Goal: Transaction & Acquisition: Purchase product/service

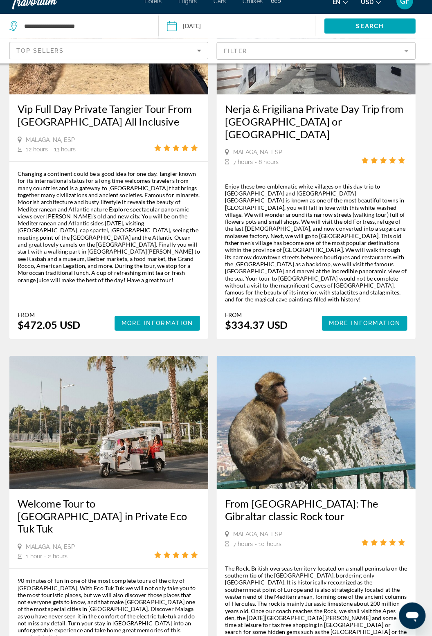
scroll to position [1502, 0]
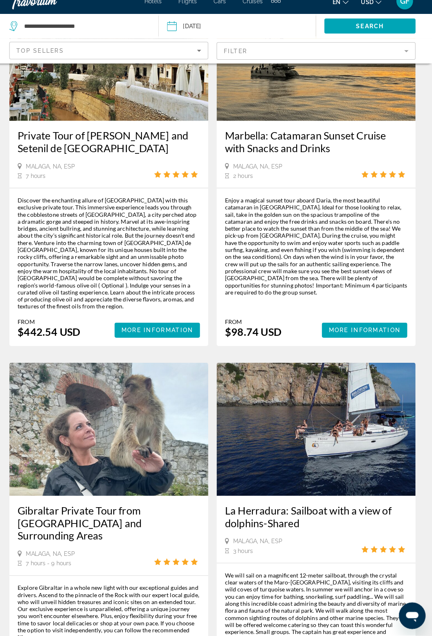
scroll to position [1539, 0]
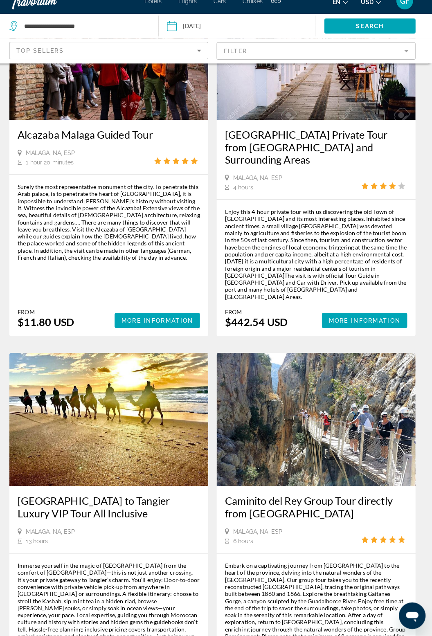
scroll to position [1505, 0]
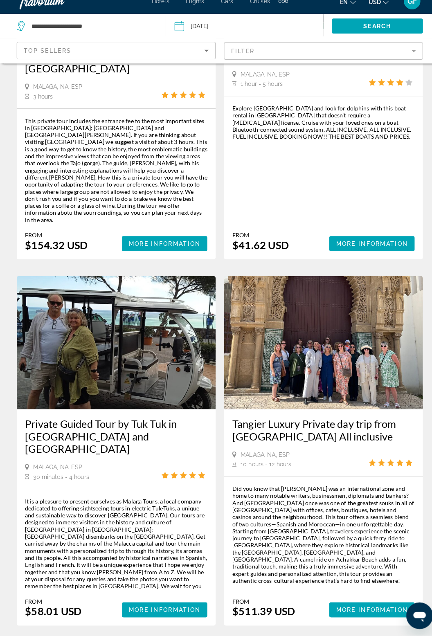
scroll to position [1563, 0]
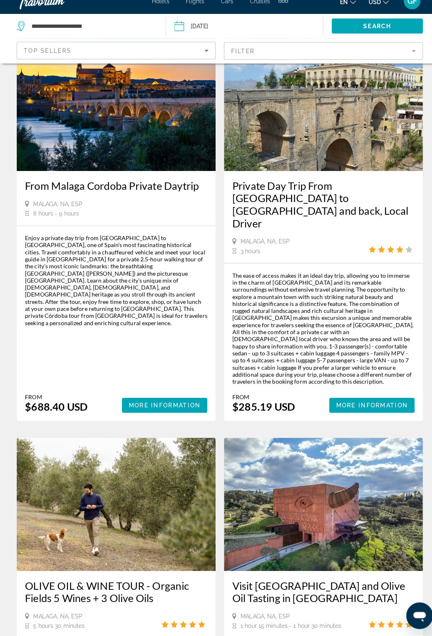
scroll to position [1482, 0]
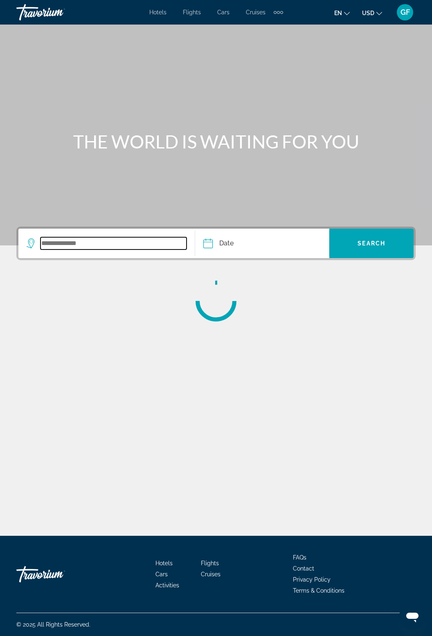
click at [82, 241] on input "Search widget" at bounding box center [113, 243] width 146 height 12
click at [86, 247] on input "Search widget" at bounding box center [113, 243] width 146 height 12
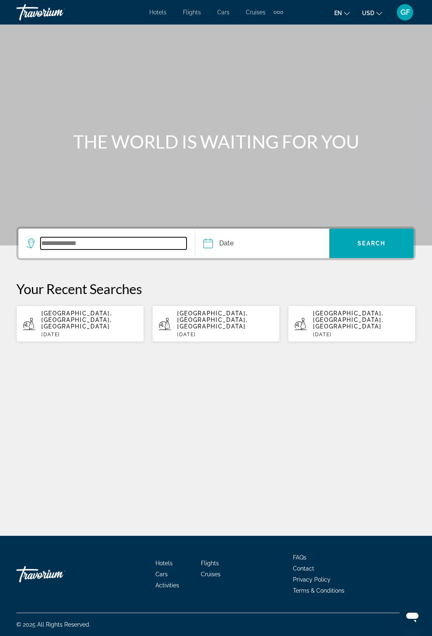
scroll to position [26, 0]
click at [83, 237] on input "Search widget" at bounding box center [113, 243] width 146 height 12
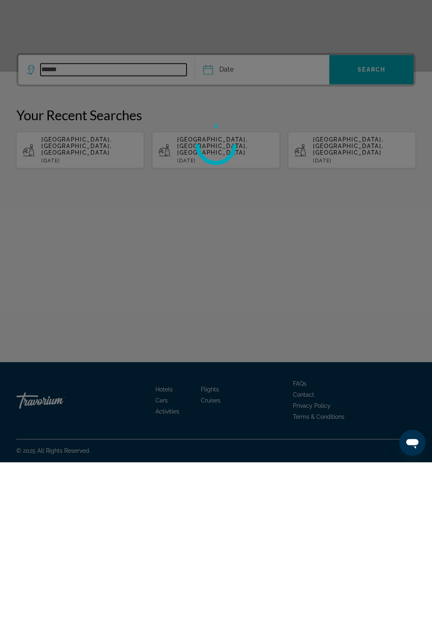
type input "******"
click at [220, 218] on div at bounding box center [216, 318] width 432 height 636
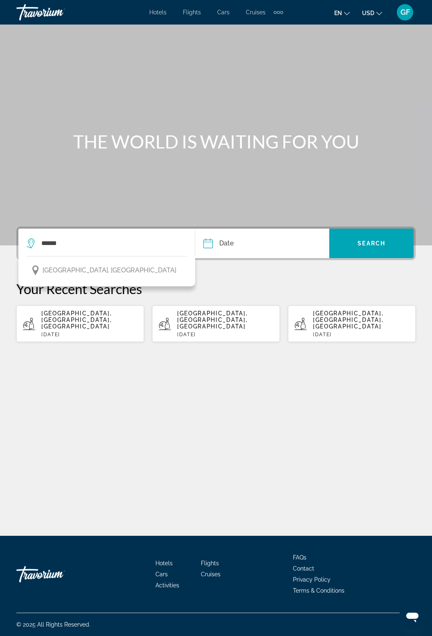
click at [225, 229] on input "Date" at bounding box center [234, 245] width 66 height 32
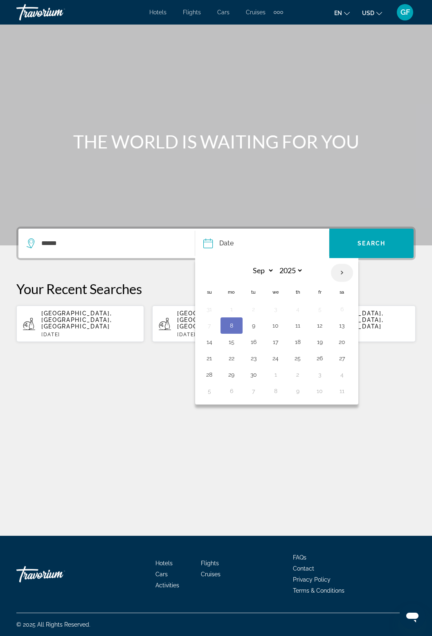
click at [345, 264] on th "Next month" at bounding box center [342, 273] width 22 height 18
select select "*"
click at [254, 353] on button "21" at bounding box center [253, 358] width 13 height 11
type input "**********"
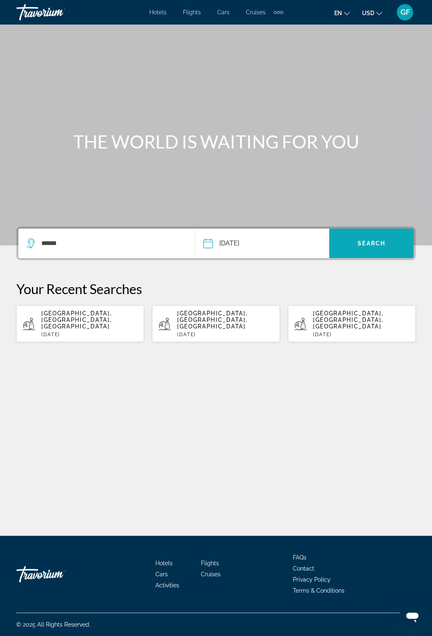
click at [368, 234] on span "Search widget" at bounding box center [371, 244] width 84 height 20
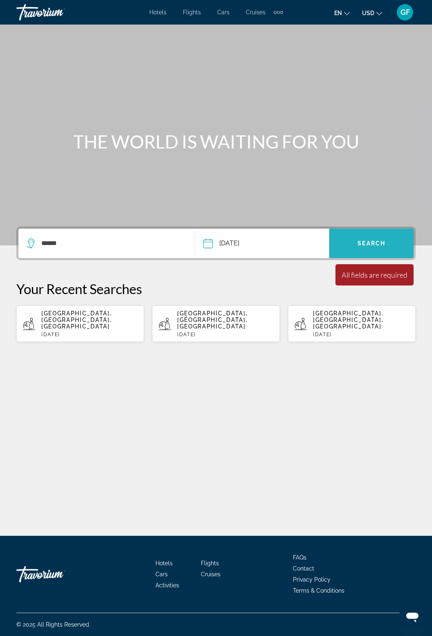
click at [380, 229] on span "Search widget" at bounding box center [371, 243] width 84 height 29
click at [377, 240] on span "Search" at bounding box center [372, 243] width 28 height 7
click at [367, 234] on span "Search widget" at bounding box center [371, 244] width 84 height 20
click at [362, 234] on span "Search widget" at bounding box center [371, 244] width 84 height 20
click at [375, 240] on span "Search" at bounding box center [372, 243] width 28 height 7
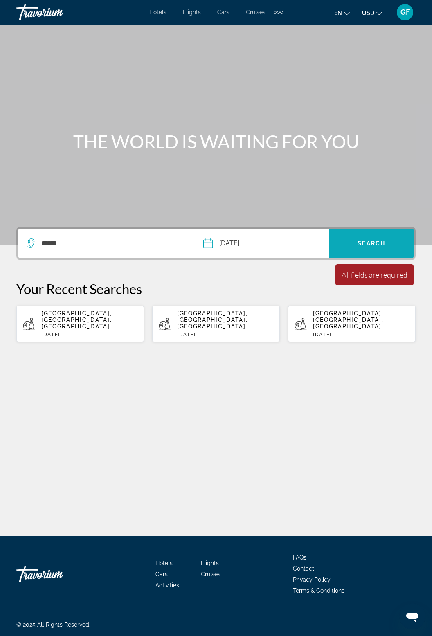
click at [371, 240] on span "Search" at bounding box center [372, 243] width 28 height 7
click at [370, 240] on span "Search" at bounding box center [372, 243] width 28 height 7
click at [373, 236] on span "Search widget" at bounding box center [371, 244] width 84 height 20
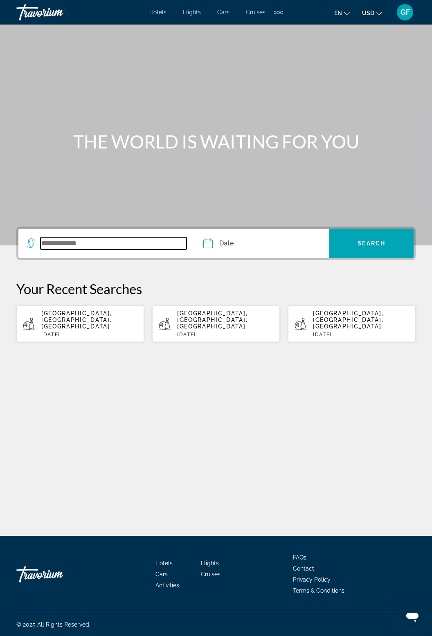
click at [71, 242] on input "Search widget" at bounding box center [113, 243] width 146 height 12
type input "******"
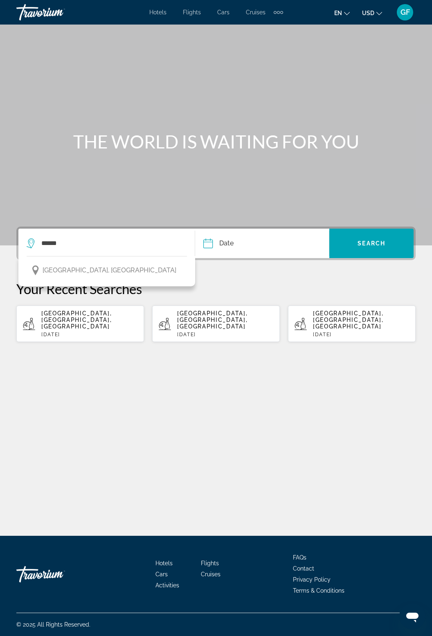
click at [216, 229] on input "Date" at bounding box center [234, 245] width 66 height 32
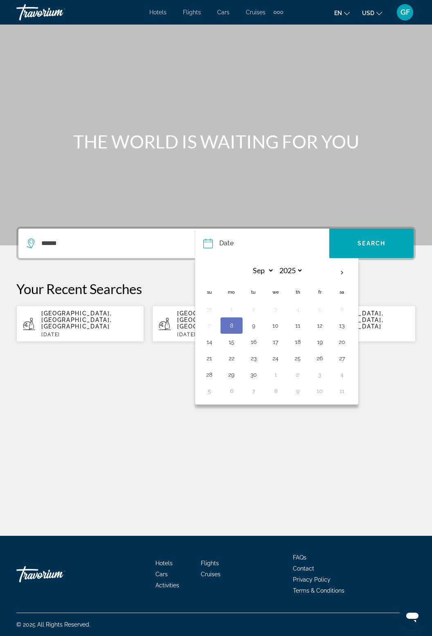
click at [344, 264] on th "Next month" at bounding box center [342, 273] width 22 height 18
select select "*"
click at [259, 353] on button "21" at bounding box center [253, 358] width 13 height 11
type input "**********"
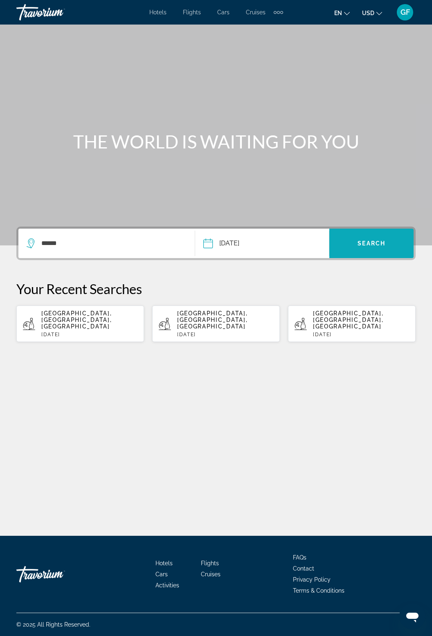
click at [365, 231] on span "Search widget" at bounding box center [371, 243] width 84 height 29
click at [375, 231] on span "Search widget" at bounding box center [371, 243] width 84 height 29
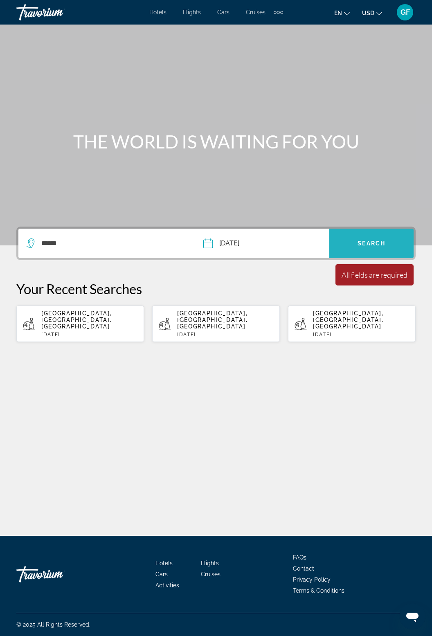
click at [388, 234] on span "Search widget" at bounding box center [371, 244] width 84 height 20
click at [378, 240] on span "Search" at bounding box center [372, 243] width 28 height 7
click at [390, 234] on span "Search widget" at bounding box center [371, 244] width 84 height 20
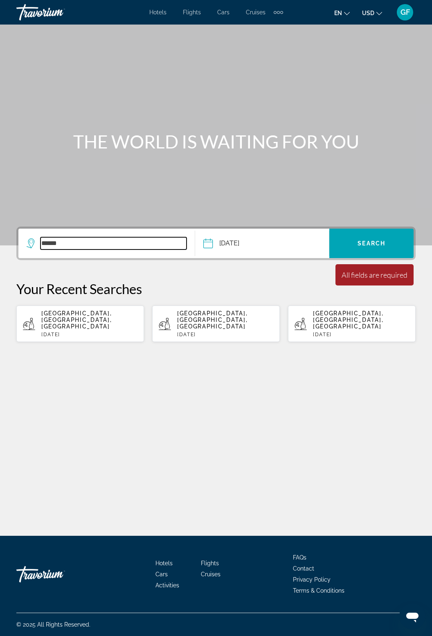
click at [72, 237] on input "******" at bounding box center [113, 243] width 146 height 12
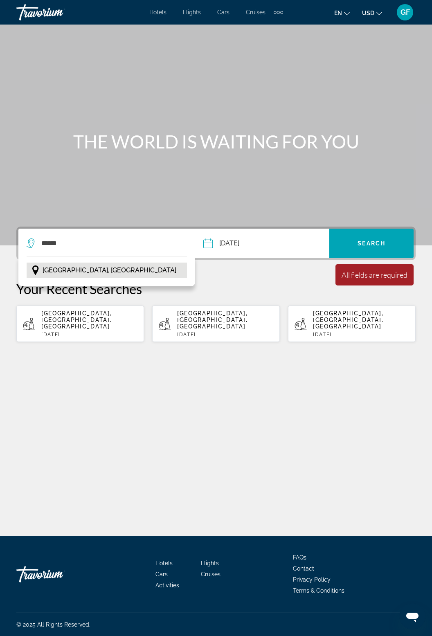
click at [91, 263] on button "[GEOGRAPHIC_DATA], [GEOGRAPHIC_DATA]" at bounding box center [107, 271] width 160 height 16
type input "**********"
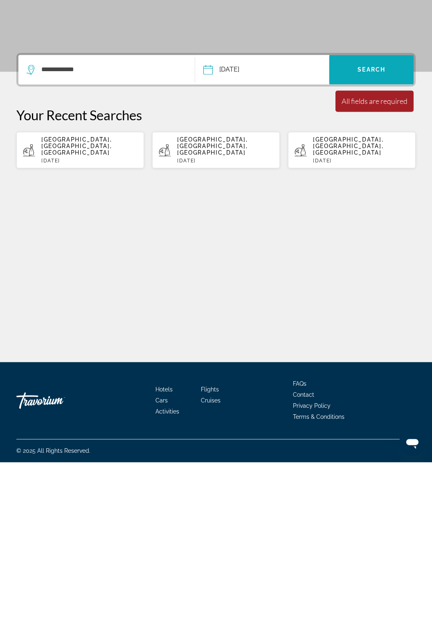
click at [368, 234] on span "Search widget" at bounding box center [371, 244] width 84 height 20
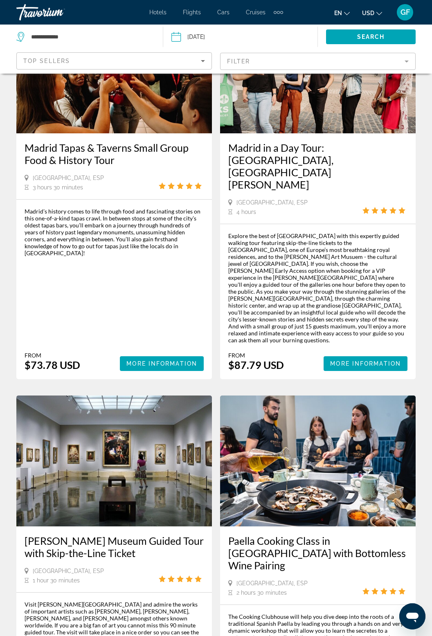
scroll to position [1574, 0]
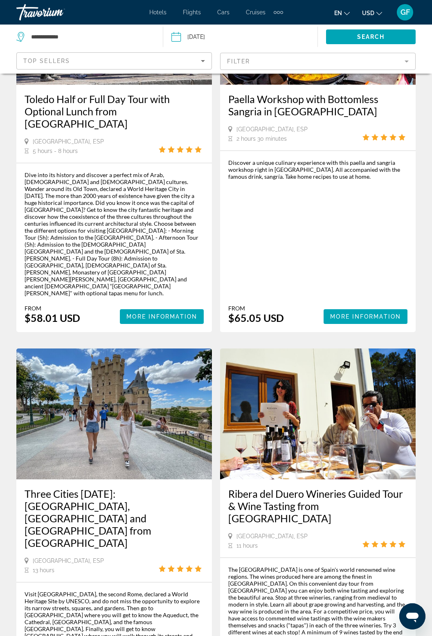
scroll to position [1602, 0]
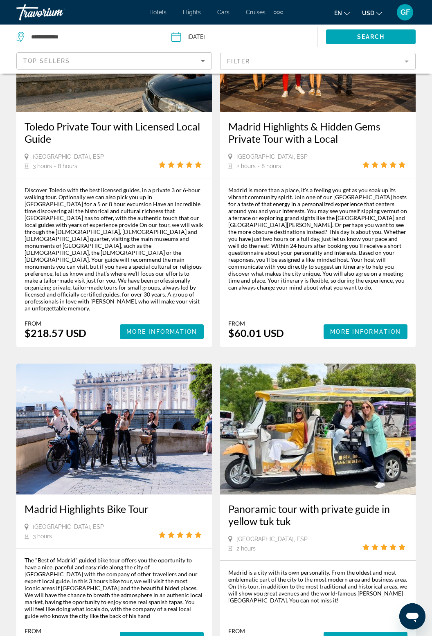
scroll to position [1573, 0]
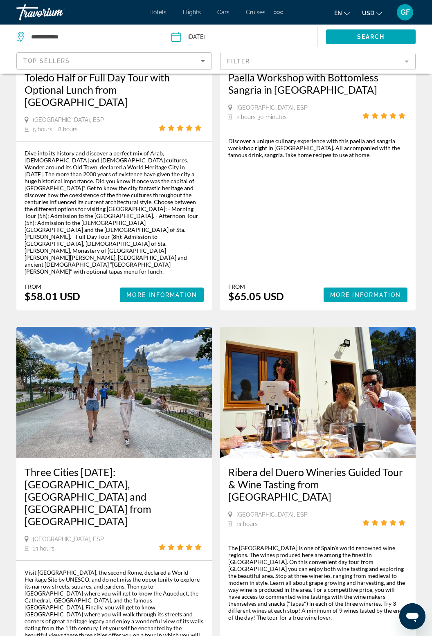
scroll to position [1613, 0]
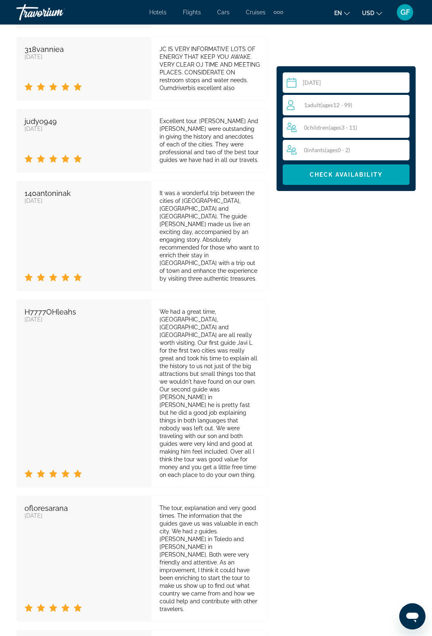
scroll to position [2401, 0]
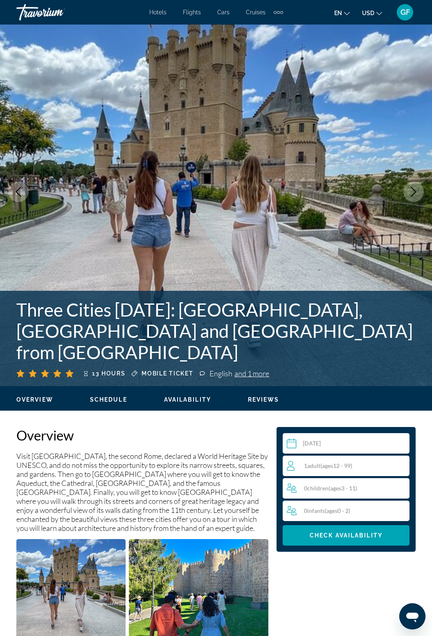
scroll to position [301, 0]
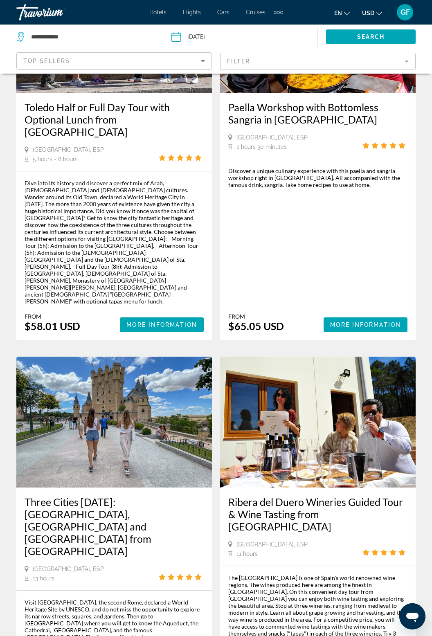
scroll to position [1602, 0]
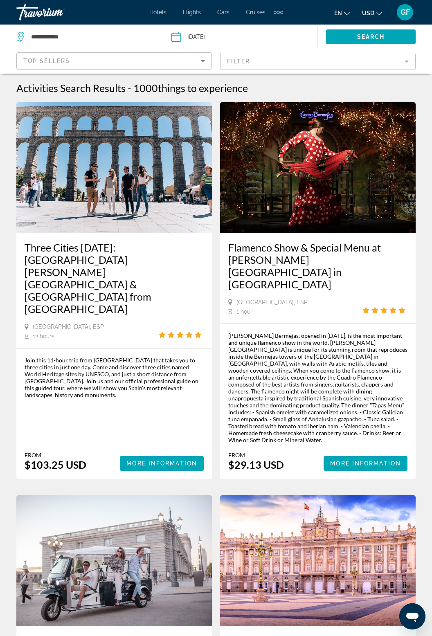
click at [134, 182] on img "Main content" at bounding box center [114, 167] width 196 height 131
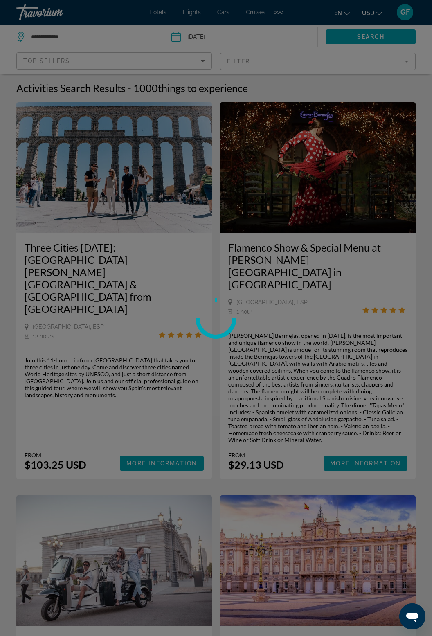
click at [164, 419] on div at bounding box center [216, 318] width 432 height 636
click at [172, 416] on div at bounding box center [216, 318] width 432 height 636
click at [161, 426] on div at bounding box center [216, 318] width 432 height 636
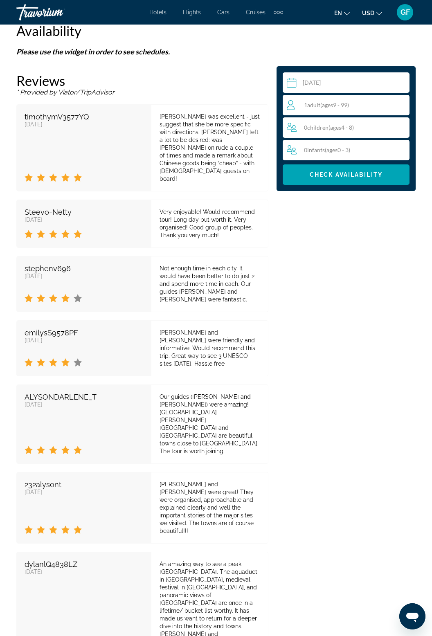
scroll to position [2011, 0]
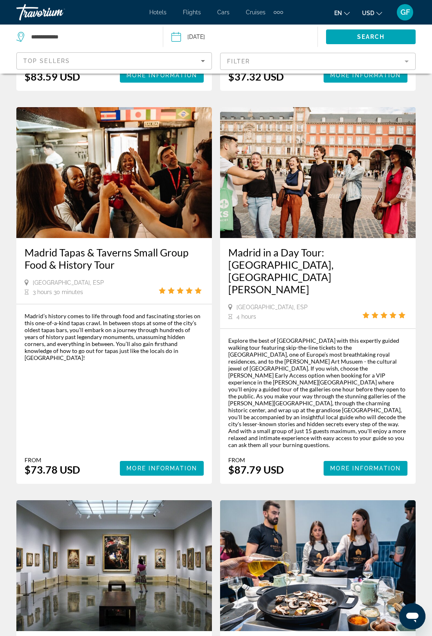
scroll to position [1471, 0]
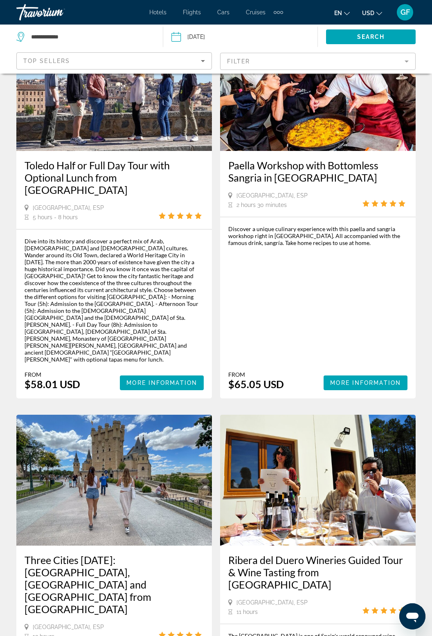
scroll to position [1530, 0]
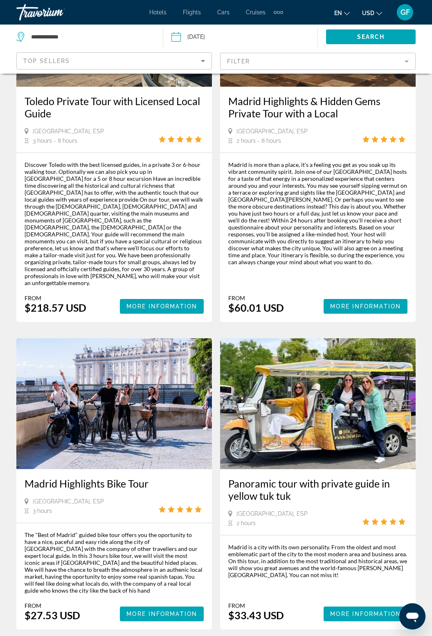
scroll to position [1604, 0]
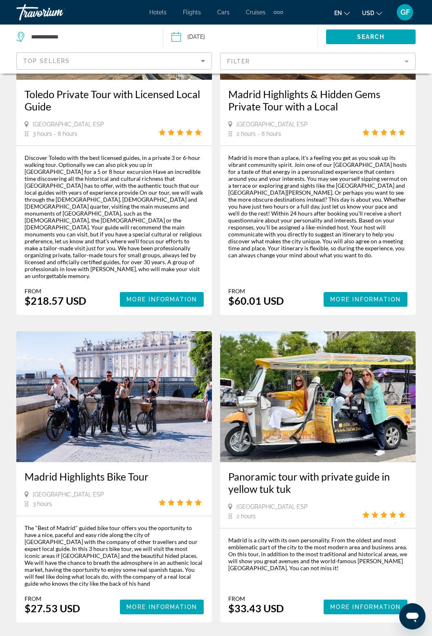
click at [215, 636] on span "4" at bounding box center [216, 647] width 4 height 9
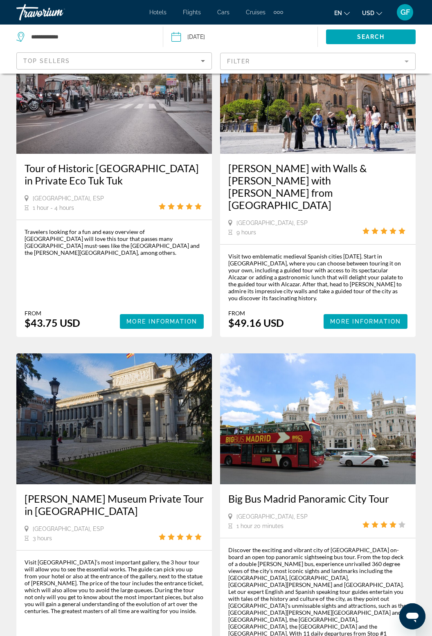
scroll to position [1533, 0]
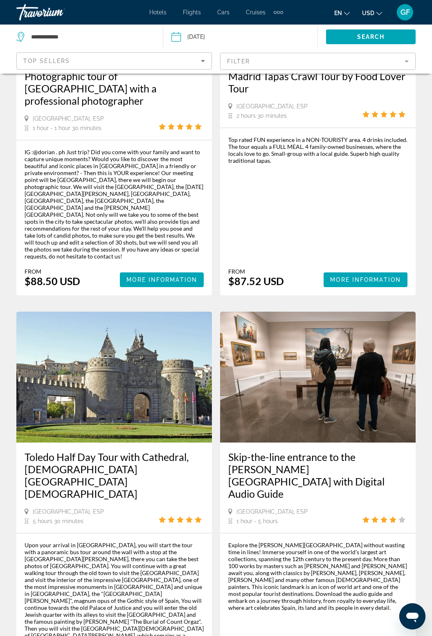
scroll to position [1685, 0]
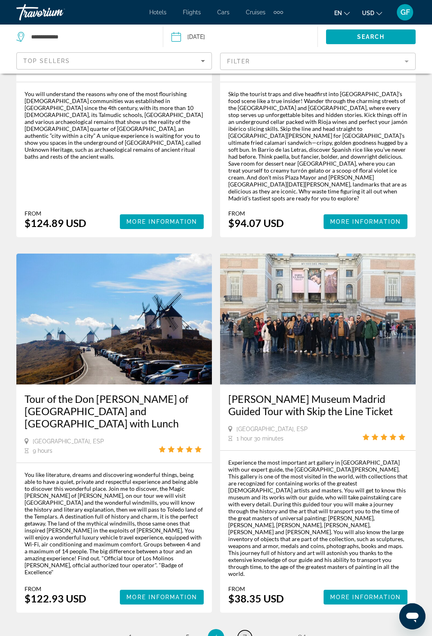
scroll to position [1593, 0]
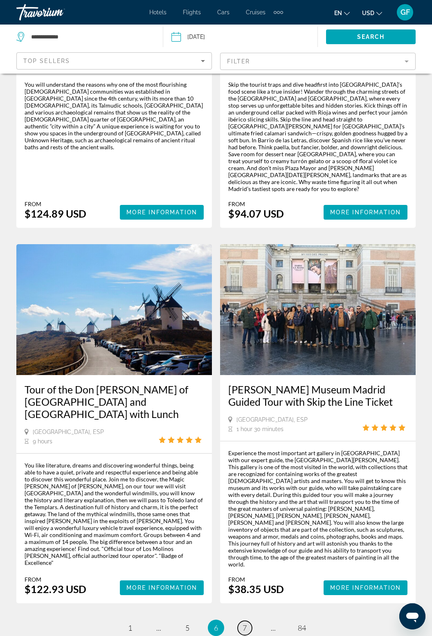
click at [249, 621] on link "page 7" at bounding box center [245, 628] width 14 height 14
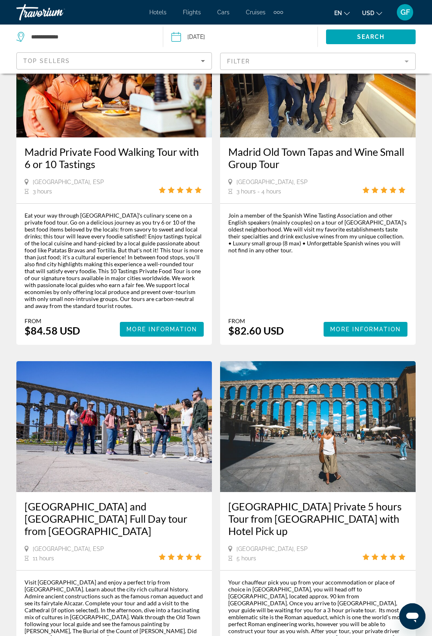
scroll to position [1104, 0]
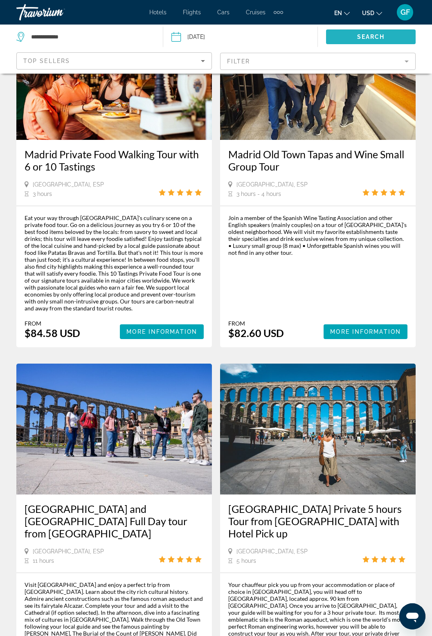
click at [375, 37] on span "Search" at bounding box center [371, 37] width 28 height 7
click at [384, 34] on span "Search" at bounding box center [371, 37] width 28 height 7
click at [404, 58] on mat-form-field "Filter" at bounding box center [318, 61] width 196 height 17
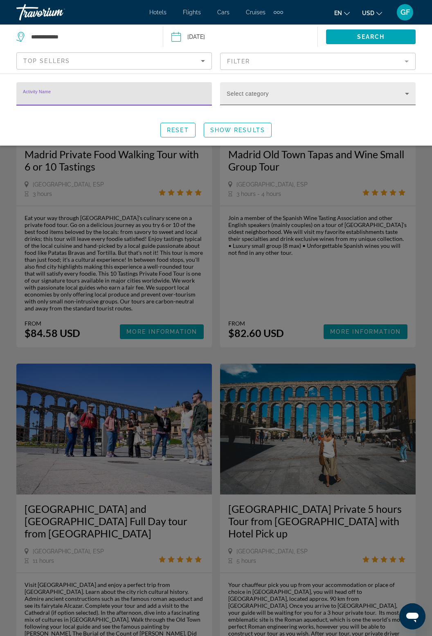
click at [405, 94] on icon "Search widget" at bounding box center [407, 94] width 10 height 10
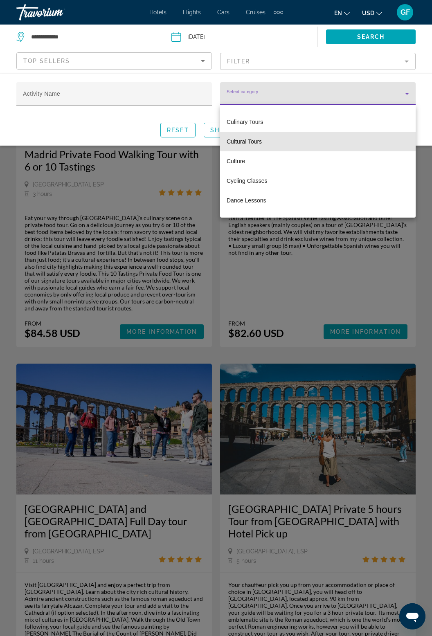
scroll to position [646, 0]
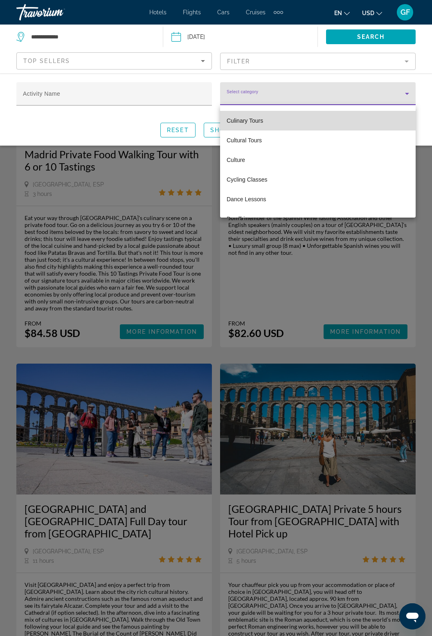
click at [321, 119] on mat-option "Culinary Tours" at bounding box center [318, 121] width 196 height 20
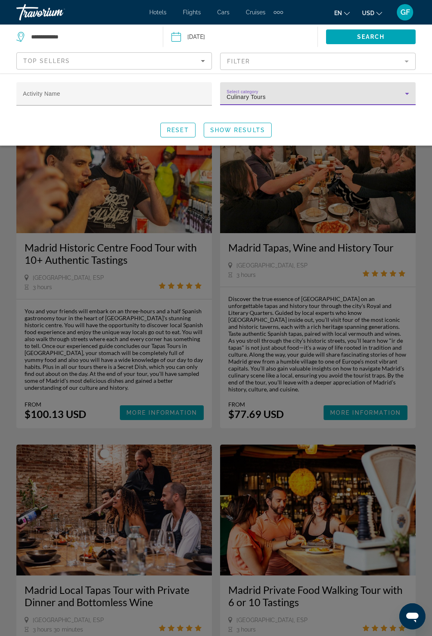
click at [399, 92] on div "Culinary Tours" at bounding box center [316, 97] width 178 height 10
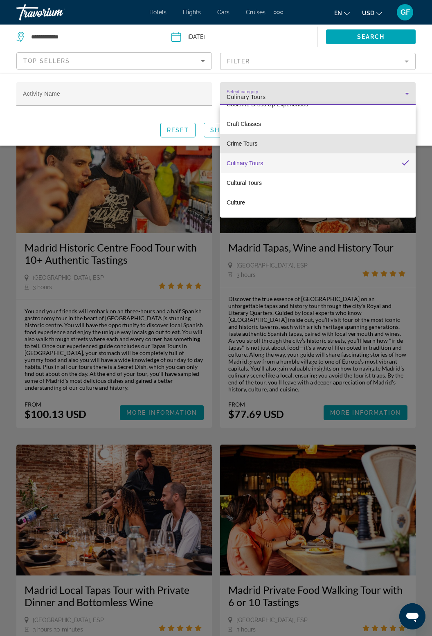
scroll to position [604, 0]
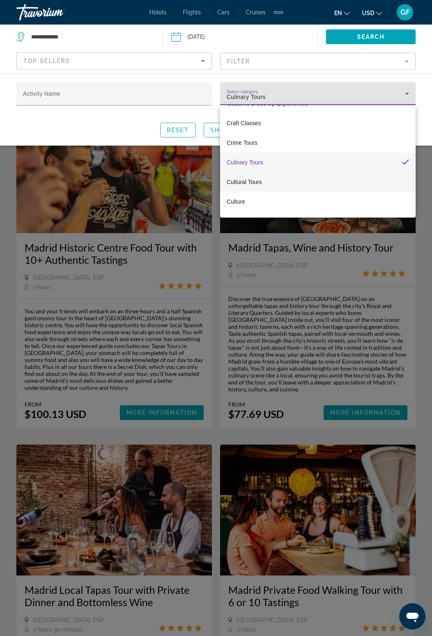
click at [256, 182] on span "Cultural Tours" at bounding box center [244, 182] width 35 height 10
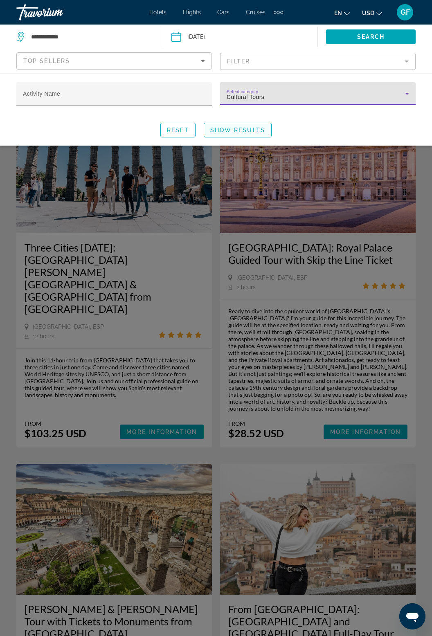
click at [236, 125] on span "Search widget" at bounding box center [237, 130] width 67 height 20
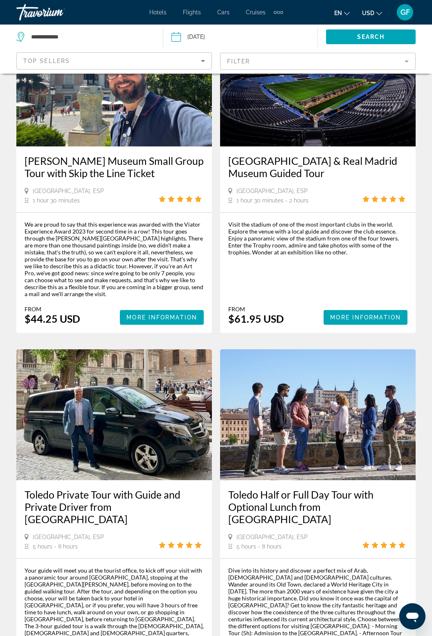
scroll to position [1565, 0]
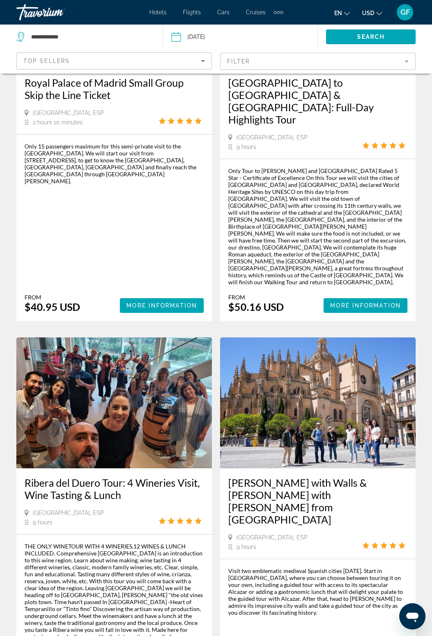
scroll to position [1631, 0]
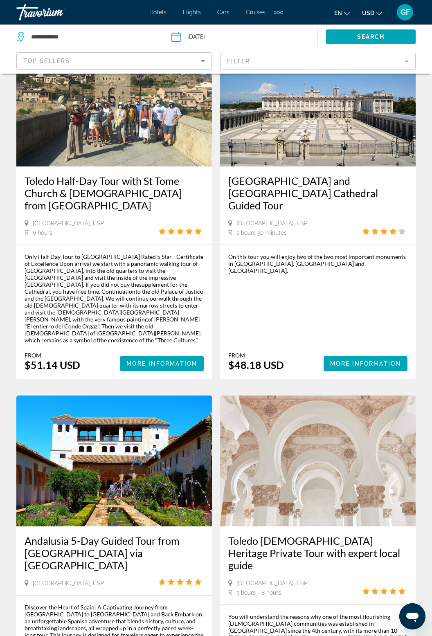
scroll to position [1623, 0]
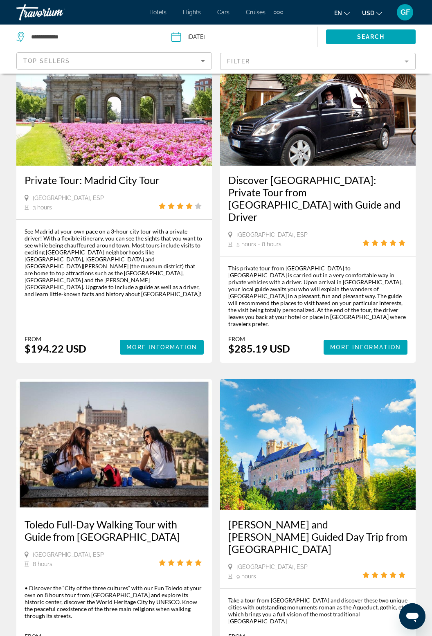
scroll to position [1430, 0]
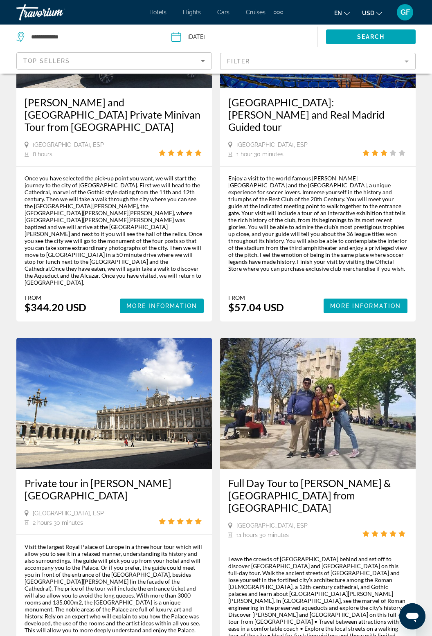
scroll to position [1557, 0]
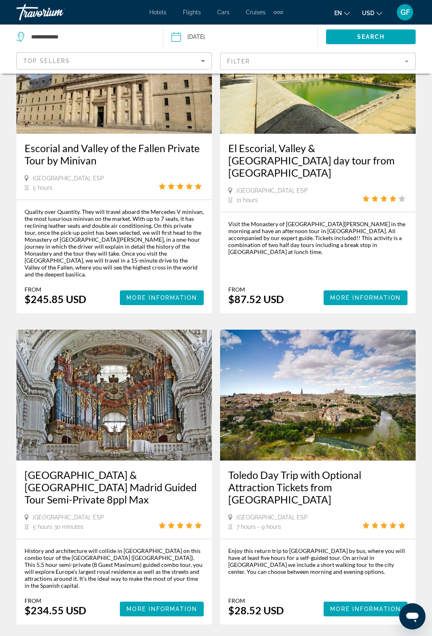
scroll to position [1496, 0]
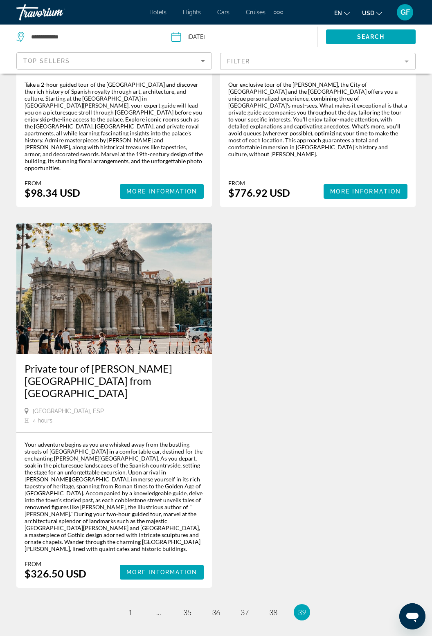
scroll to position [949, 0]
click at [273, 607] on span "38" at bounding box center [273, 611] width 8 height 9
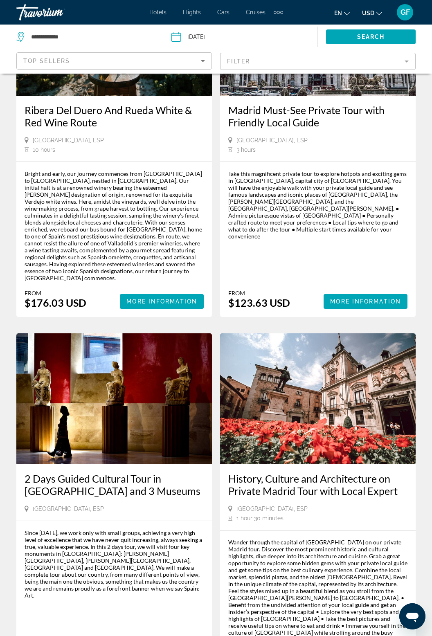
scroll to position [1608, 0]
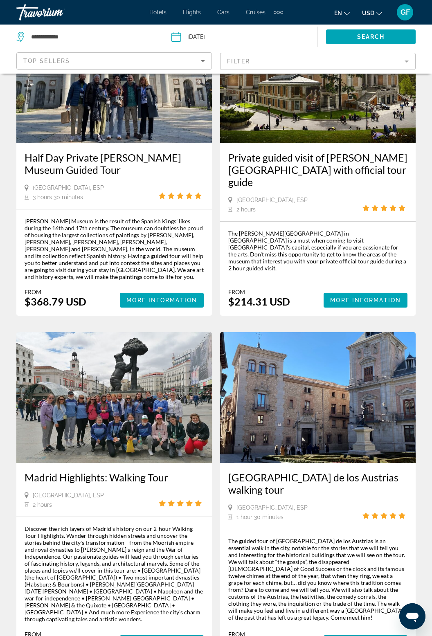
scroll to position [1573, 0]
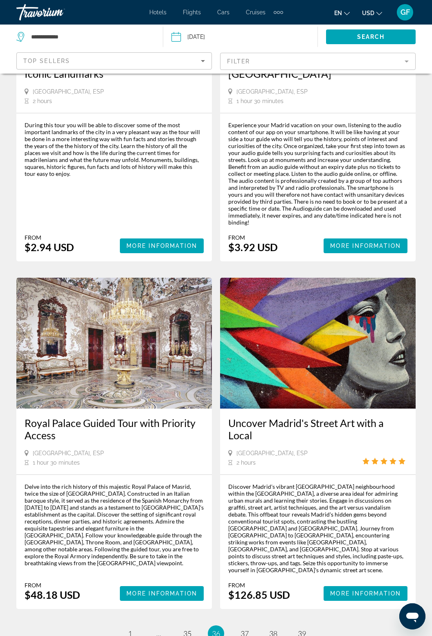
scroll to position [1616, 0]
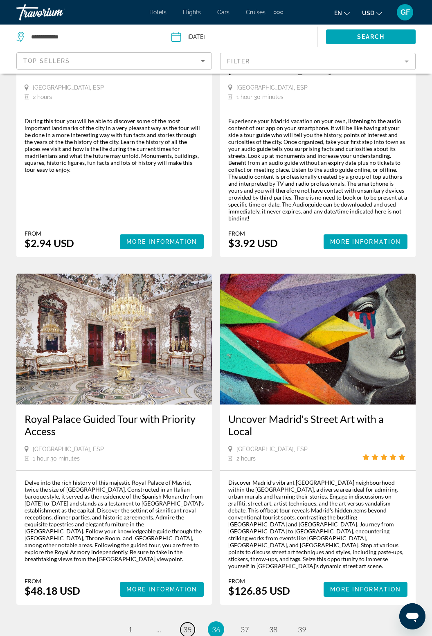
click at [192, 623] on link "page 35" at bounding box center [187, 630] width 14 height 14
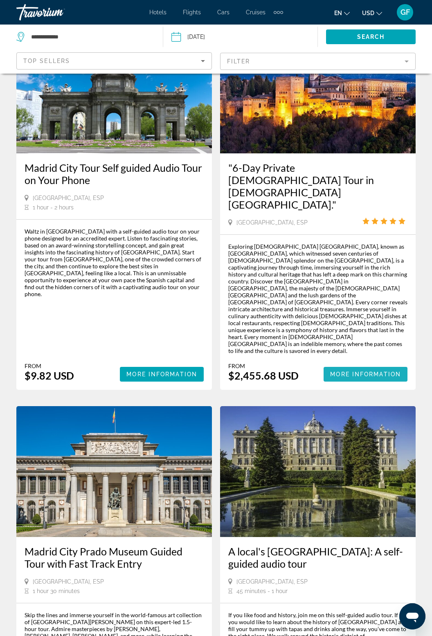
scroll to position [1195, 0]
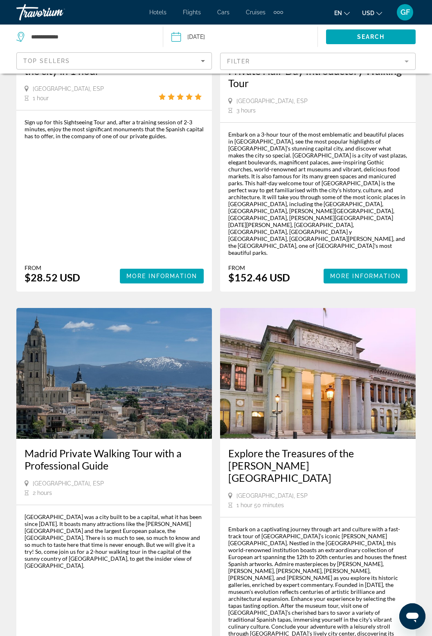
scroll to position [1569, 0]
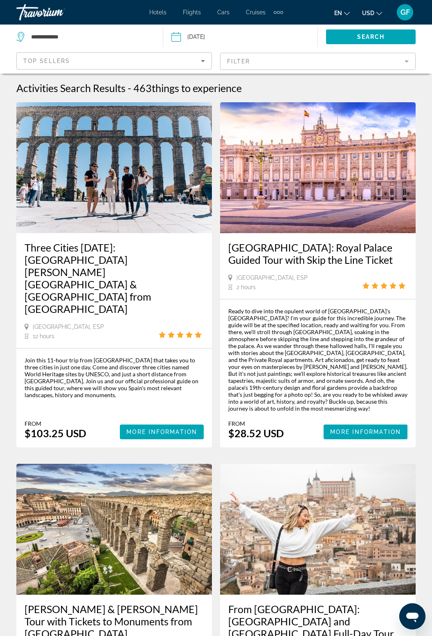
click at [125, 357] on div "Join this 11-hour trip from Madrid that takes you to three cities in just one d…" at bounding box center [114, 378] width 179 height 42
click at [145, 250] on h3 "Three Cities in One Day: Segovia, Avila & Toledo from Madrid" at bounding box center [114, 278] width 179 height 74
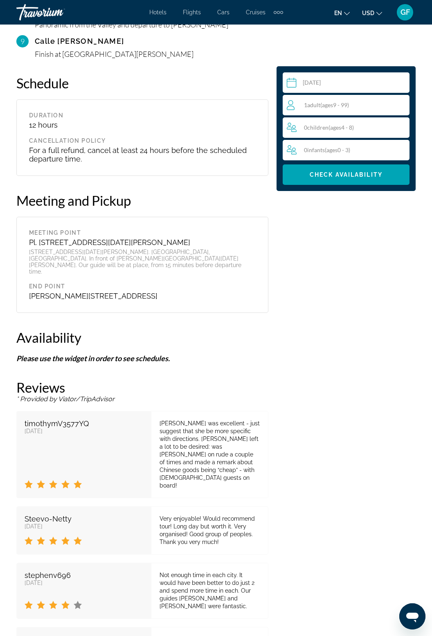
scroll to position [1702, 0]
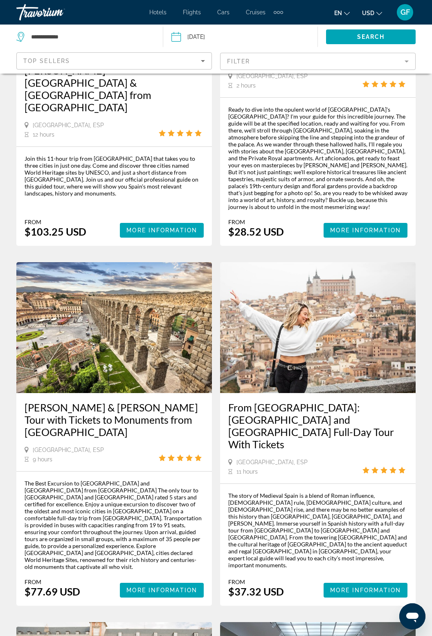
scroll to position [202, 0]
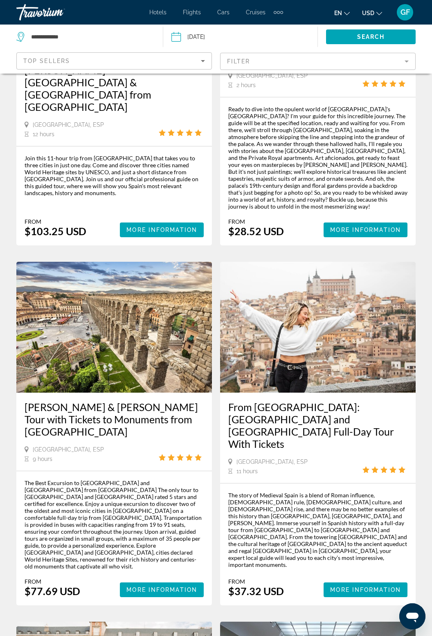
click at [159, 528] on div "The Best Excursion to Ávila and Segovia from Madrid The only tour to Ávila and …" at bounding box center [114, 524] width 179 height 90
click at [169, 580] on span "Main content" at bounding box center [162, 590] width 84 height 20
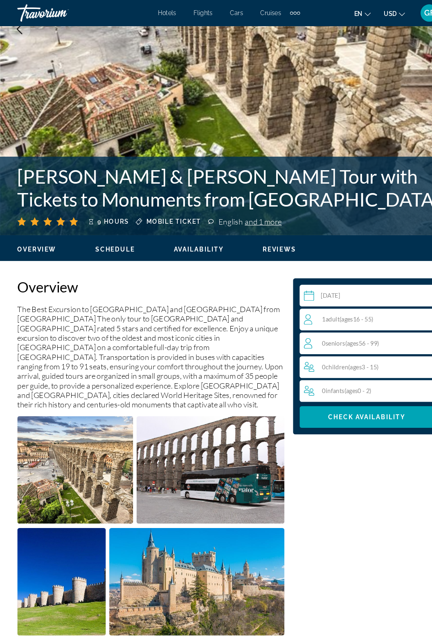
scroll to position [191, 0]
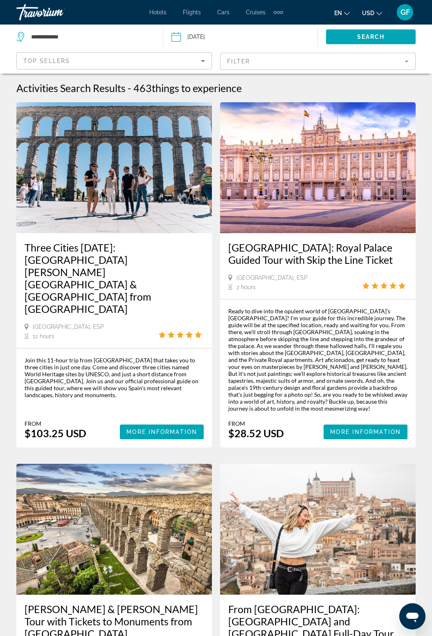
click at [133, 205] on img "Main content" at bounding box center [114, 167] width 196 height 131
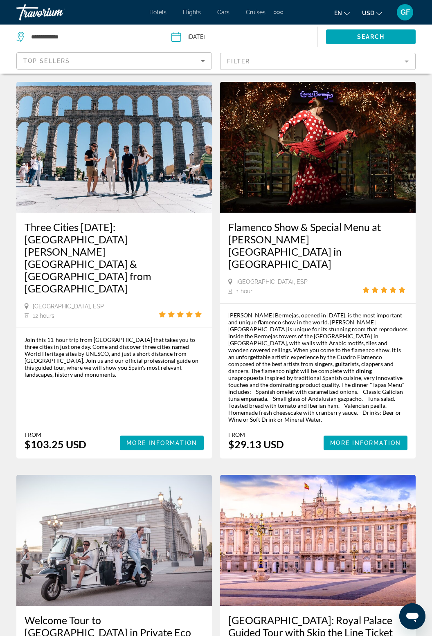
scroll to position [20, 0]
click at [167, 440] on span "More Information" at bounding box center [161, 443] width 71 height 7
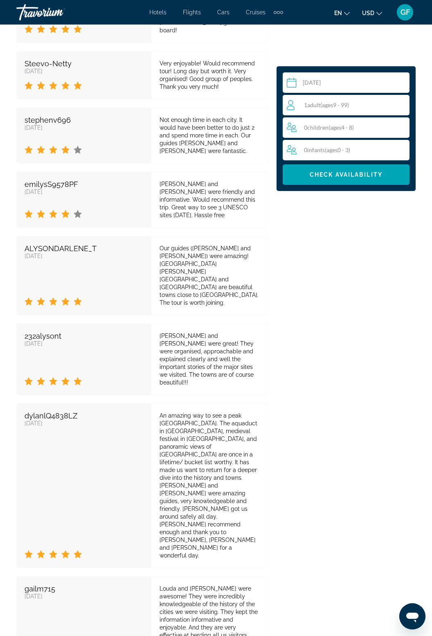
scroll to position [2254, 0]
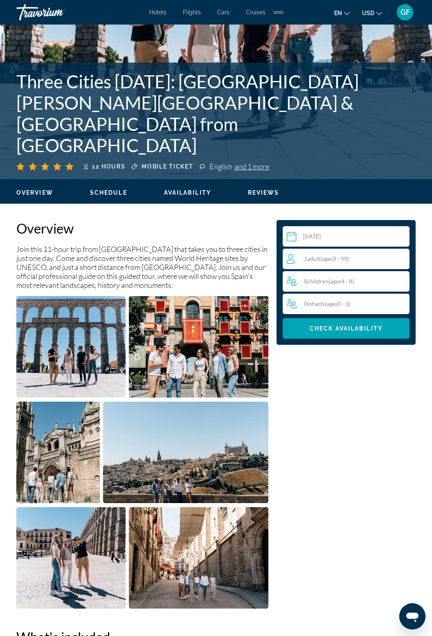
scroll to position [234, 0]
click at [345, 254] on div "1 Adult Adults ( ages 9 - 99)" at bounding box center [348, 259] width 122 height 10
click at [402, 255] on icon "Increment adults" at bounding box center [401, 259] width 7 height 10
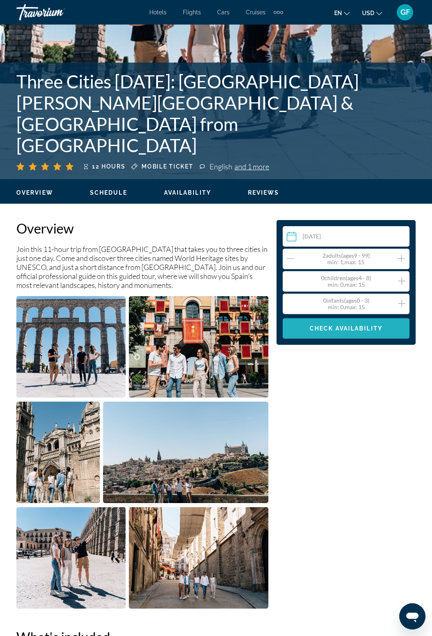
click at [365, 326] on span "Check Availability" at bounding box center [346, 328] width 73 height 7
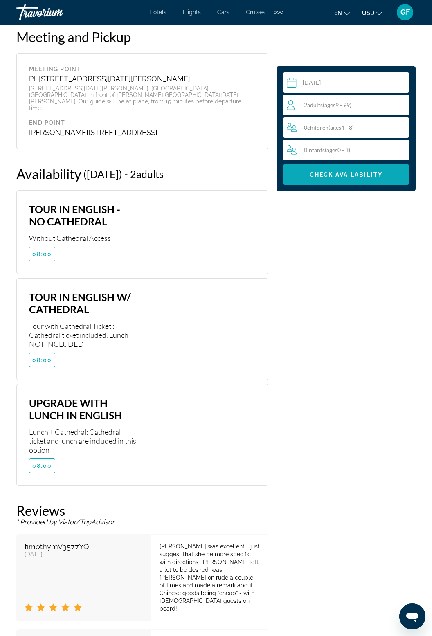
scroll to position [1868, 0]
click at [99, 427] on div "Lunch + Cathedral: Cathedral ticket and lunch are included in this option" at bounding box center [83, 440] width 108 height 27
click at [50, 456] on span "Main content" at bounding box center [41, 466] width 25 height 20
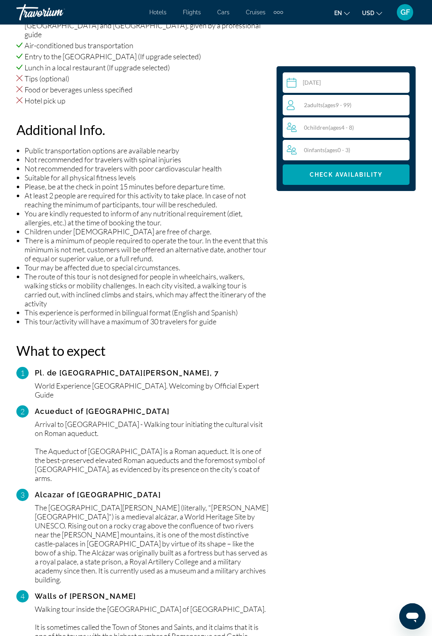
scroll to position [875, 0]
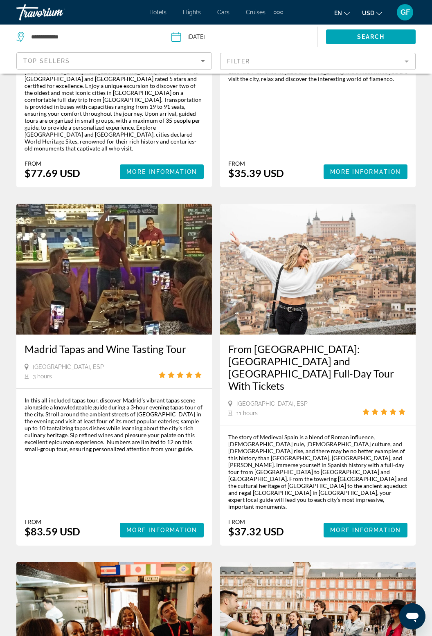
scroll to position [1013, 0]
click at [369, 527] on span "More Information" at bounding box center [365, 530] width 71 height 7
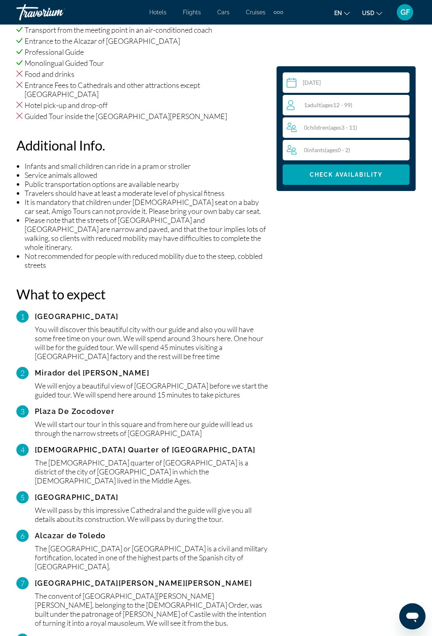
scroll to position [907, 0]
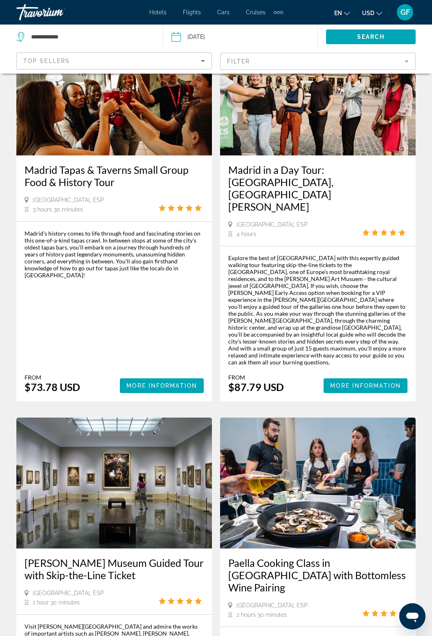
scroll to position [1574, 0]
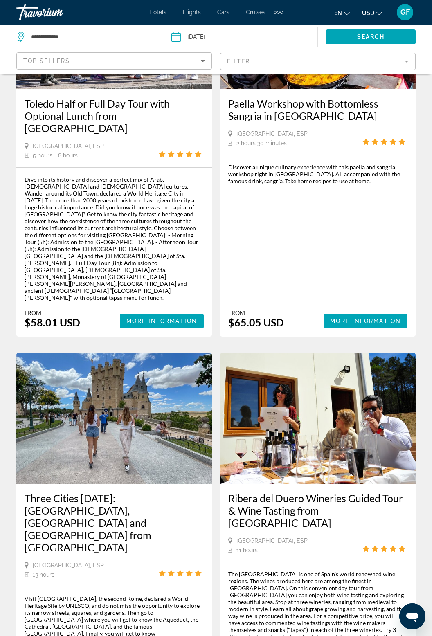
scroll to position [1602, 0]
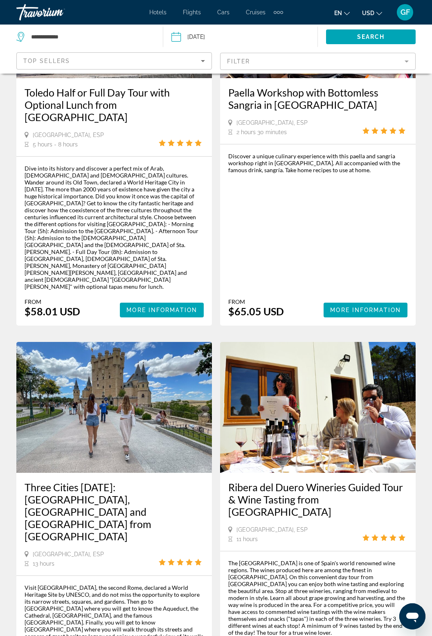
click at [134, 342] on img "Main content" at bounding box center [114, 407] width 196 height 131
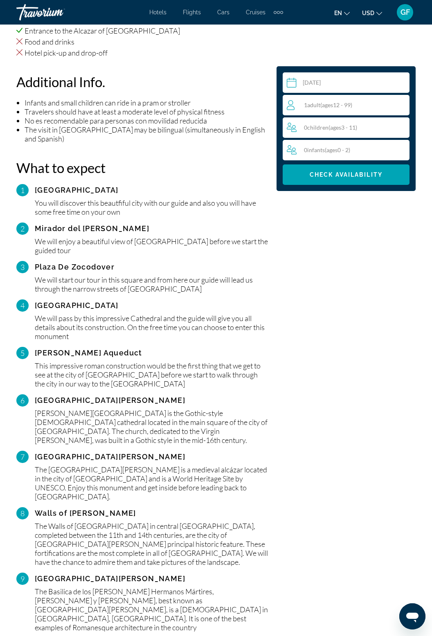
scroll to position [939, 0]
click at [193, 349] on div "[PERSON_NAME] Aqueduct" at bounding box center [152, 353] width 234 height 8
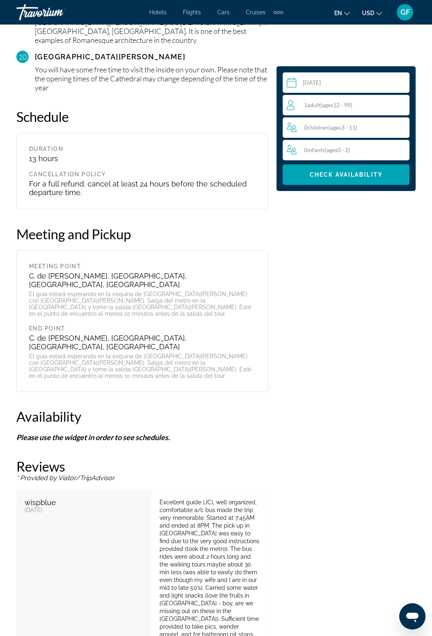
scroll to position [1527, 0]
click at [426, 369] on div "Select a date Oct 21, 2025 Sep *** *** *** *** *** *** *** *** *** *** *** *** …" at bounding box center [216, 297] width 432 height 2741
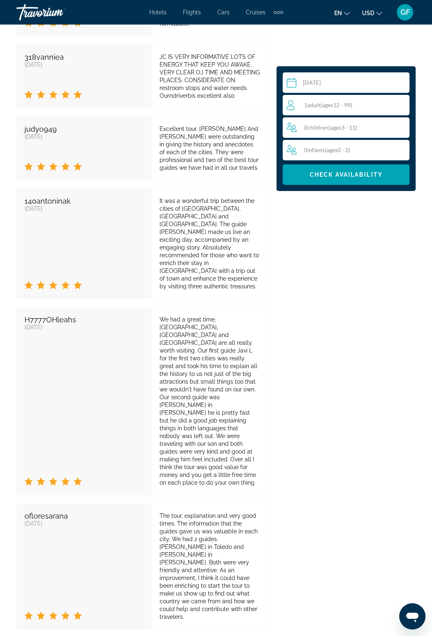
scroll to position [2376, 0]
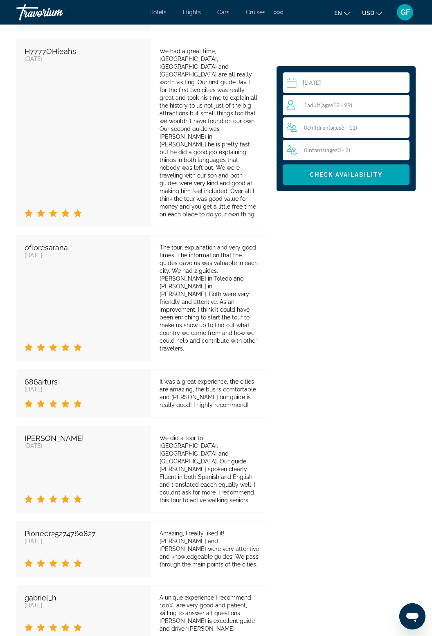
scroll to position [2643, 0]
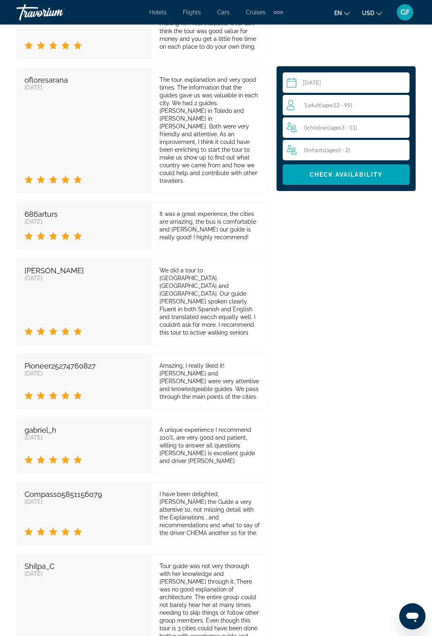
scroll to position [2817, 0]
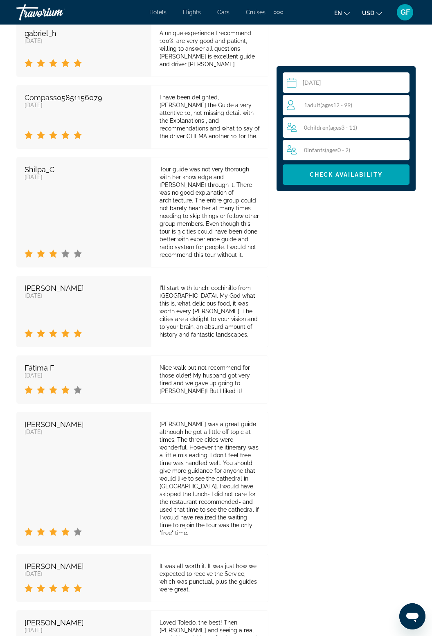
scroll to position [3234, 0]
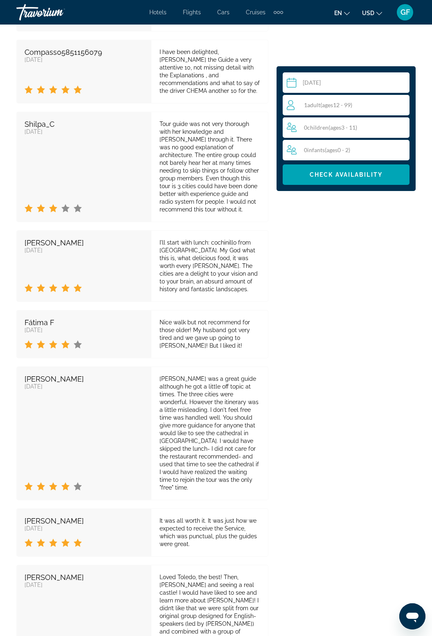
scroll to position [3260, 0]
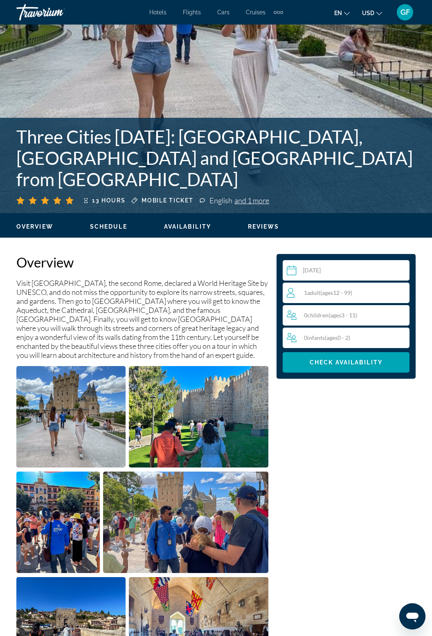
scroll to position [218, 0]
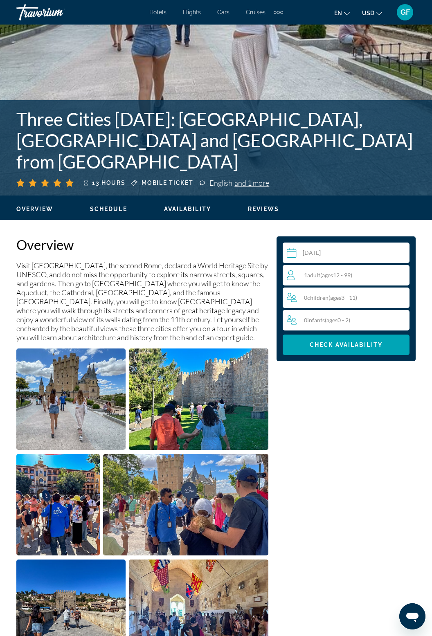
click at [352, 275] on span "( ages 12 - 99)" at bounding box center [336, 275] width 32 height 7
click at [403, 270] on icon "Increment adults" at bounding box center [401, 275] width 7 height 10
click at [362, 344] on span "Check Availability" at bounding box center [346, 345] width 73 height 7
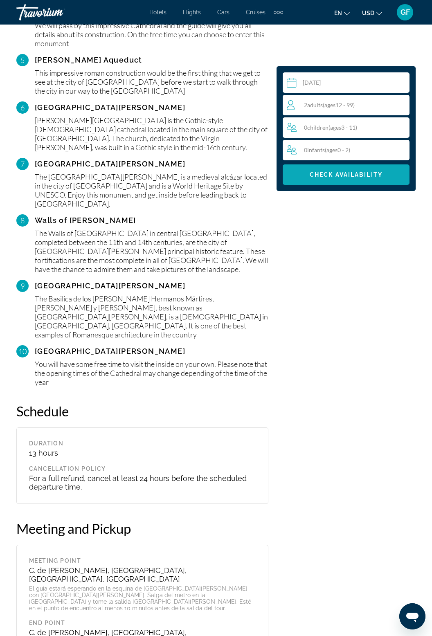
scroll to position [1226, 0]
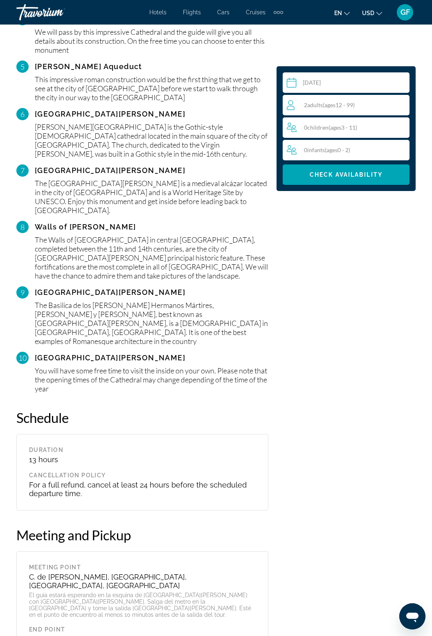
click at [403, 15] on span "GF" at bounding box center [404, 12] width 9 height 8
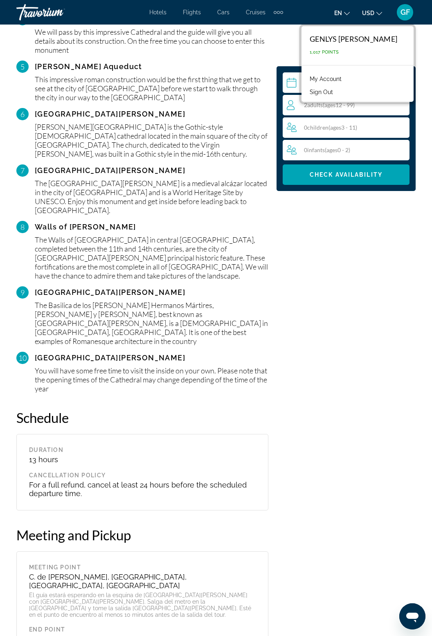
click at [337, 96] on button "Sign Out" at bounding box center [321, 92] width 31 height 11
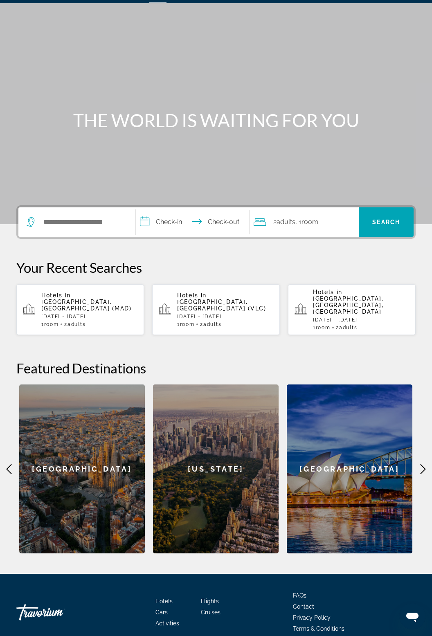
scroll to position [45, 0]
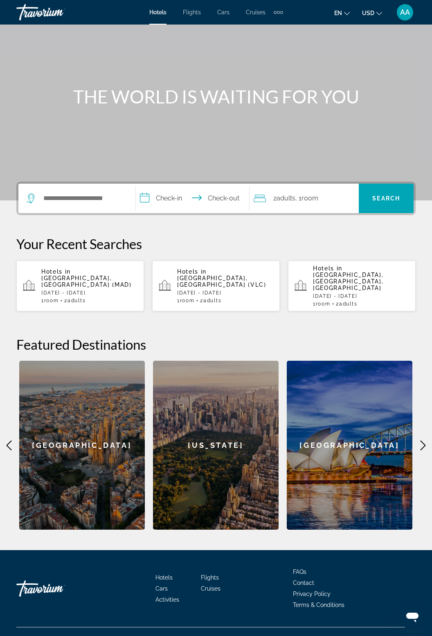
click at [173, 596] on span "Activities" at bounding box center [167, 599] width 24 height 7
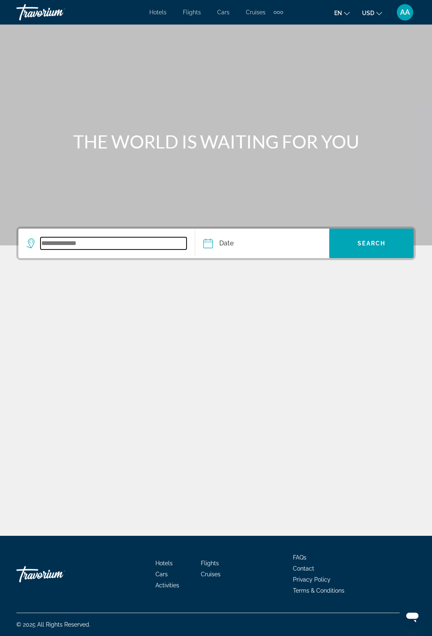
click at [69, 245] on input "Search widget" at bounding box center [113, 243] width 146 height 12
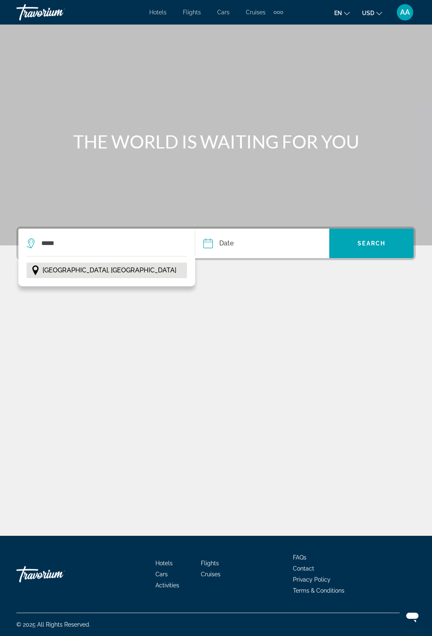
click at [91, 263] on button "[GEOGRAPHIC_DATA], [GEOGRAPHIC_DATA]" at bounding box center [107, 271] width 160 height 16
type input "**********"
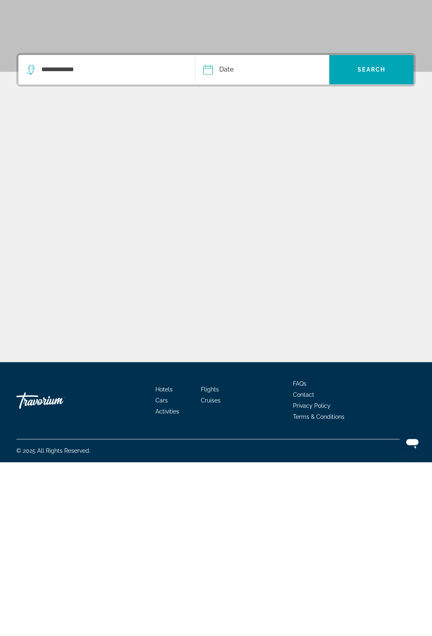
click at [213, 229] on input "Date" at bounding box center [234, 245] width 66 height 32
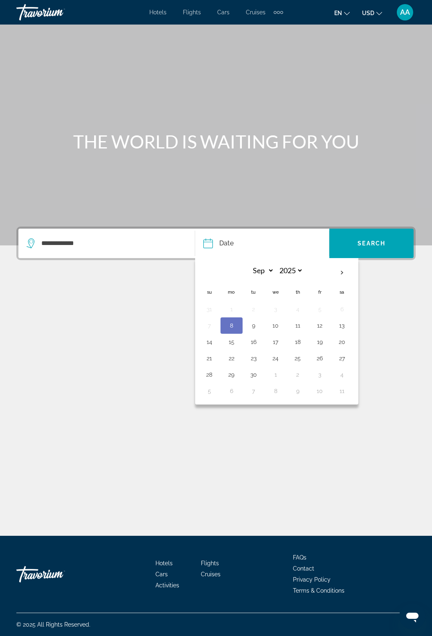
click at [378, 12] on icon "Change currency" at bounding box center [379, 14] width 6 height 6
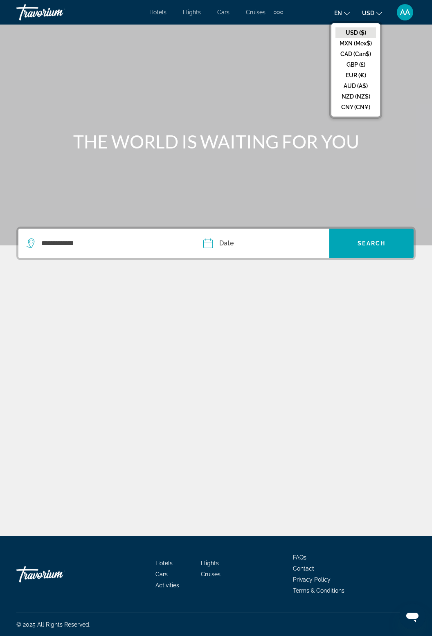
click at [408, 12] on span "AA" at bounding box center [405, 12] width 10 height 8
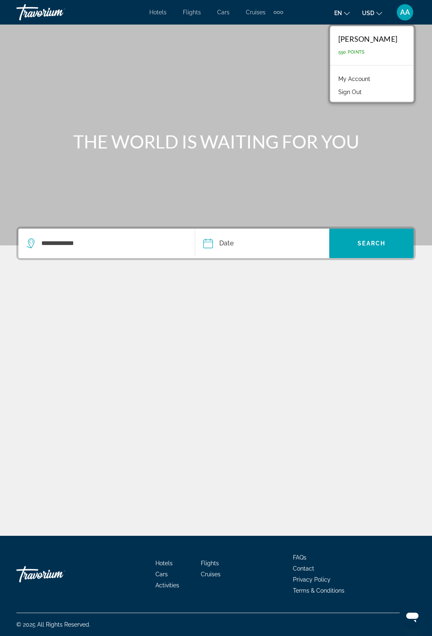
click at [334, 96] on button "Sign Out" at bounding box center [349, 92] width 31 height 11
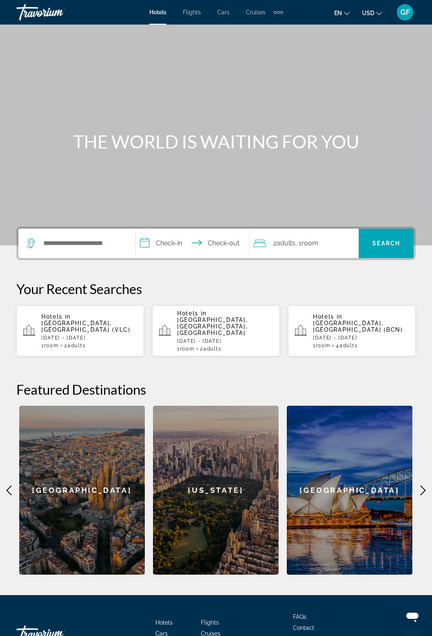
click at [408, 12] on span "GF" at bounding box center [404, 12] width 9 height 8
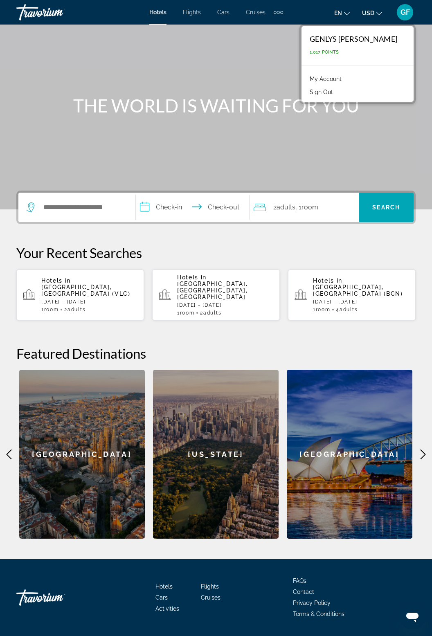
scroll to position [29, 0]
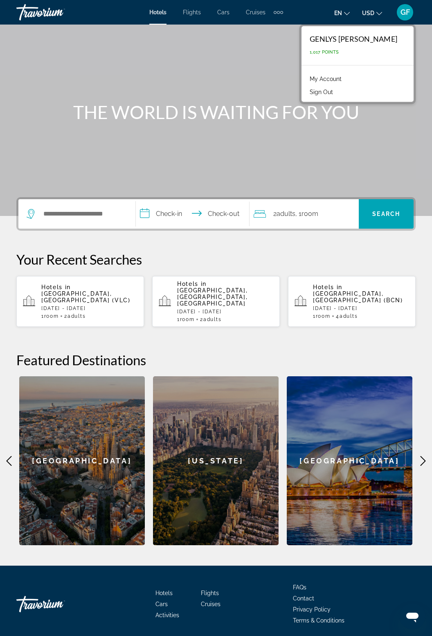
click at [169, 612] on span "Activities" at bounding box center [167, 615] width 24 height 7
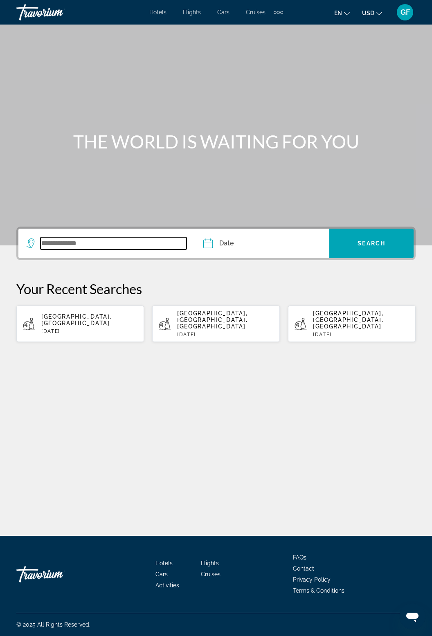
click at [70, 243] on input "Search widget" at bounding box center [113, 243] width 146 height 12
click at [71, 328] on p "[DATE]" at bounding box center [89, 331] width 96 height 6
type input "**********"
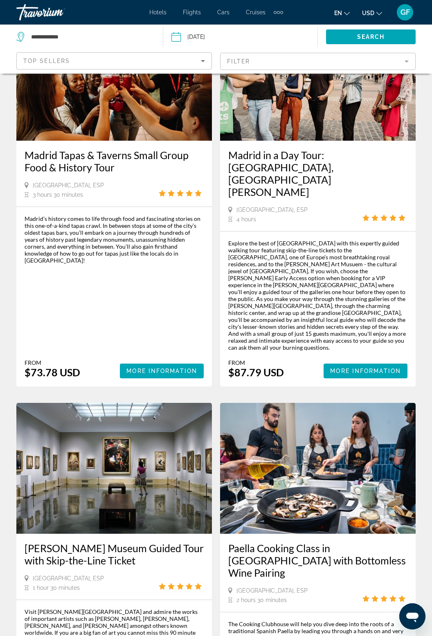
scroll to position [1574, 0]
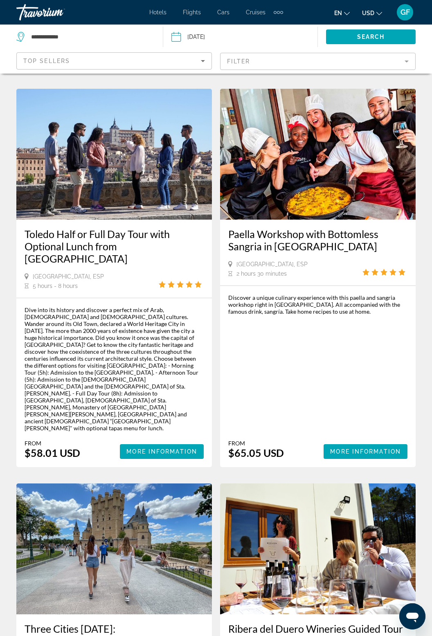
scroll to position [1602, 0]
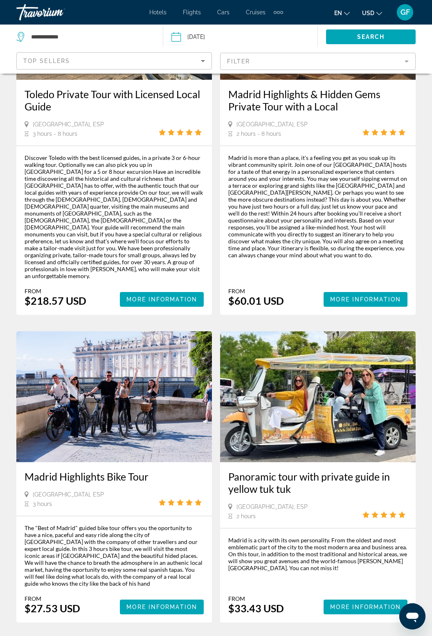
scroll to position [1604, 0]
click at [218, 636] on link "page 4" at bounding box center [216, 647] width 14 height 14
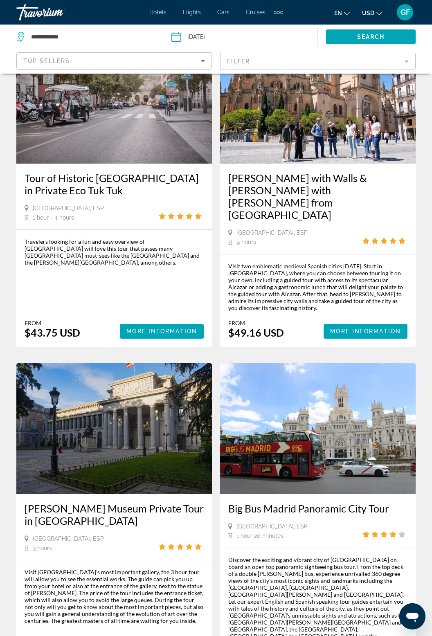
scroll to position [1534, 0]
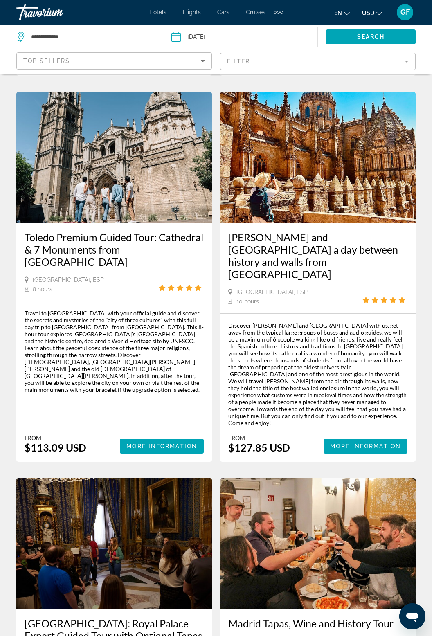
scroll to position [377, 0]
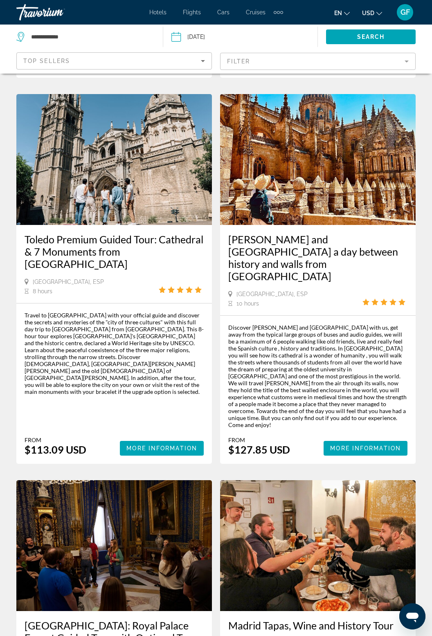
click at [403, 56] on mat-form-field "Filter" at bounding box center [318, 61] width 196 height 17
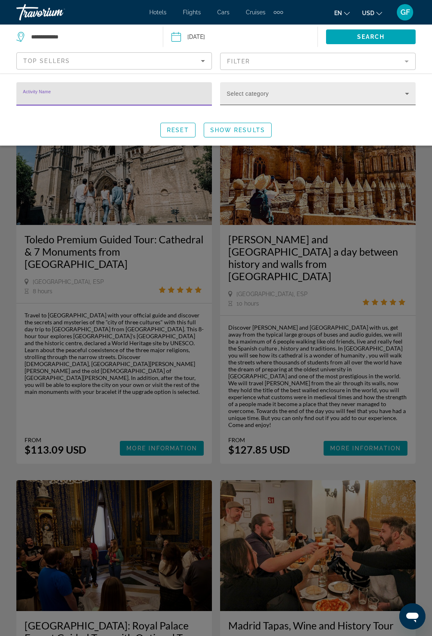
click at [405, 94] on icon "Search widget" at bounding box center [407, 94] width 10 height 10
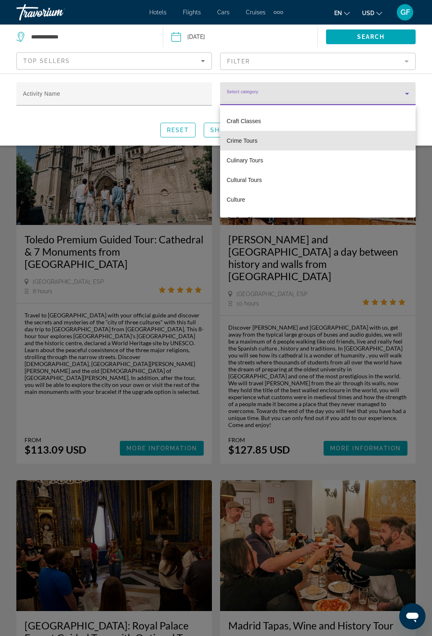
scroll to position [608, 0]
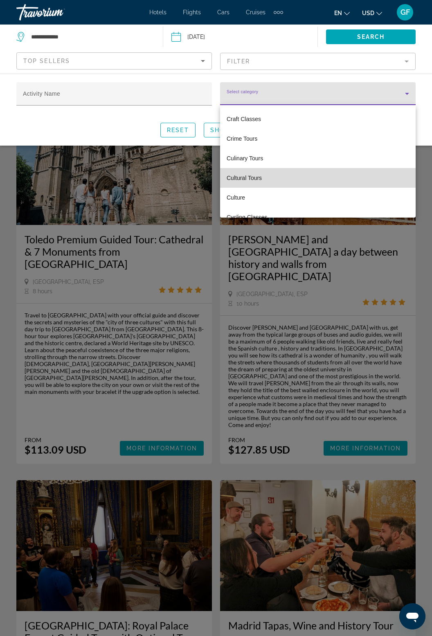
click at [260, 182] on span "Cultural Tours" at bounding box center [244, 178] width 35 height 10
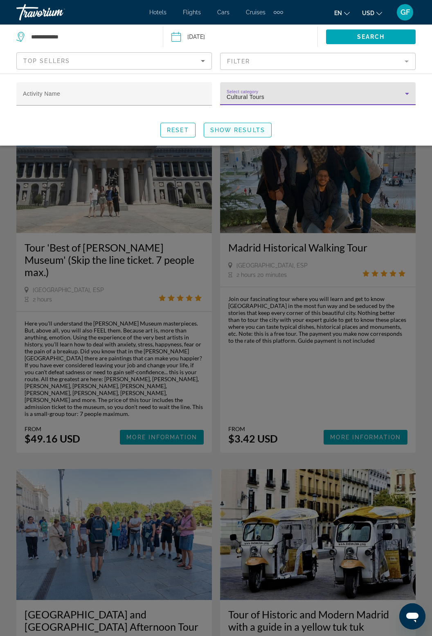
click at [254, 130] on span "Show Results" at bounding box center [237, 130] width 55 height 7
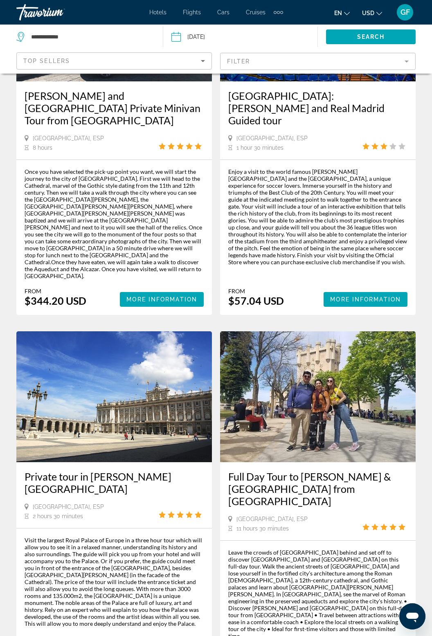
scroll to position [1549, 0]
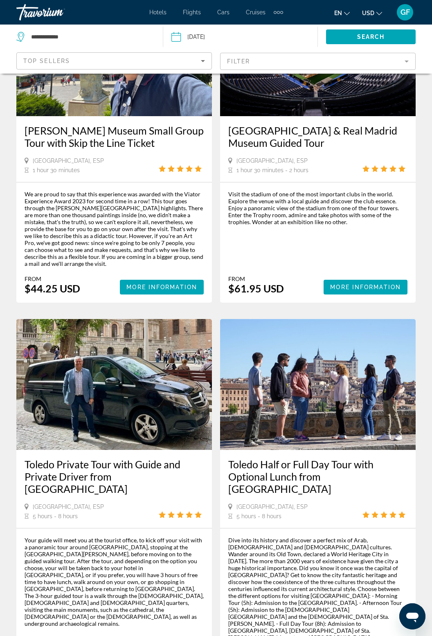
scroll to position [1595, 0]
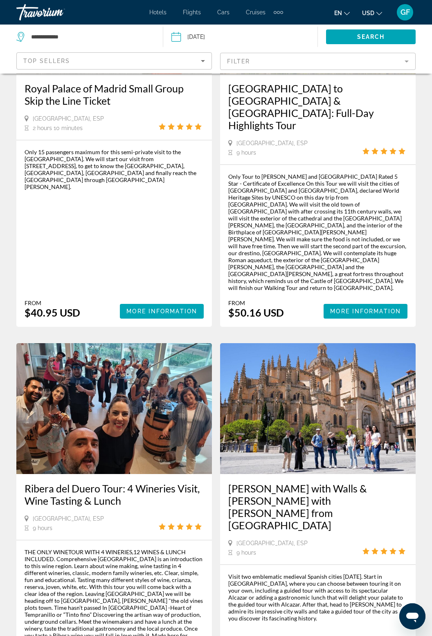
scroll to position [1665, 0]
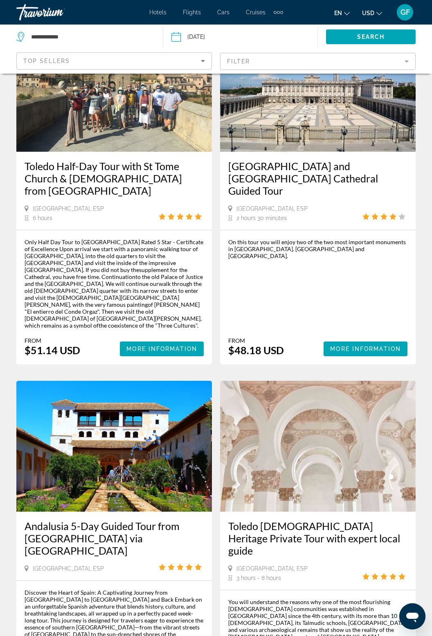
scroll to position [1623, 0]
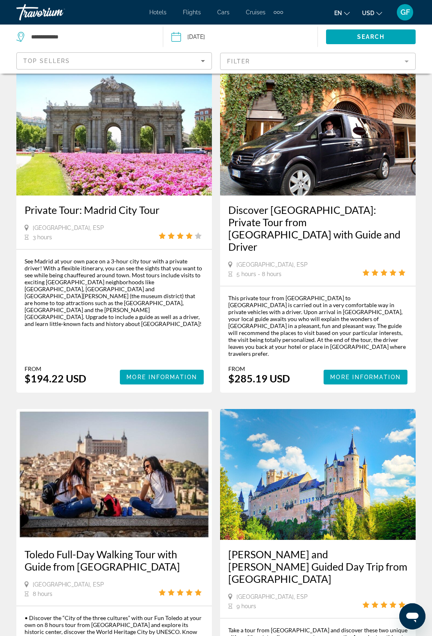
scroll to position [1437, 0]
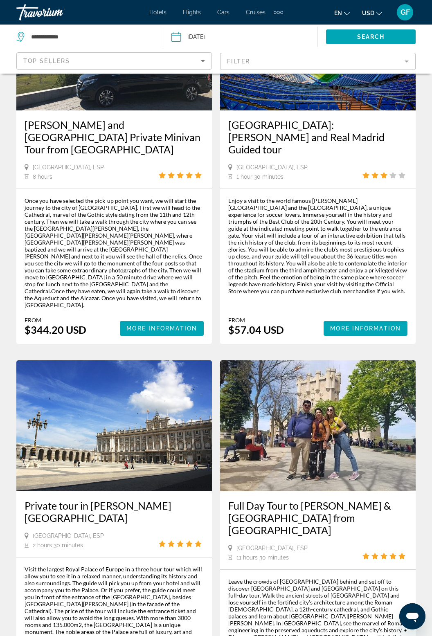
scroll to position [1557, 0]
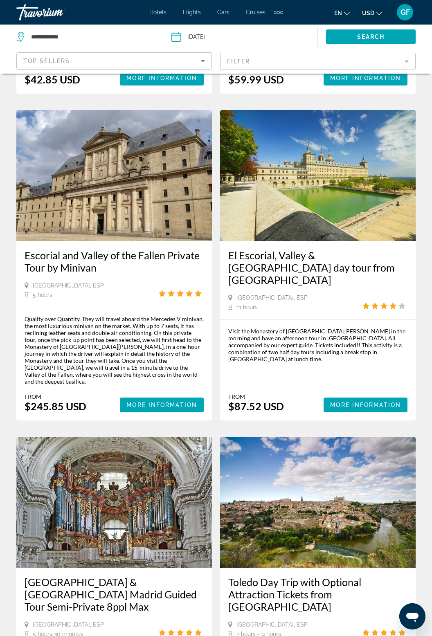
scroll to position [1518, 0]
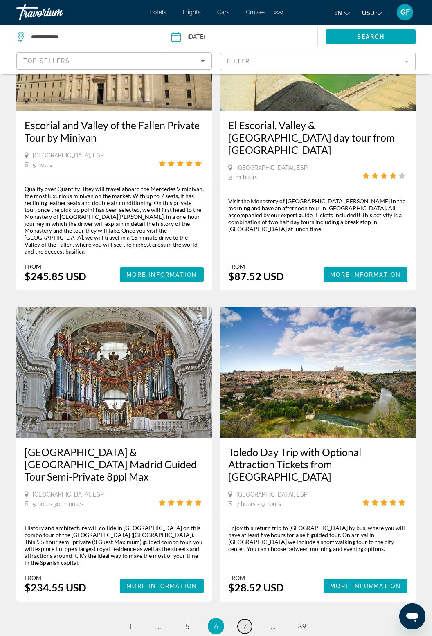
click at [249, 619] on link "page 7" at bounding box center [245, 626] width 14 height 14
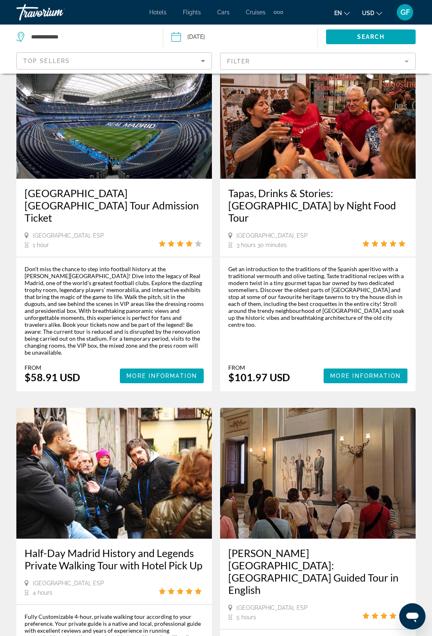
scroll to position [1591, 0]
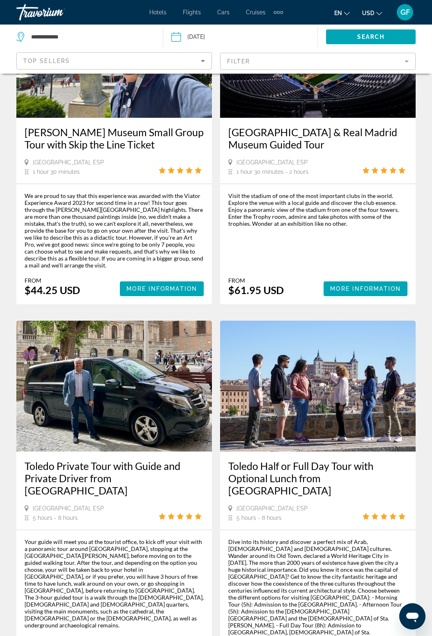
scroll to position [1595, 0]
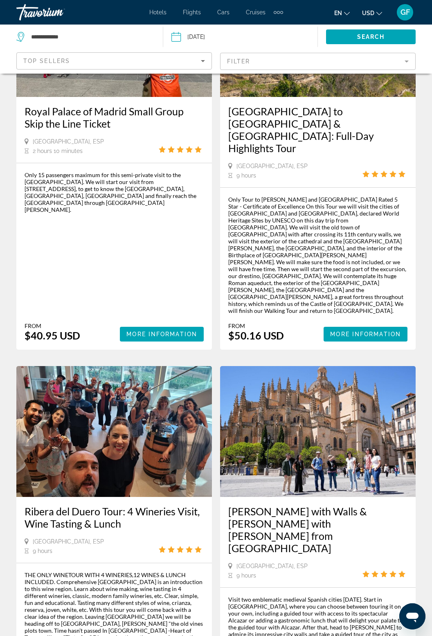
scroll to position [1665, 0]
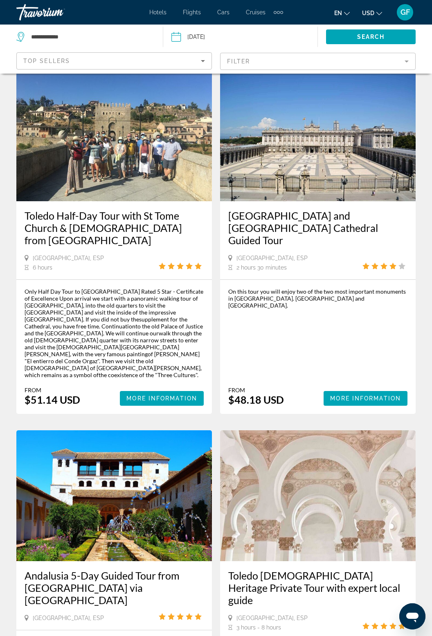
scroll to position [1606, 0]
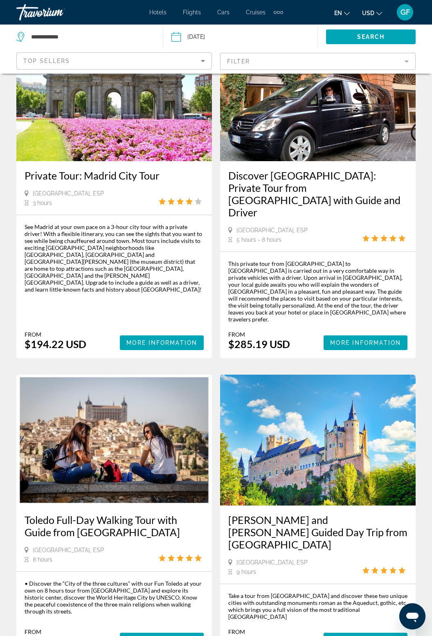
scroll to position [1437, 0]
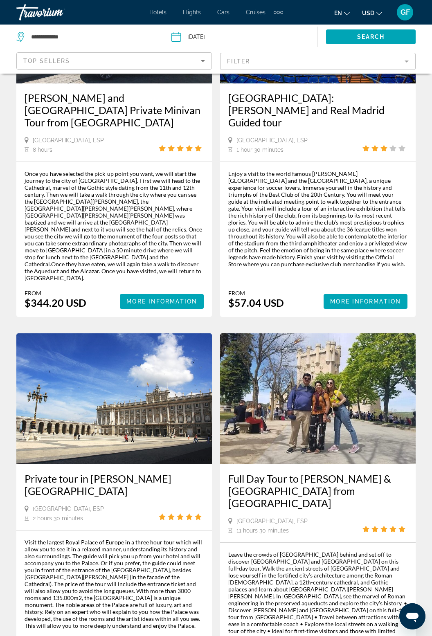
scroll to position [1546, 0]
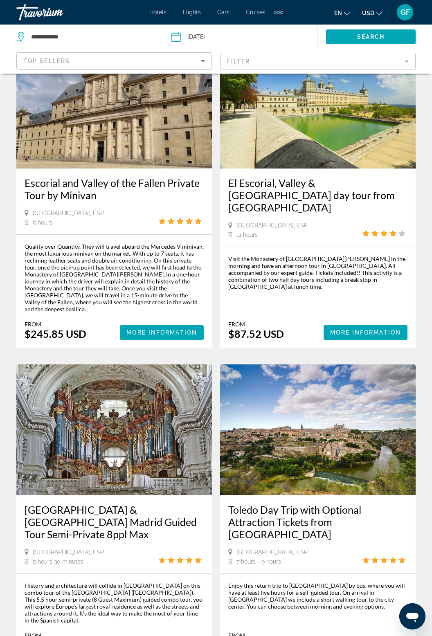
scroll to position [1464, 0]
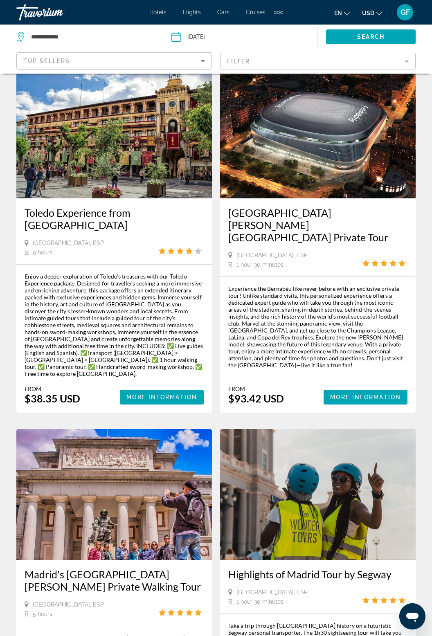
scroll to position [403, 0]
click at [405, 62] on mat-form-field "Filter" at bounding box center [318, 61] width 196 height 17
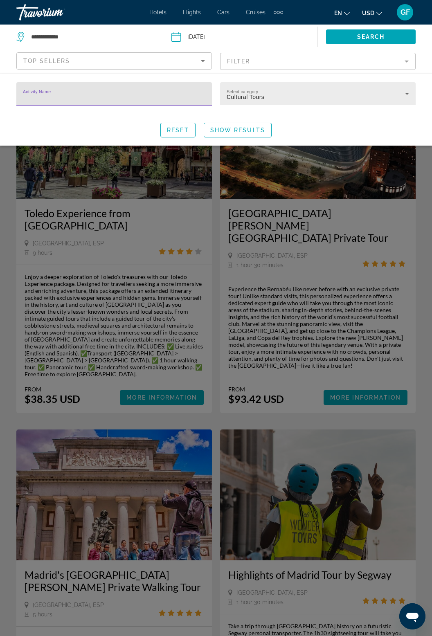
click at [399, 92] on div "Cultural Tours" at bounding box center [316, 97] width 178 height 10
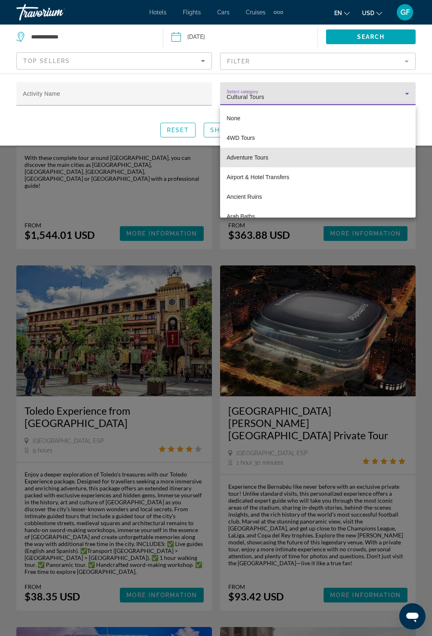
scroll to position [0, 0]
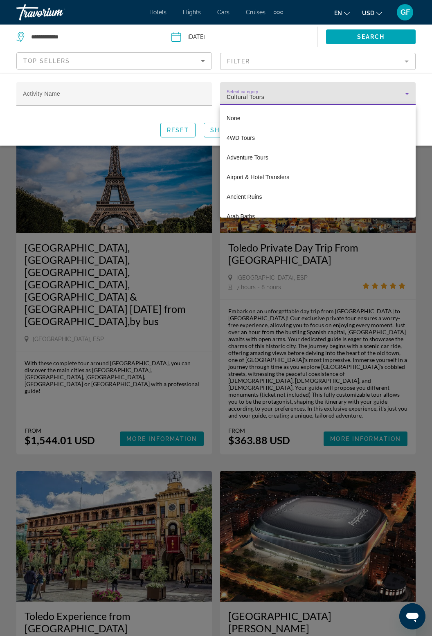
click at [286, 95] on div at bounding box center [216, 318] width 432 height 636
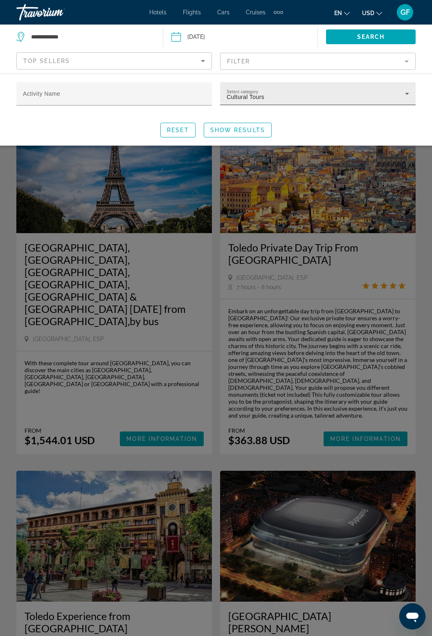
click at [259, 101] on div "Cultural Tours" at bounding box center [316, 97] width 178 height 10
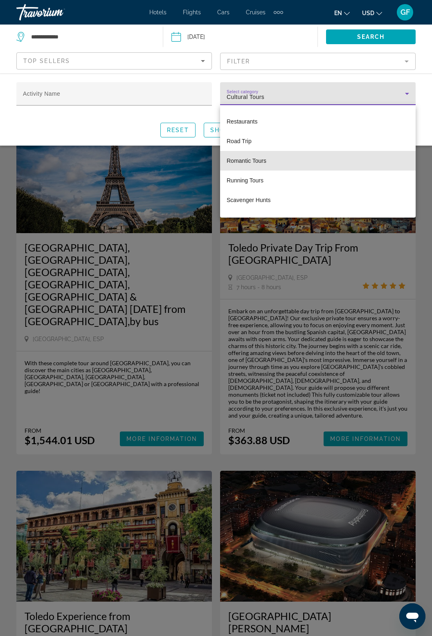
scroll to position [2077, 0]
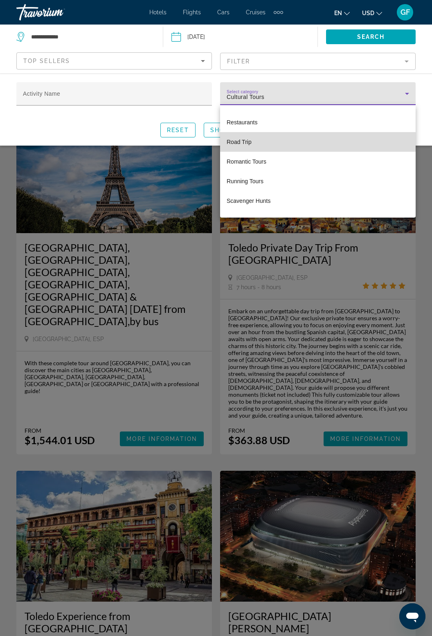
click at [243, 144] on span "Road Trip" at bounding box center [239, 142] width 25 height 10
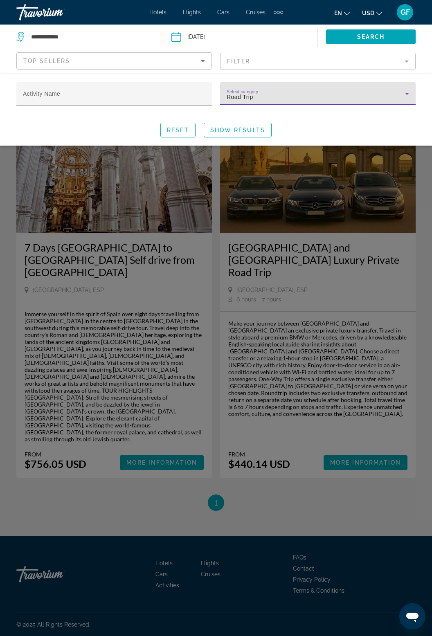
click at [319, 470] on div "Search widget" at bounding box center [216, 377] width 432 height 517
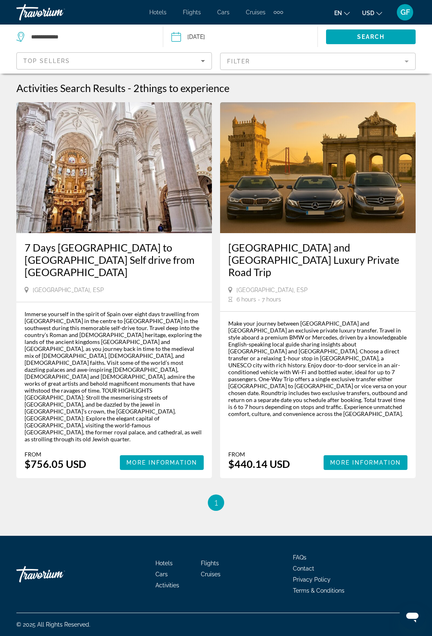
click at [217, 498] on span "1" at bounding box center [216, 502] width 4 height 9
click at [398, 56] on mat-form-field "Filter" at bounding box center [318, 61] width 196 height 17
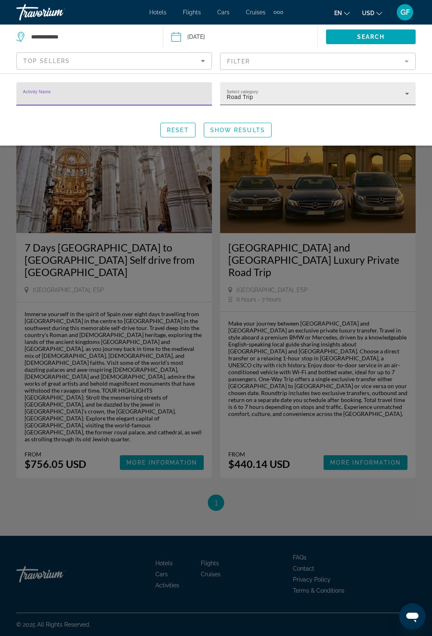
click at [405, 90] on icon "Search widget" at bounding box center [407, 94] width 10 height 10
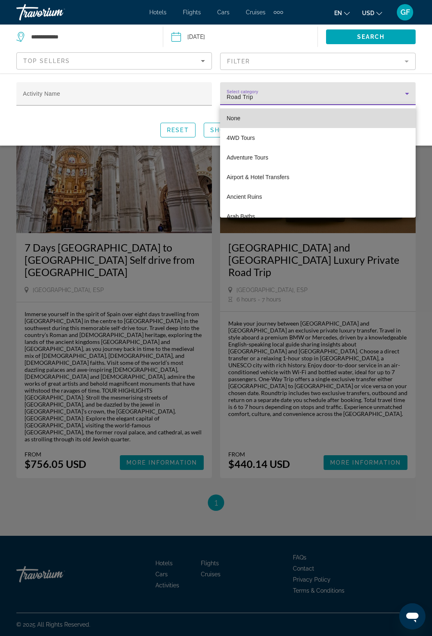
click at [242, 120] on mat-option "None" at bounding box center [318, 118] width 196 height 20
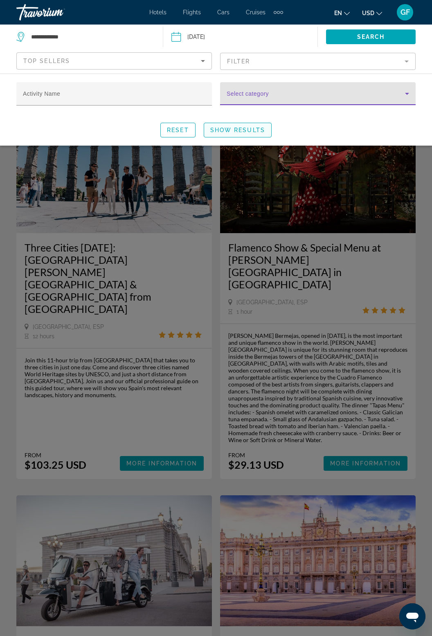
click at [238, 134] on span "Search widget" at bounding box center [237, 130] width 67 height 20
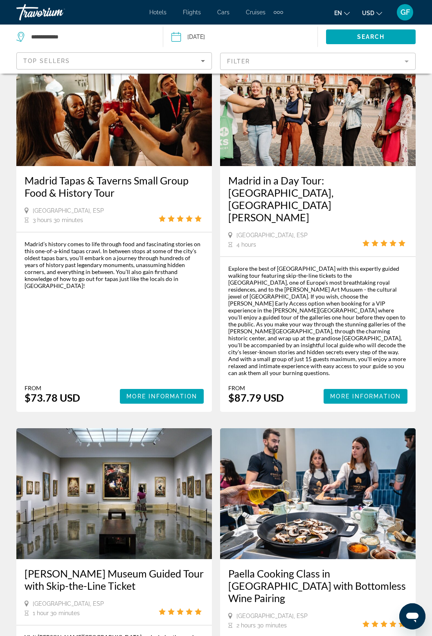
scroll to position [1574, 0]
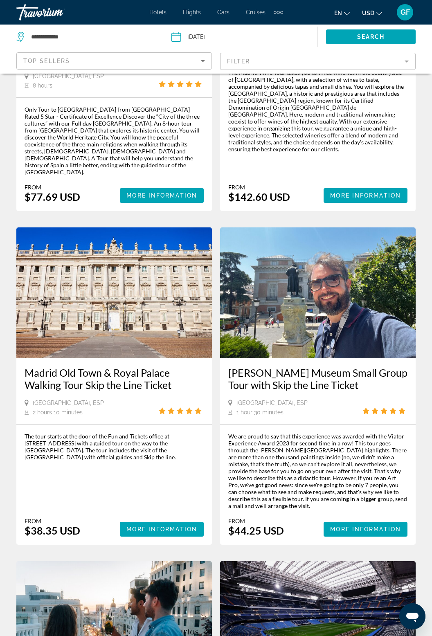
scroll to position [89, 0]
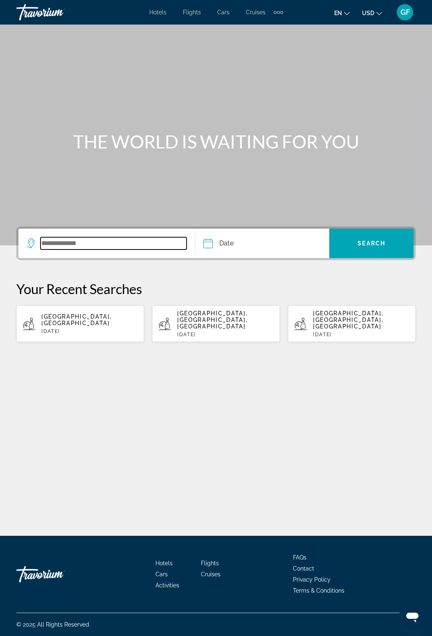
click at [94, 241] on input "Search widget" at bounding box center [113, 243] width 146 height 12
click at [76, 328] on p "[DATE]" at bounding box center [89, 331] width 96 height 6
type input "**********"
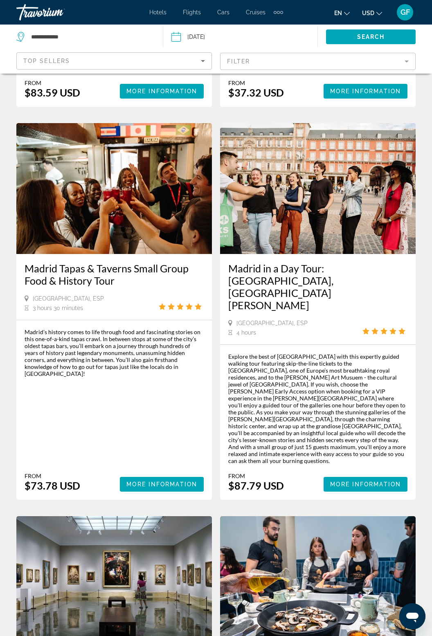
scroll to position [1574, 0]
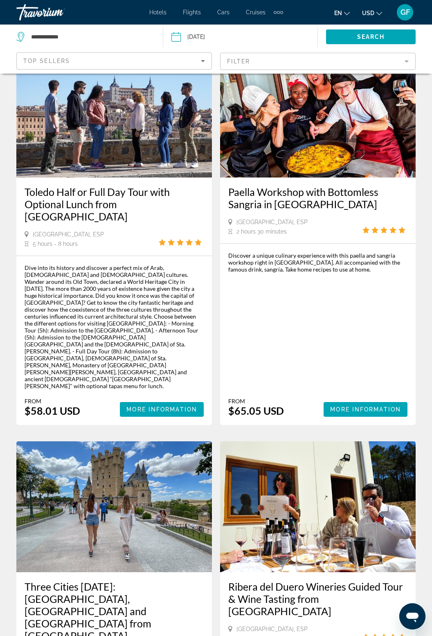
scroll to position [1501, 0]
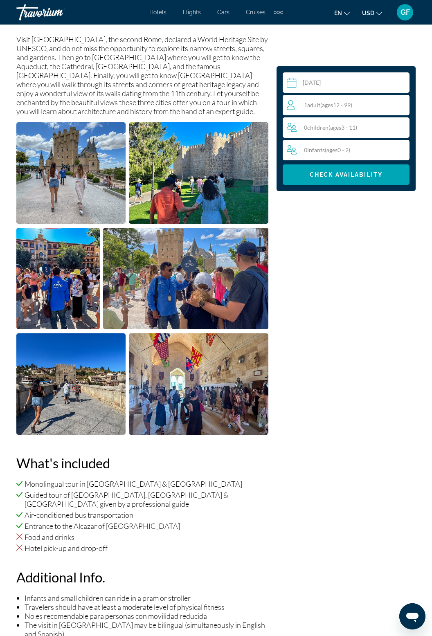
scroll to position [312, 0]
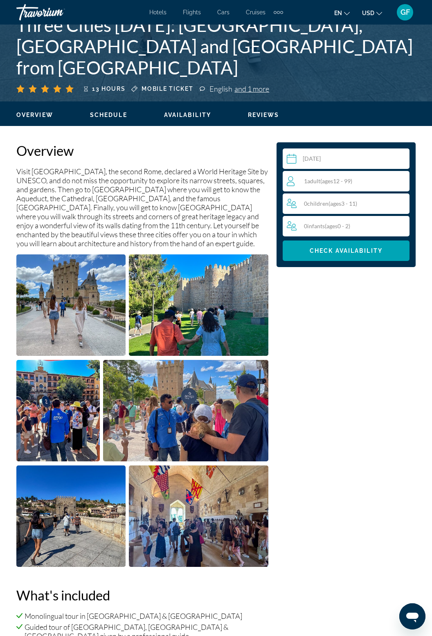
click at [361, 182] on div "1 Adult Adults ( ages 12 - 99)" at bounding box center [348, 181] width 122 height 10
click at [403, 185] on icon "Increment adults" at bounding box center [401, 181] width 7 height 10
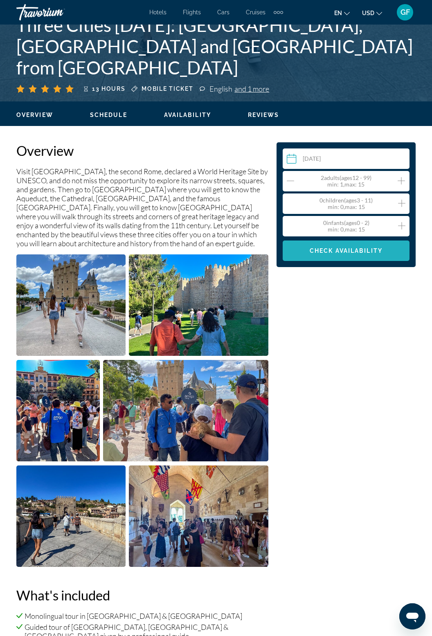
click at [357, 251] on span "Check Availability" at bounding box center [346, 250] width 73 height 7
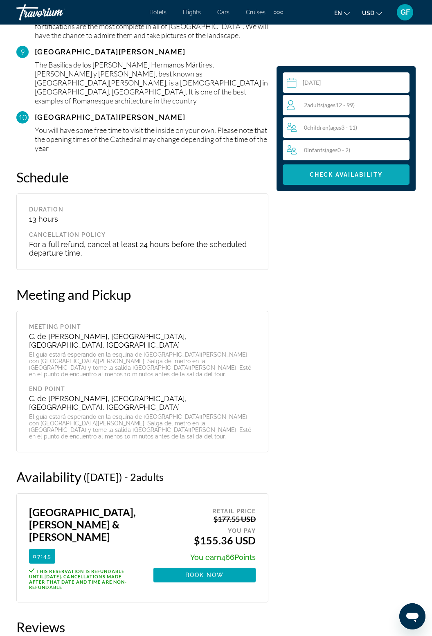
scroll to position [1467, 0]
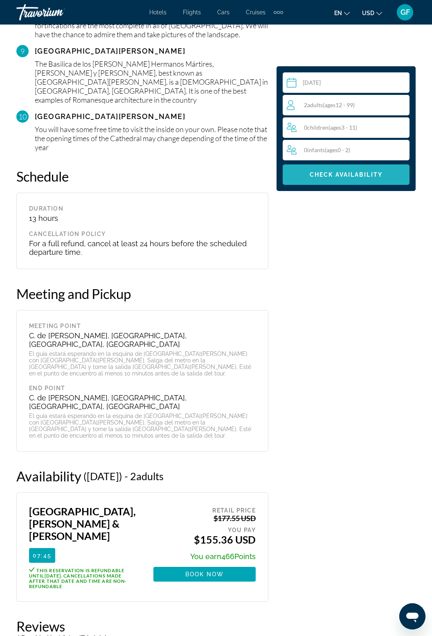
click at [357, 175] on span "Check Availability" at bounding box center [346, 174] width 73 height 7
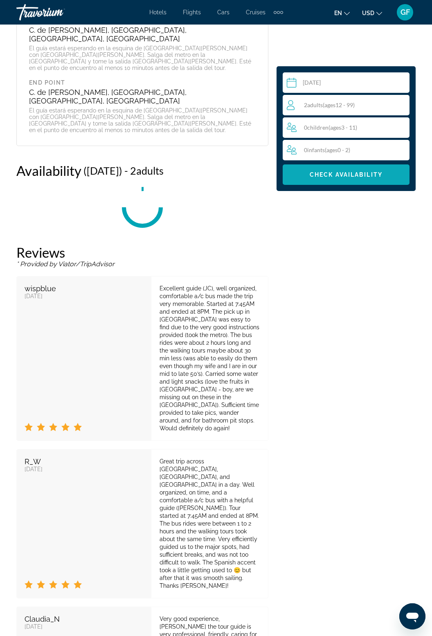
scroll to position [1774, 0]
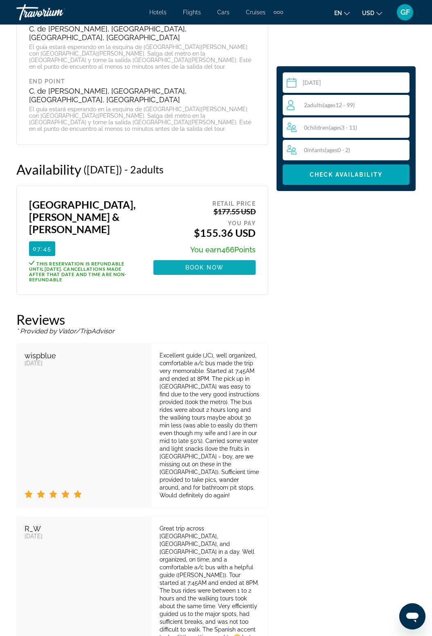
click at [199, 258] on span "Main content" at bounding box center [204, 268] width 102 height 20
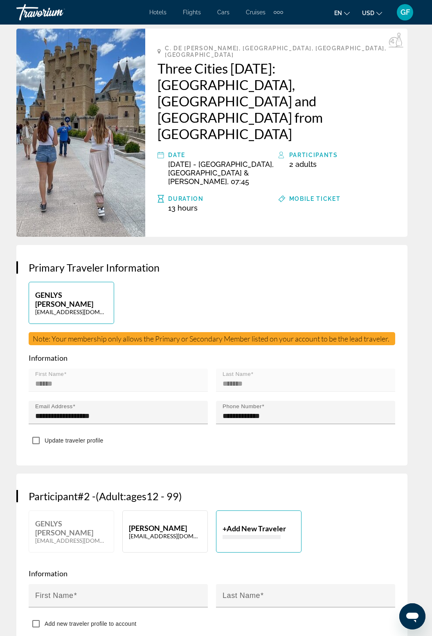
scroll to position [247, 0]
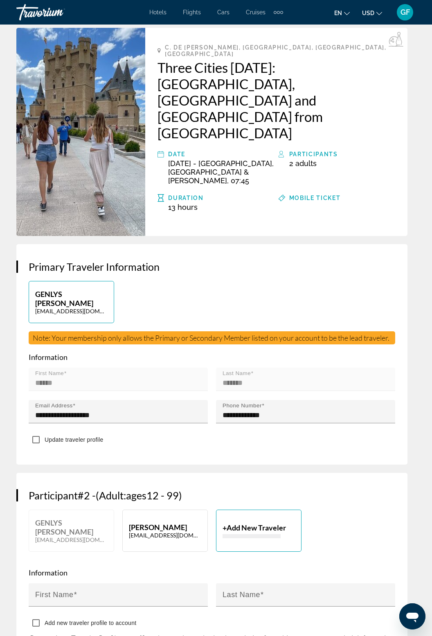
click at [159, 510] on button "Abraham ALCOLEA alcolea67@yahoo.com" at bounding box center [164, 531] width 85 height 42
type input "*******"
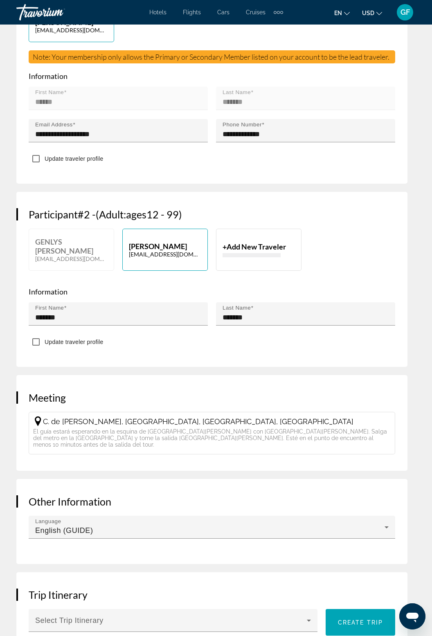
scroll to position [529, 0]
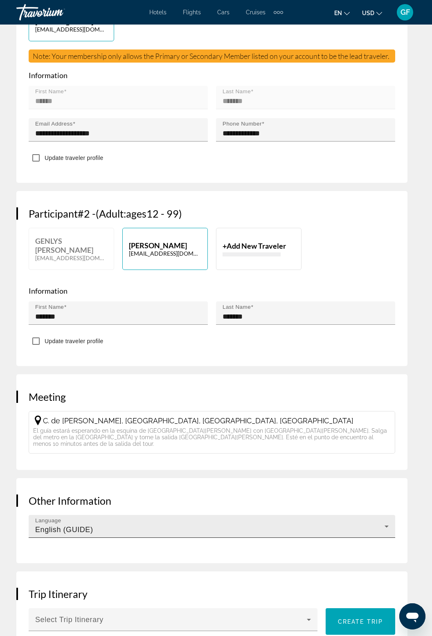
click at [388, 522] on icon "Main content" at bounding box center [387, 527] width 10 height 10
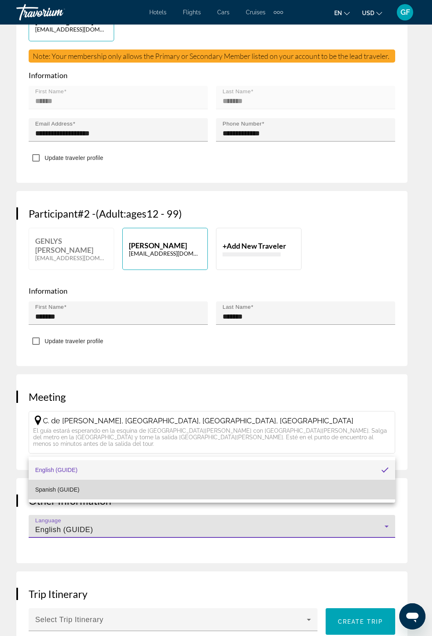
click at [378, 493] on mat-option "Spanish (GUIDE)" at bounding box center [212, 490] width 367 height 20
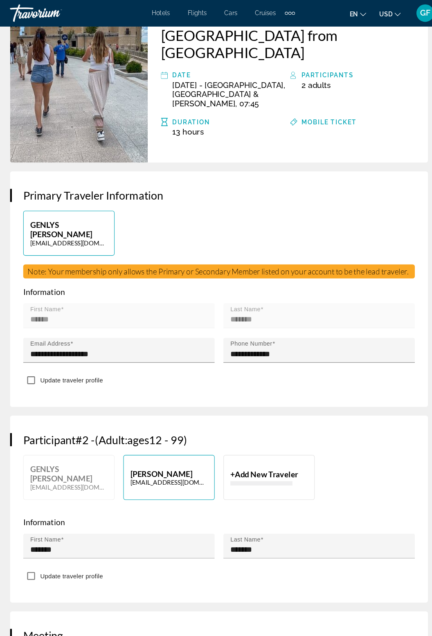
scroll to position [0, 0]
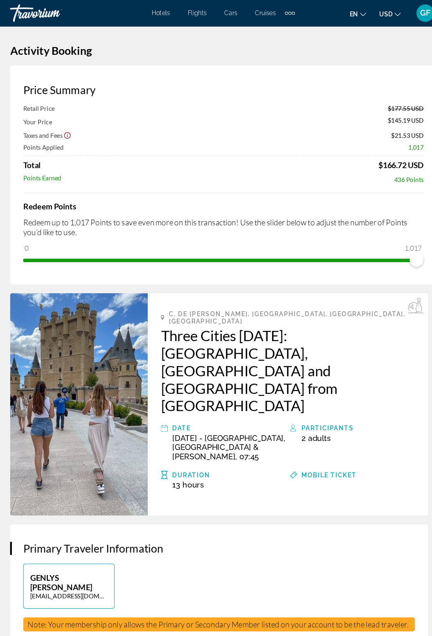
click at [369, 16] on button "USD USD ($) MXN (Mex$) CAD (Can$) GBP (£) EUR (€) AUD (A$) NZD (NZ$) CNY (CN¥)" at bounding box center [372, 13] width 20 height 12
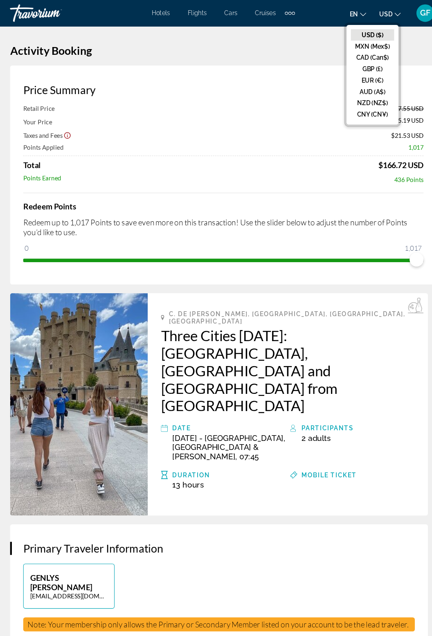
click at [400, 15] on span "GF" at bounding box center [404, 12] width 9 height 8
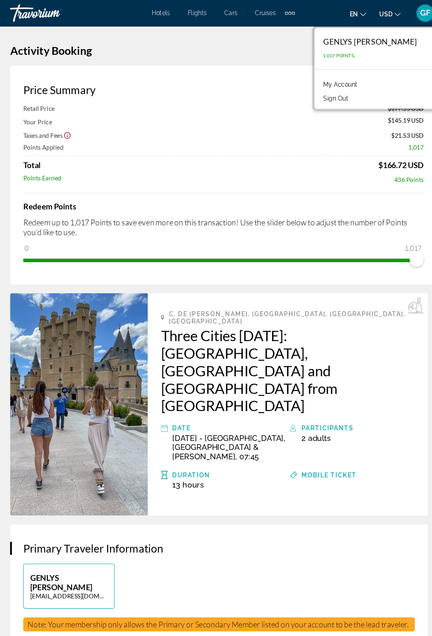
click at [337, 95] on button "Sign Out" at bounding box center [321, 92] width 31 height 11
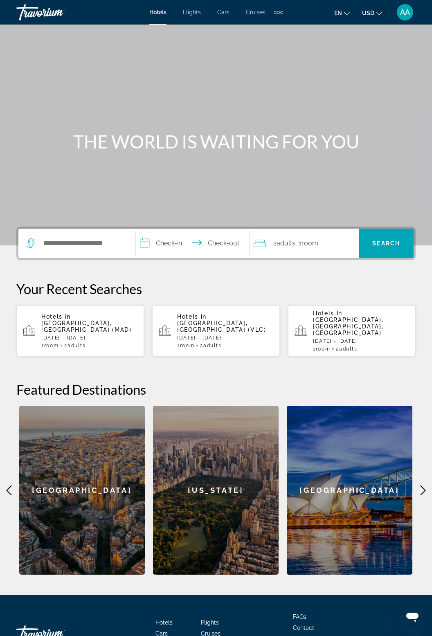
click at [176, 636] on span "Activities" at bounding box center [167, 644] width 24 height 7
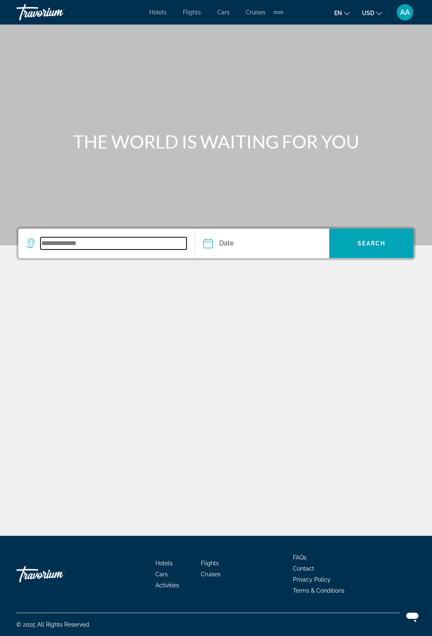
click at [76, 238] on input "Search widget" at bounding box center [113, 243] width 146 height 12
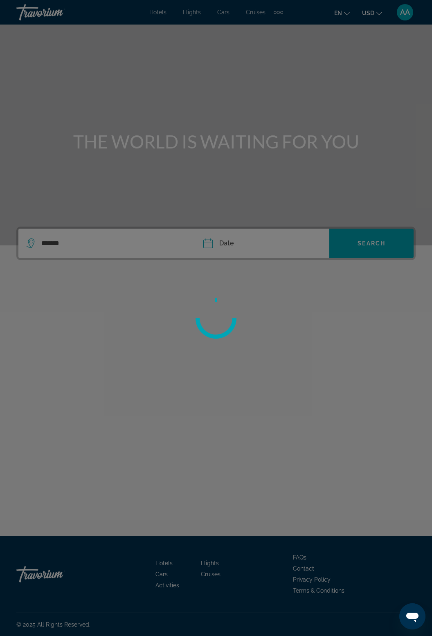
click at [218, 222] on div at bounding box center [216, 318] width 432 height 636
click at [210, 216] on div at bounding box center [216, 318] width 432 height 636
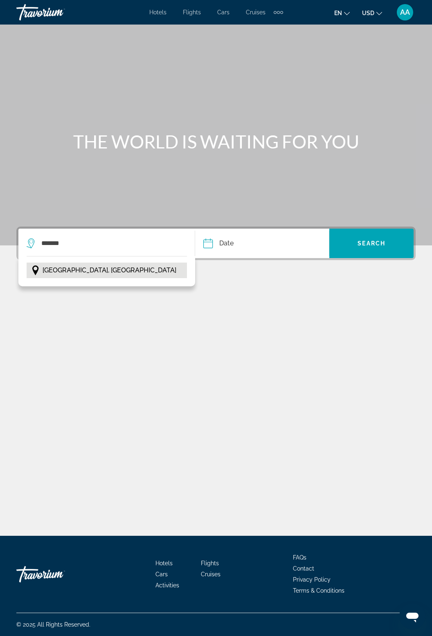
click at [70, 265] on span "[GEOGRAPHIC_DATA], [GEOGRAPHIC_DATA]" at bounding box center [110, 270] width 134 height 11
type input "**********"
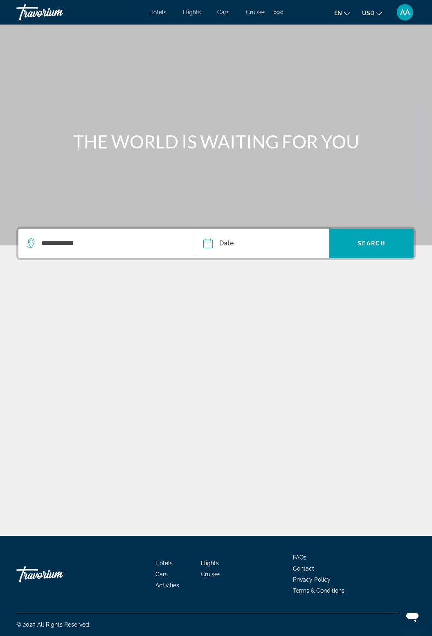
click at [212, 229] on input "Date" at bounding box center [234, 245] width 66 height 32
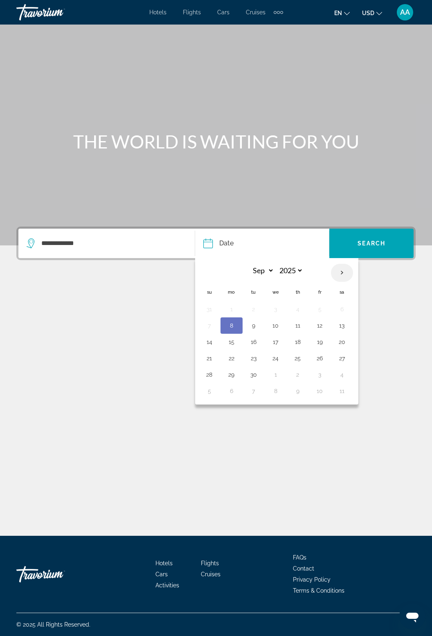
click at [340, 264] on th "Next month" at bounding box center [342, 273] width 22 height 18
select select "*"
click at [253, 353] on button "21" at bounding box center [253, 358] width 13 height 11
type input "**********"
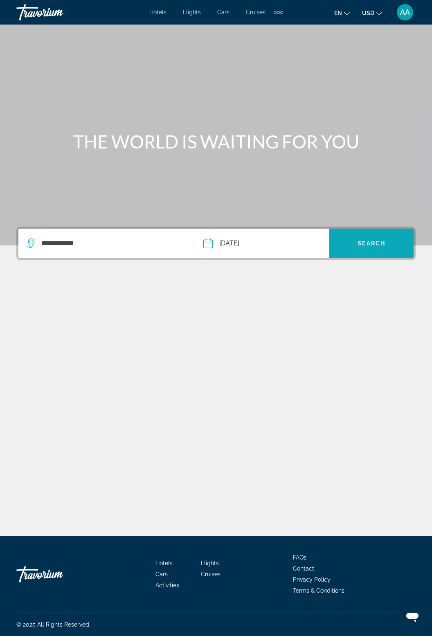
click at [377, 240] on span "Search" at bounding box center [372, 243] width 28 height 7
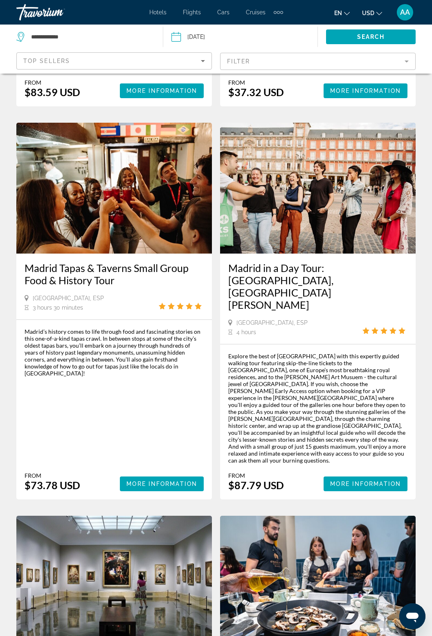
scroll to position [1574, 0]
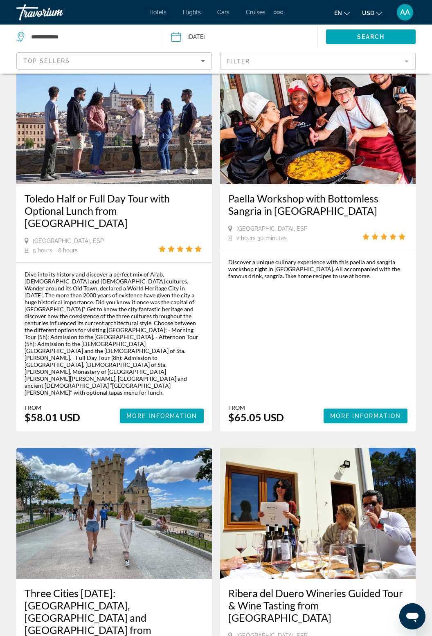
scroll to position [1495, 0]
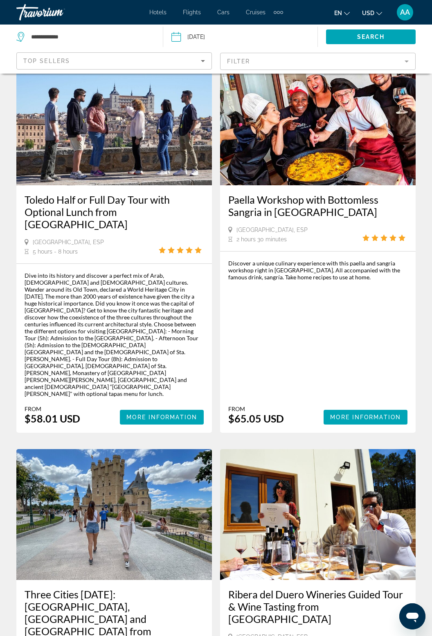
click at [148, 449] on img "Main content" at bounding box center [114, 514] width 196 height 131
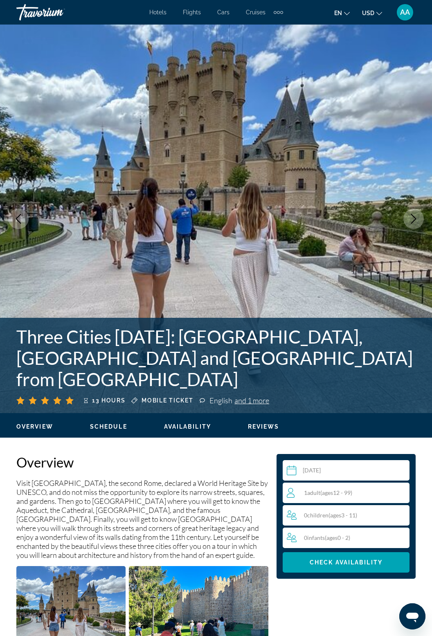
click at [370, 495] on div "1 Adult Adults ( ages [DEMOGRAPHIC_DATA])" at bounding box center [348, 493] width 122 height 10
click at [399, 491] on icon "Increment adults" at bounding box center [401, 493] width 7 height 10
click at [379, 564] on span "Check Availability" at bounding box center [346, 562] width 73 height 7
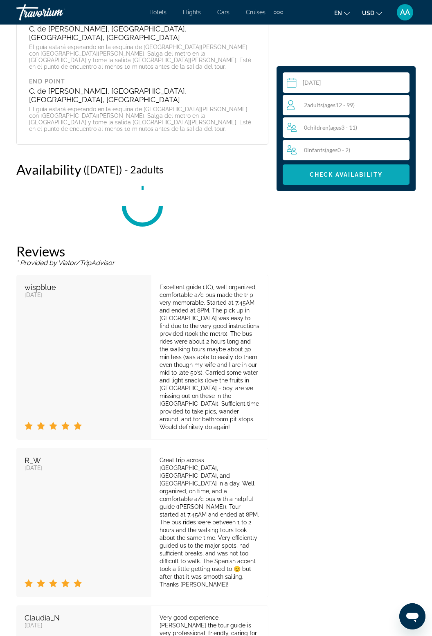
scroll to position [1774, 0]
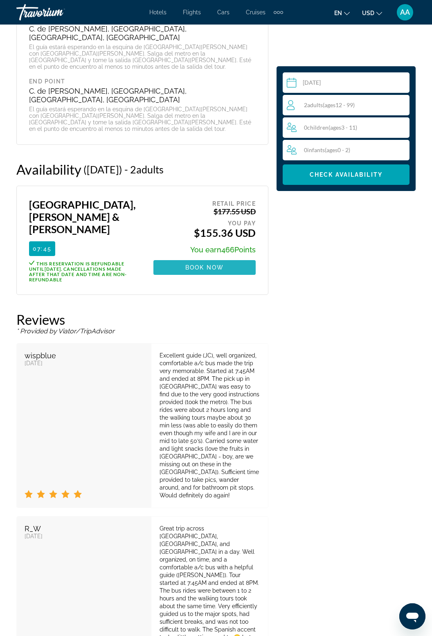
click at [226, 258] on span "Main content" at bounding box center [204, 268] width 102 height 20
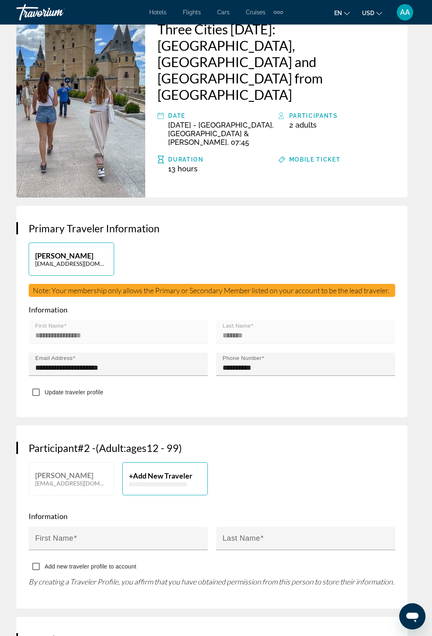
scroll to position [288, 0]
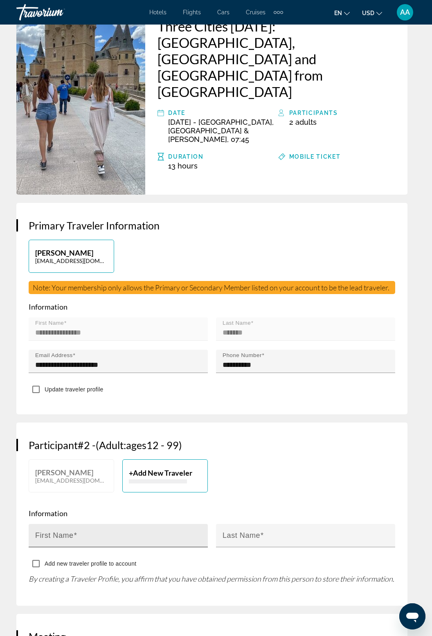
click at [93, 534] on input "First Name" at bounding box center [120, 539] width 171 height 10
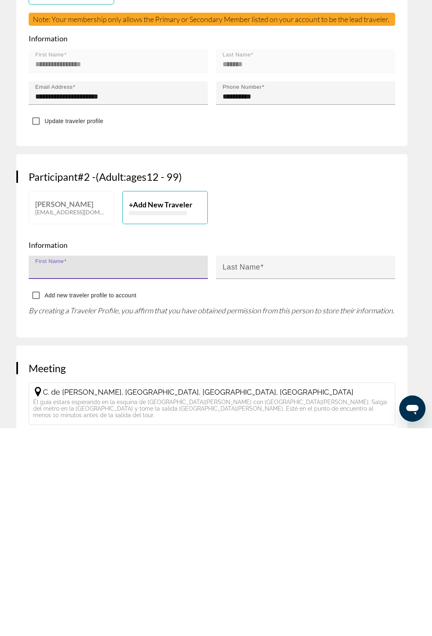
scroll to position [353, 0]
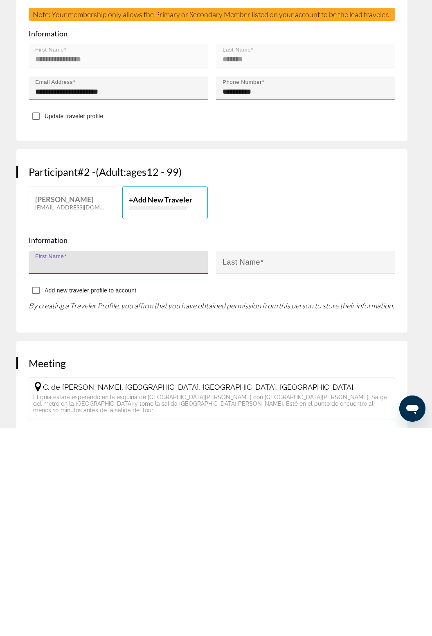
type input "******"
type input "*******"
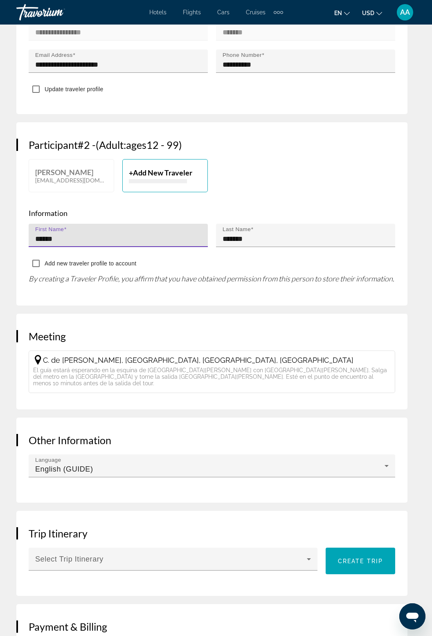
scroll to position [592, 0]
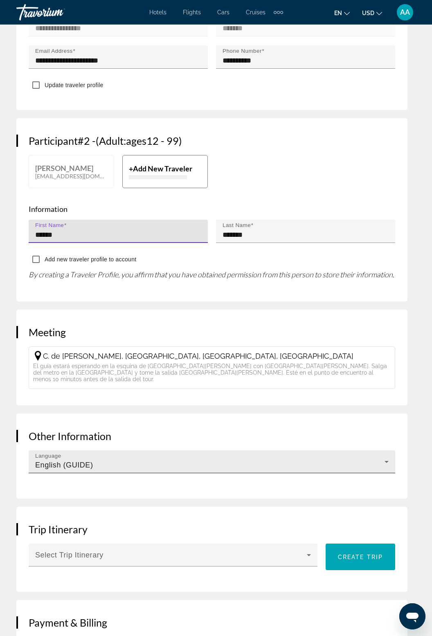
click at [389, 457] on icon "Main content" at bounding box center [387, 462] width 10 height 10
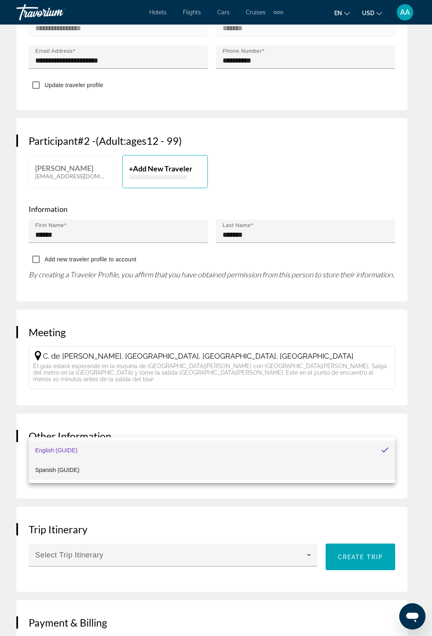
click at [184, 476] on mat-option "Spanish (GUIDE)" at bounding box center [212, 470] width 367 height 20
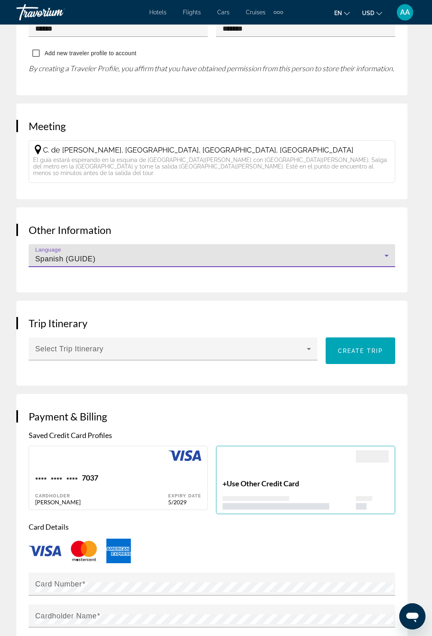
scroll to position [807, 0]
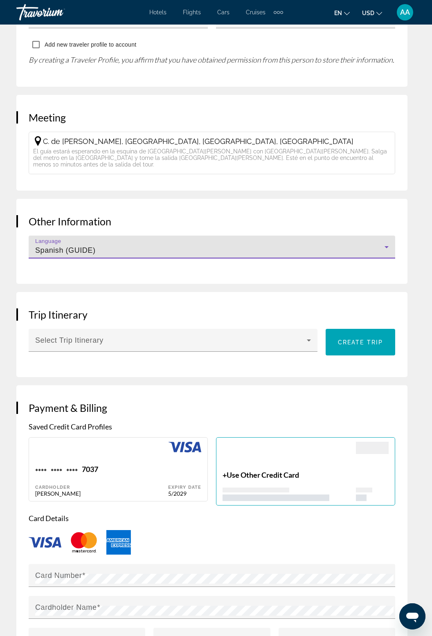
click at [143, 465] on div "**** **** **** 7037 Cardholder [PERSON_NAME]" at bounding box center [101, 481] width 133 height 32
type input "*******"
type input "**********"
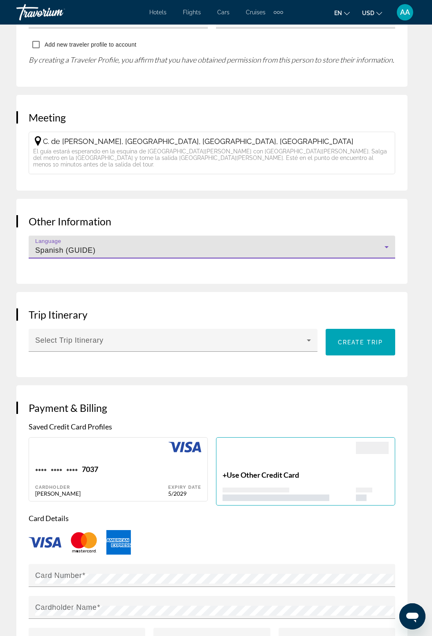
type input "**********"
type input "*****"
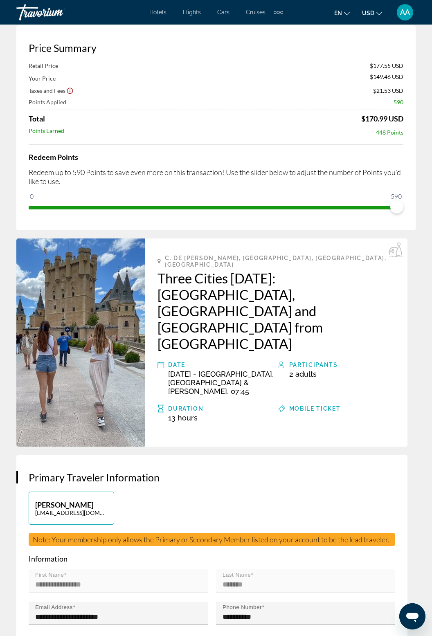
scroll to position [34, 0]
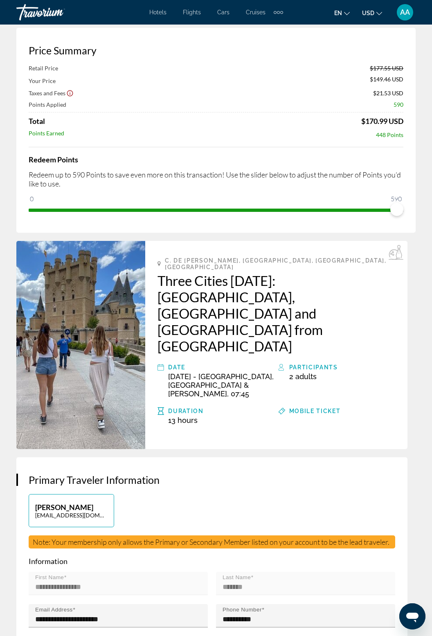
click at [330, 408] on span "Mobile ticket" at bounding box center [315, 411] width 52 height 7
click at [304, 408] on span "Mobile ticket" at bounding box center [315, 411] width 52 height 7
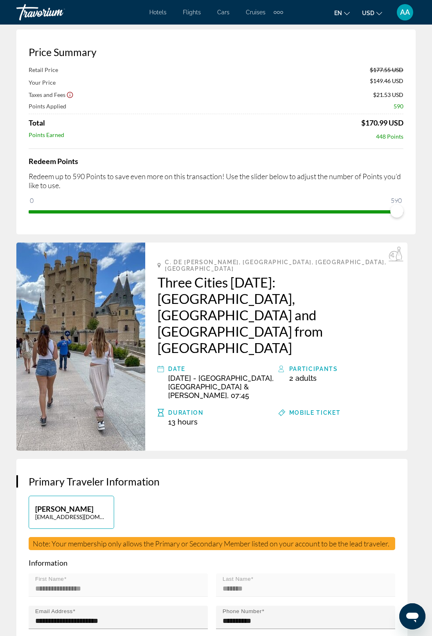
scroll to position [35, 0]
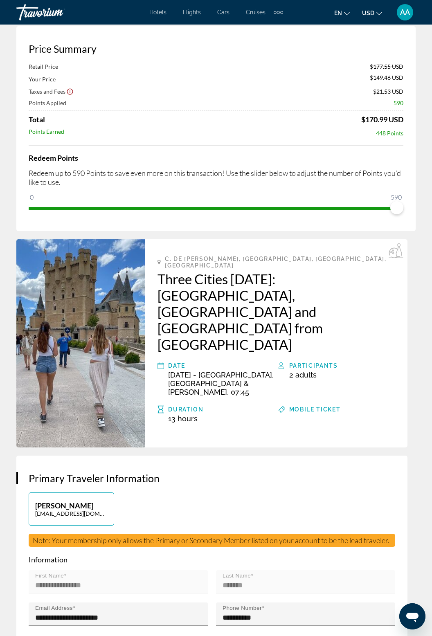
click at [311, 406] on span "Mobile ticket" at bounding box center [315, 409] width 52 height 7
click at [333, 414] on div "Main content" at bounding box center [342, 418] width 106 height 9
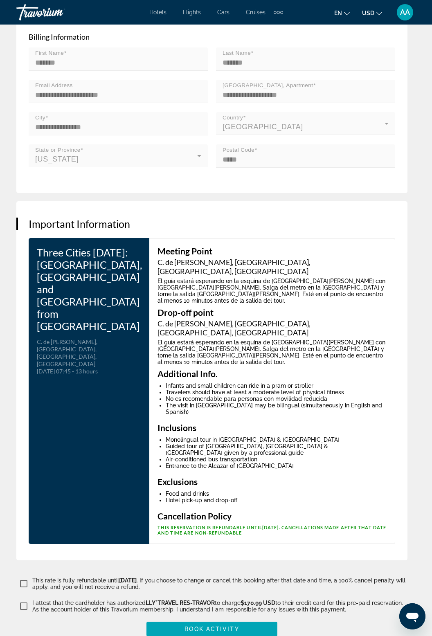
scroll to position [1462, 0]
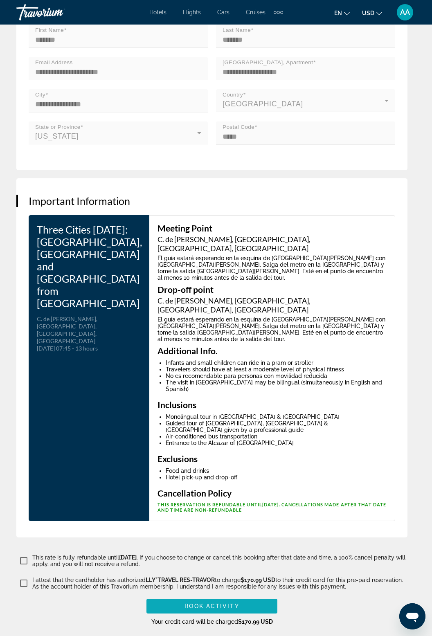
click at [241, 596] on span "Main content" at bounding box center [211, 606] width 131 height 20
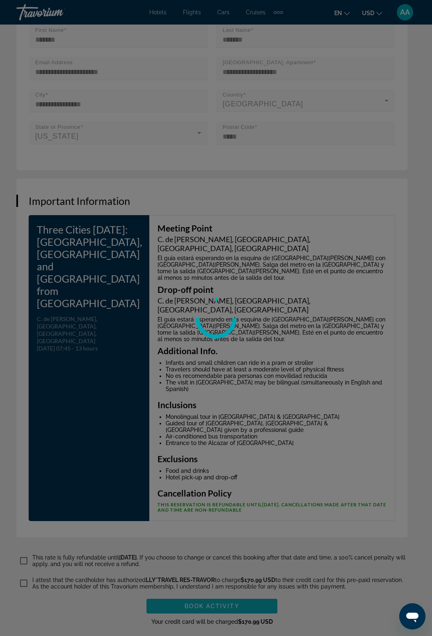
scroll to position [1455, 0]
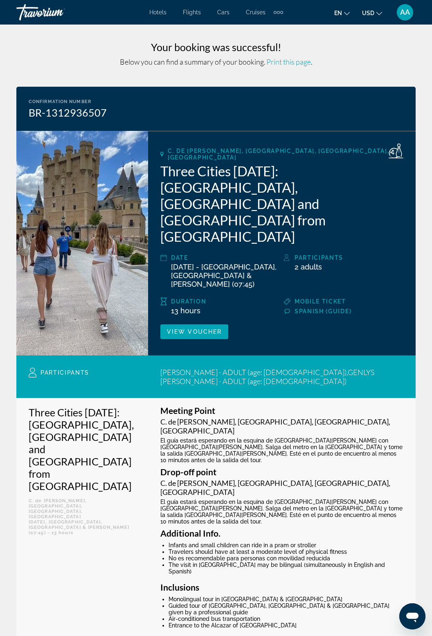
click at [414, 514] on div "Meeting Point C. de Julio Camba, Salamanca, 28028 Madrid, Spain El guía estará …" at bounding box center [282, 550] width 268 height 305
click at [193, 328] on span "View Voucher" at bounding box center [194, 331] width 55 height 7
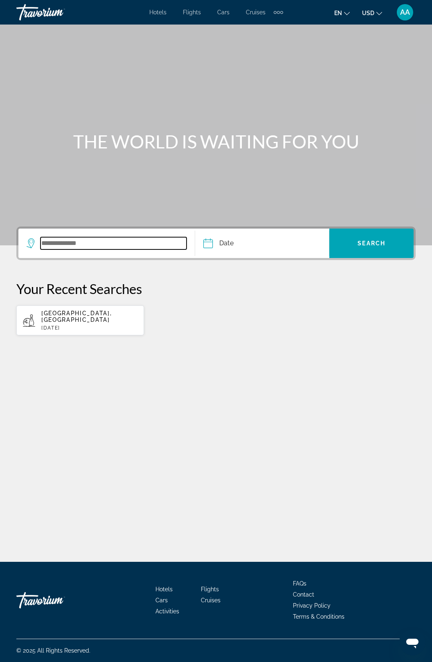
click at [87, 247] on input "Search widget" at bounding box center [113, 243] width 146 height 12
click at [82, 325] on p "[DATE]" at bounding box center [89, 328] width 96 height 6
type input "**********"
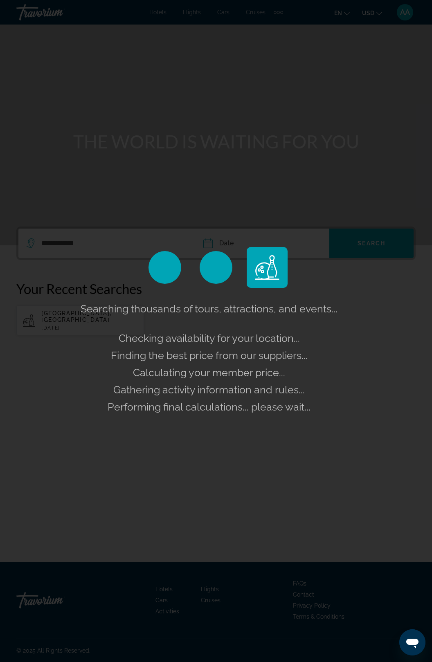
click at [237, 196] on div "Searching thousands of tours, attractions, and events... Checking availability …" at bounding box center [216, 331] width 432 height 662
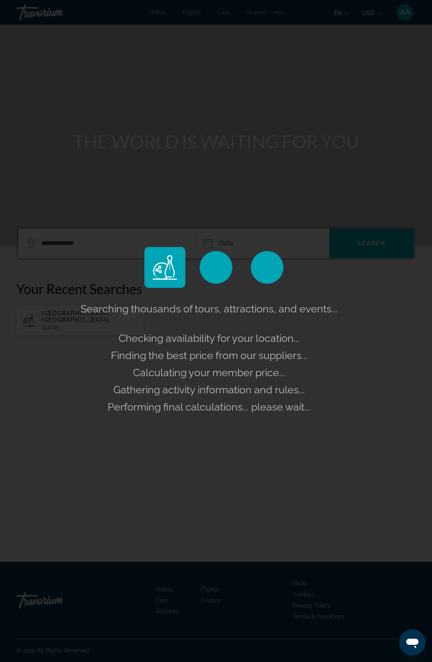
click at [218, 193] on div "Searching thousands of tours, attractions, and events... Checking availability …" at bounding box center [216, 331] width 432 height 662
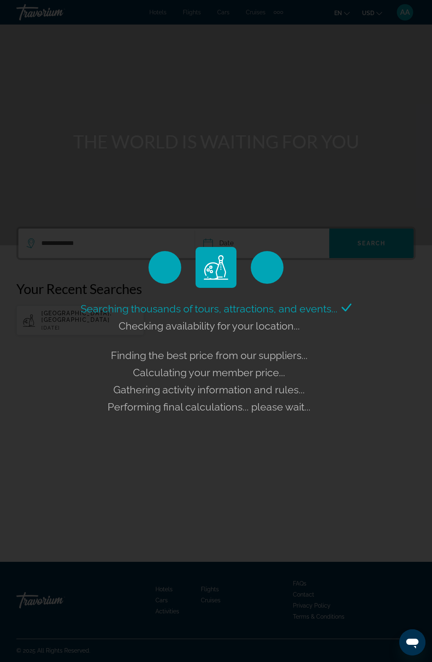
click at [221, 193] on div "Searching thousands of tours, attractions, and events... Checking availability …" at bounding box center [216, 331] width 432 height 662
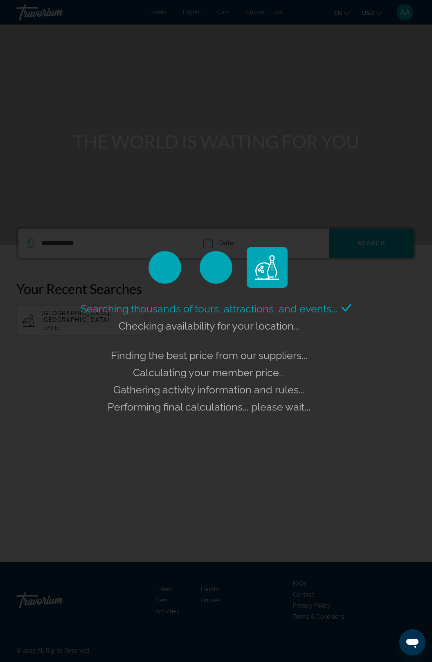
click at [235, 193] on div "Searching thousands of tours, attractions, and events... Checking availability …" at bounding box center [216, 331] width 432 height 662
click at [235, 192] on div "Searching thousands of tours, attractions, and events... Checking availability …" at bounding box center [216, 331] width 432 height 662
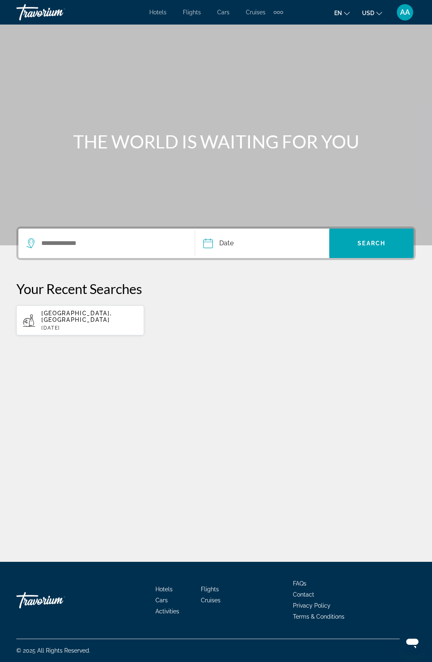
click at [83, 312] on span "[GEOGRAPHIC_DATA], [GEOGRAPHIC_DATA]" at bounding box center [76, 316] width 70 height 13
type input "**********"
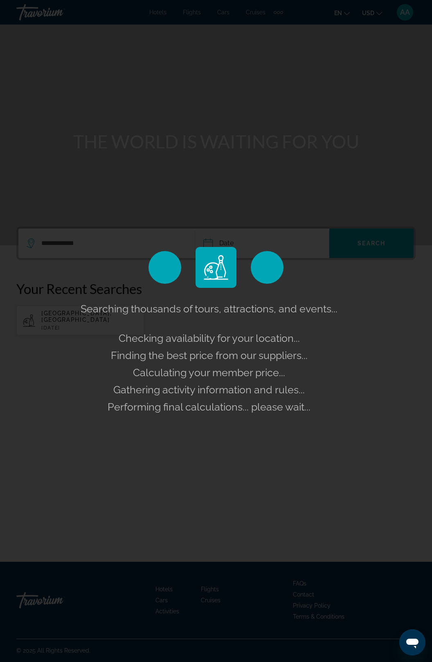
click at [227, 246] on div "Searching thousands of tours, attractions, and events... Checking availability …" at bounding box center [216, 331] width 432 height 662
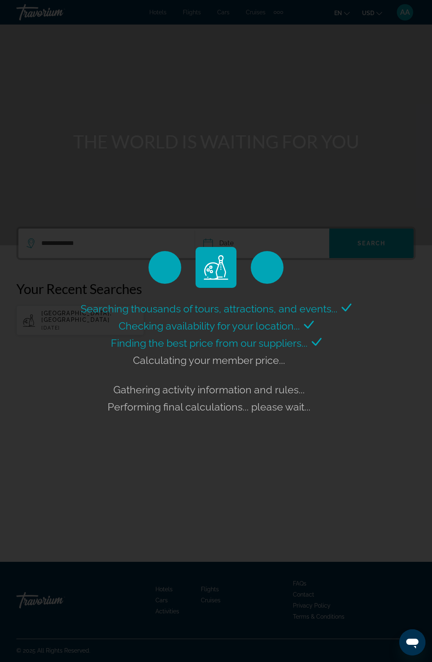
click at [223, 240] on div "Searching thousands of tours, attractions, and events... Checking availability …" at bounding box center [216, 331] width 432 height 662
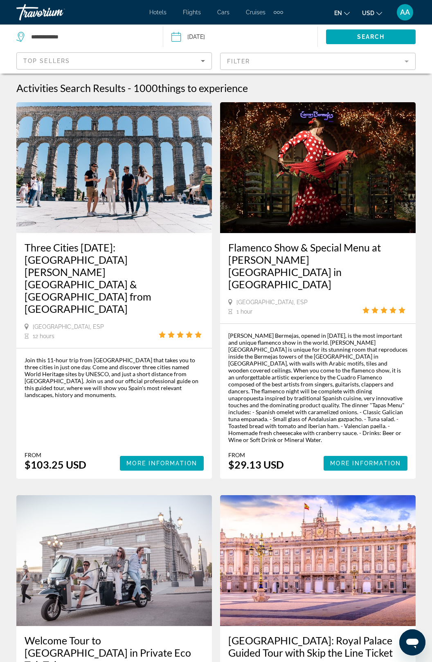
click at [200, 35] on input "Date: Oct 21, 2025" at bounding box center [207, 38] width 76 height 27
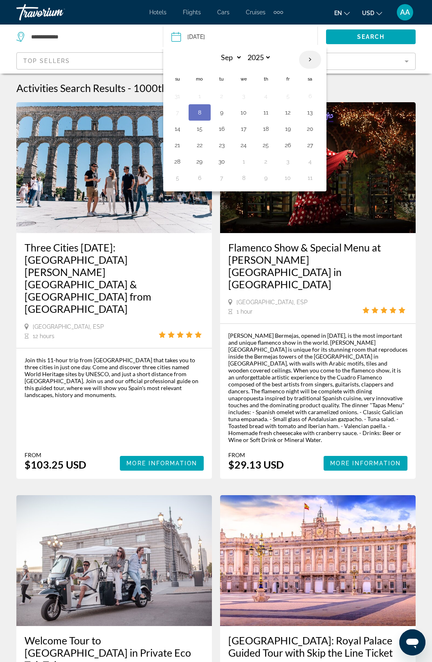
click at [317, 57] on th "Next month" at bounding box center [310, 60] width 22 height 18
select select "*"
click at [247, 141] on button "22" at bounding box center [243, 144] width 13 height 11
type input "**********"
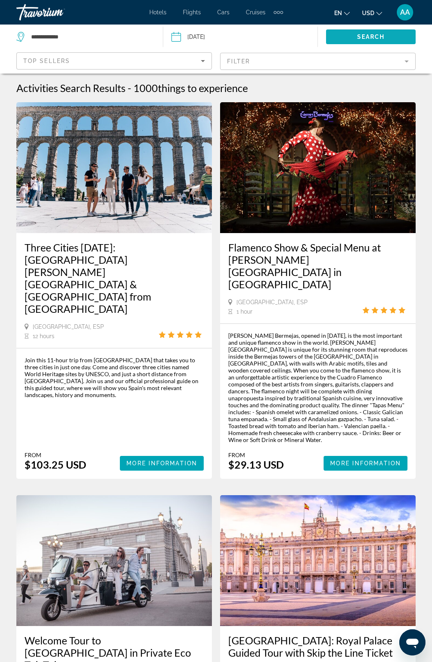
click at [371, 39] on span "Search" at bounding box center [371, 37] width 28 height 7
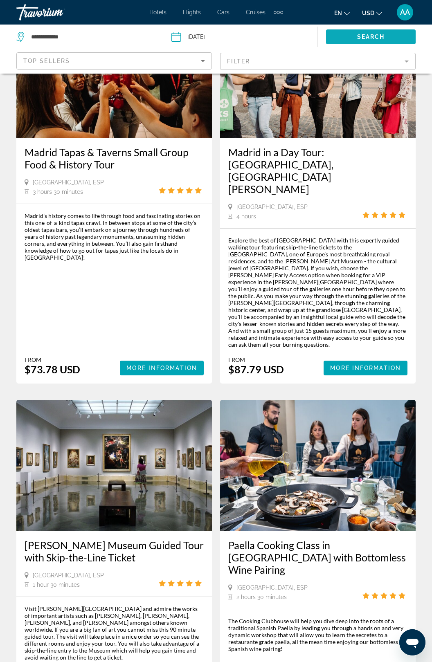
scroll to position [1574, 0]
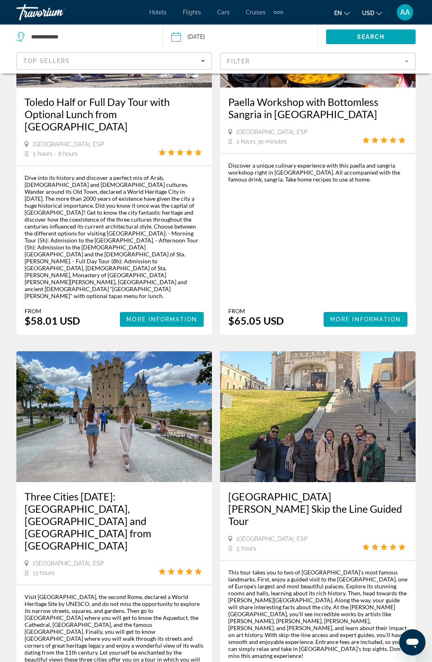
scroll to position [1609, 0]
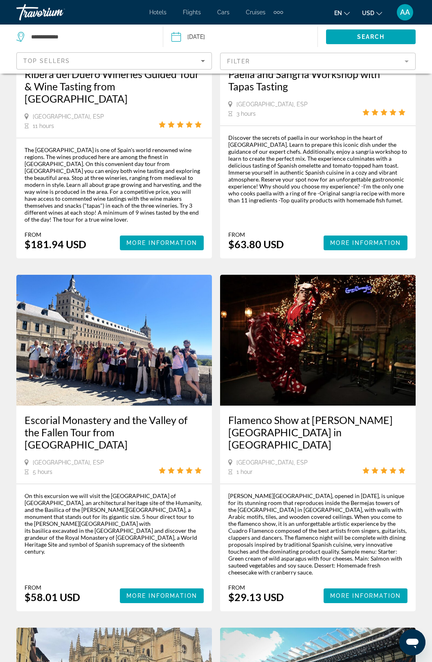
scroll to position [174, 0]
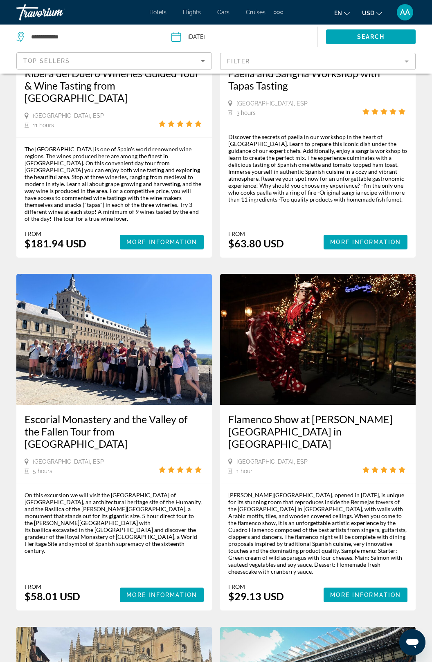
click at [380, 493] on div "Torres Bermejas, opened in 1960, is unique for its stunning room that reproduce…" at bounding box center [317, 533] width 179 height 83
click at [373, 585] on span "Main content" at bounding box center [366, 595] width 84 height 20
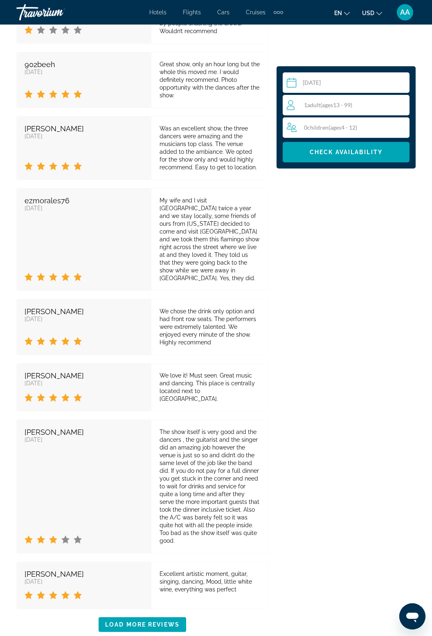
scroll to position [1895, 0]
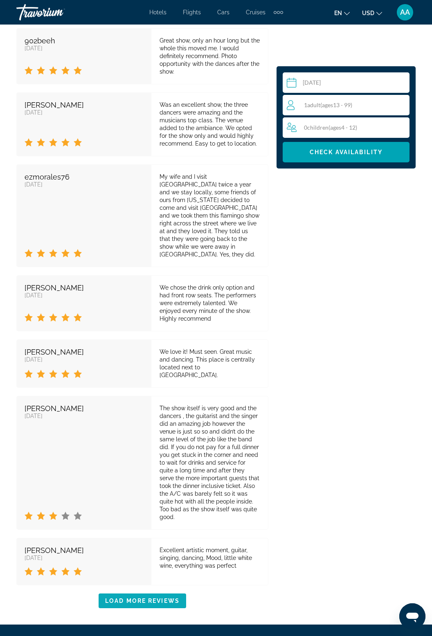
click at [160, 591] on span "Main content" at bounding box center [143, 601] width 88 height 20
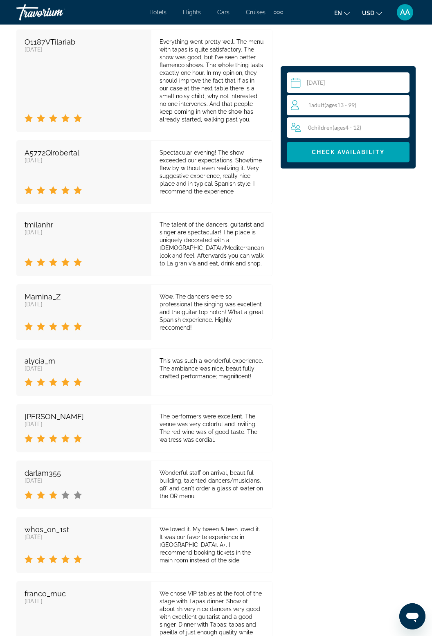
scroll to position [2642, 0]
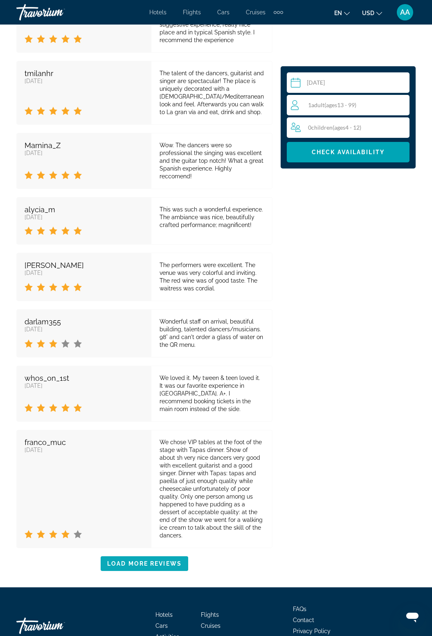
click at [167, 554] on span "Main content" at bounding box center [145, 564] width 88 height 20
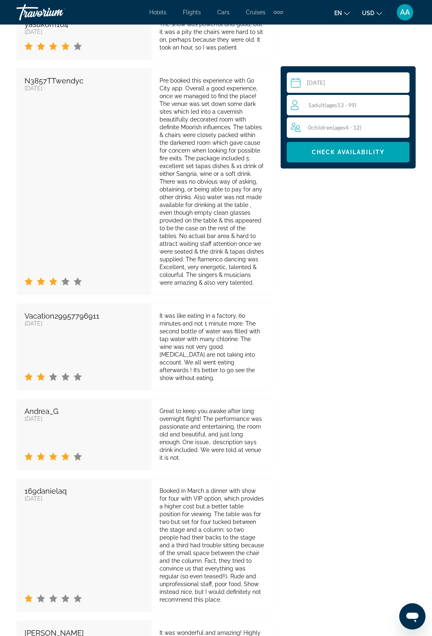
scroll to position [3566, 0]
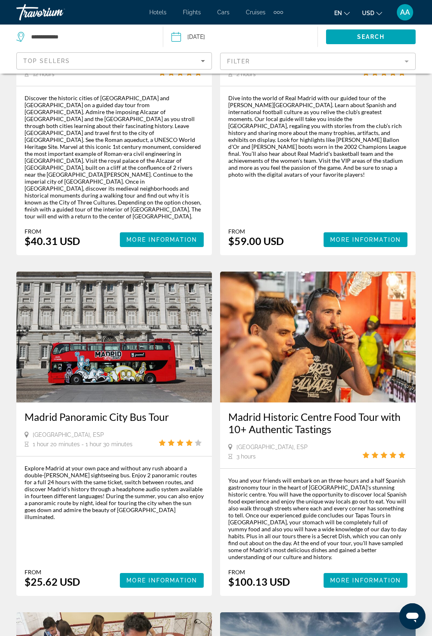
scroll to position [913, 0]
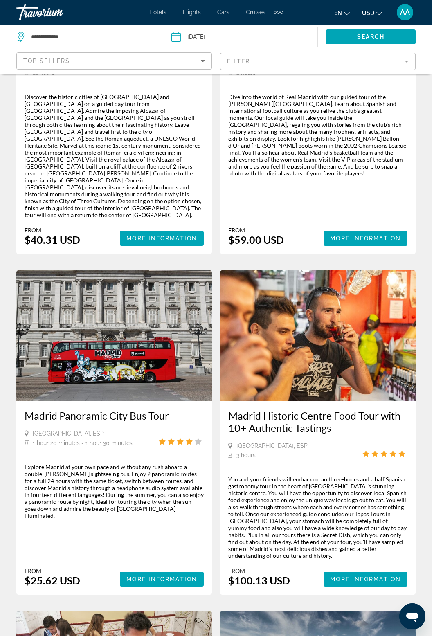
click at [120, 298] on img "Main content" at bounding box center [114, 335] width 196 height 131
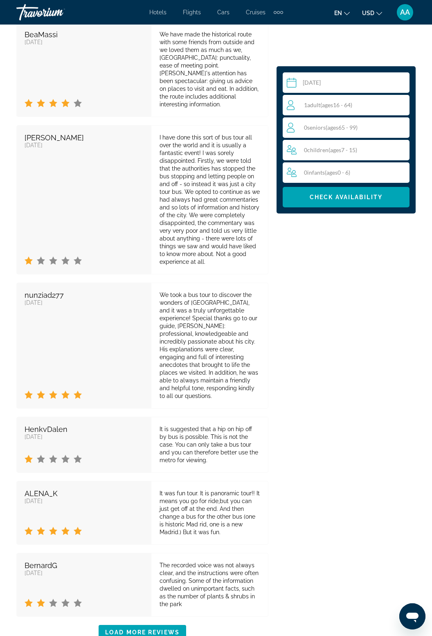
scroll to position [2070, 0]
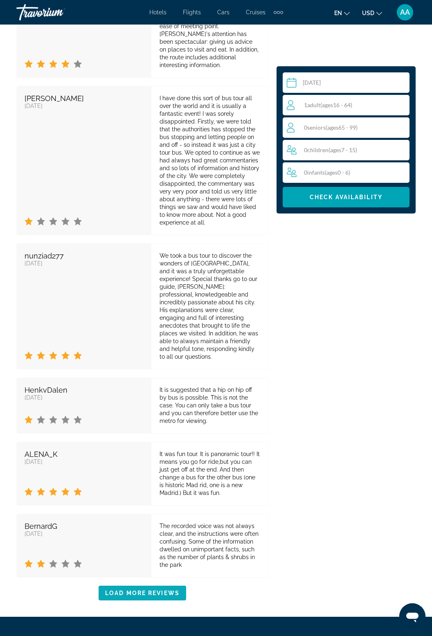
click at [137, 583] on span "Main content" at bounding box center [143, 593] width 88 height 20
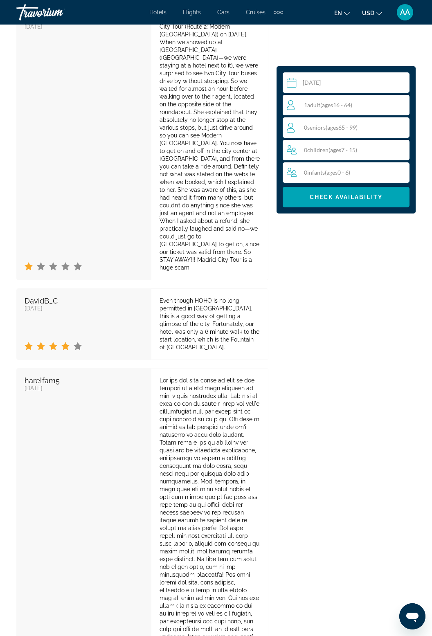
scroll to position [3222, 0]
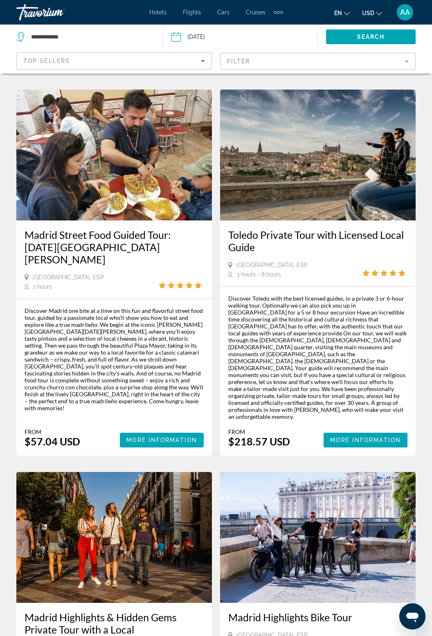
scroll to position [1637, 0]
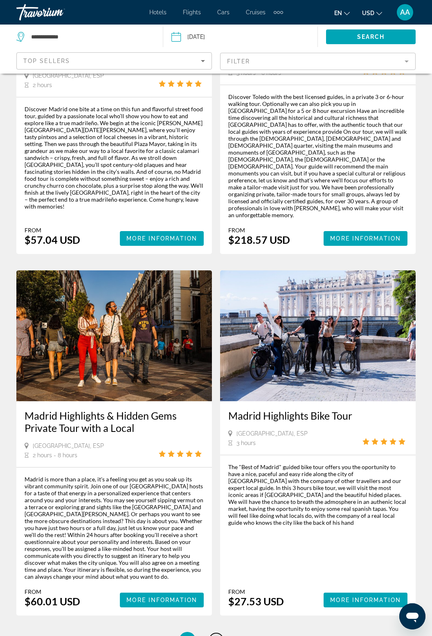
click at [219, 633] on link "page 4" at bounding box center [216, 640] width 14 height 14
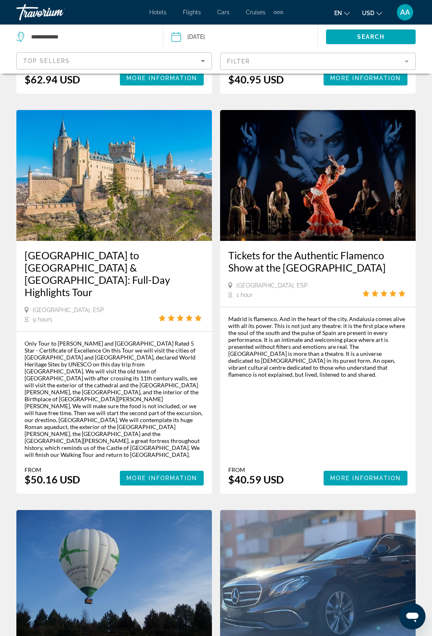
scroll to position [624, 0]
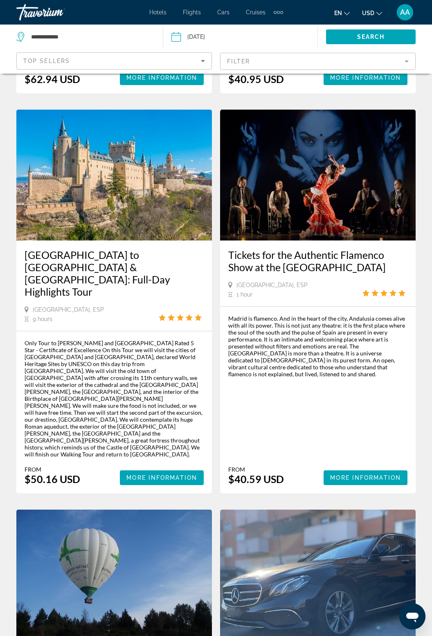
click at [345, 184] on img "Main content" at bounding box center [318, 175] width 196 height 131
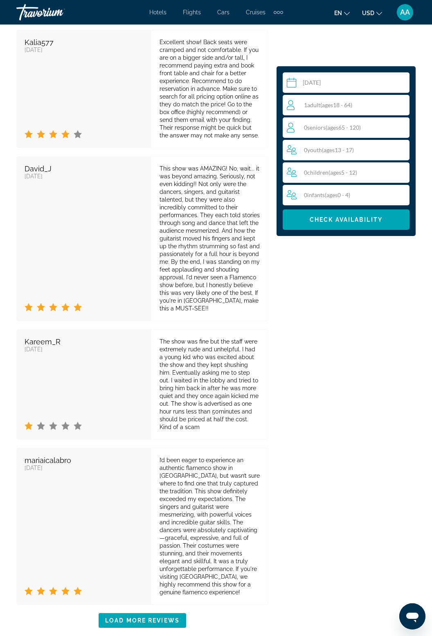
scroll to position [1953, 0]
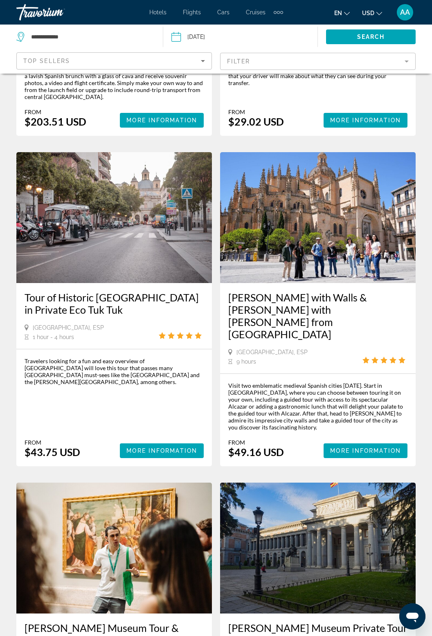
scroll to position [1449, 0]
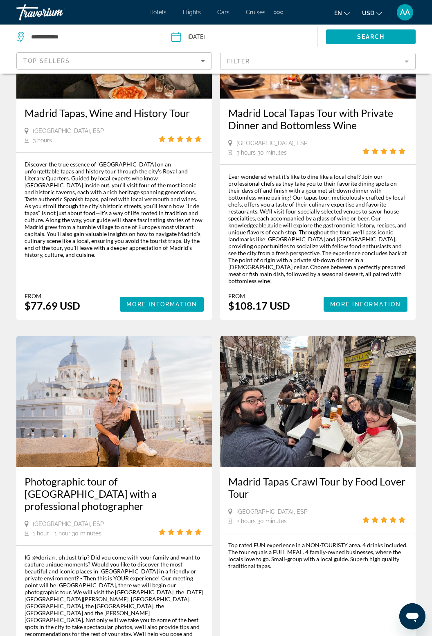
scroll to position [1631, 0]
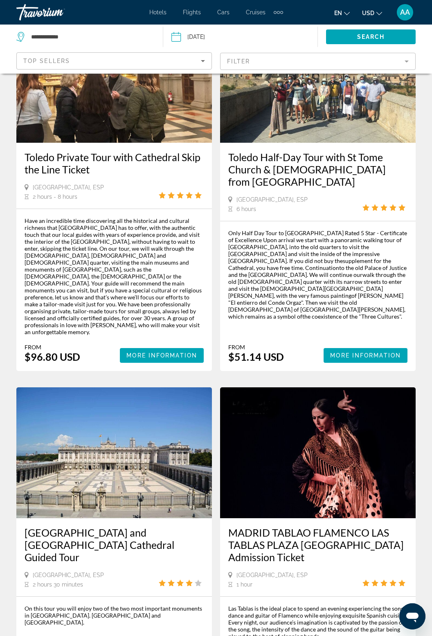
scroll to position [833, 0]
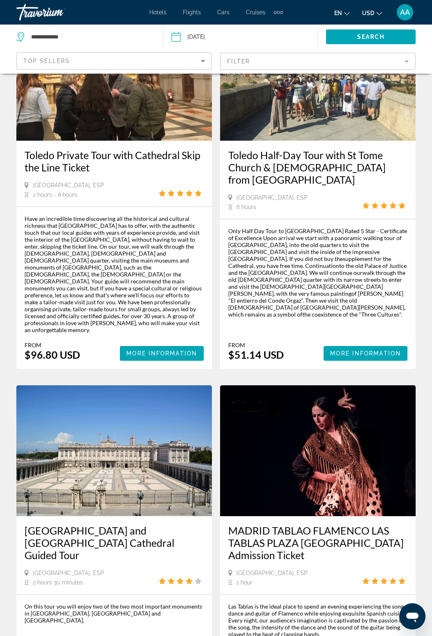
click at [371, 396] on img "Main content" at bounding box center [318, 450] width 196 height 131
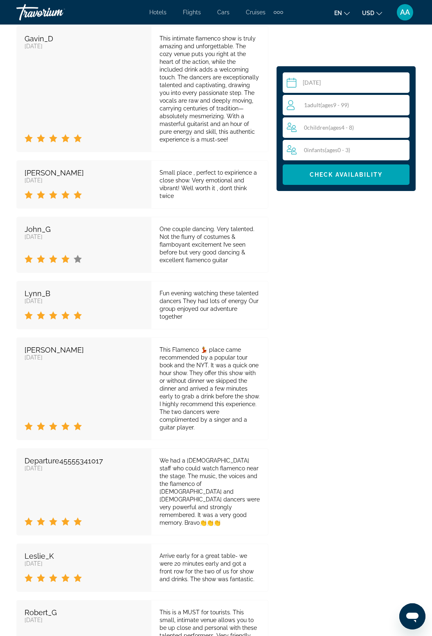
scroll to position [1889, 0]
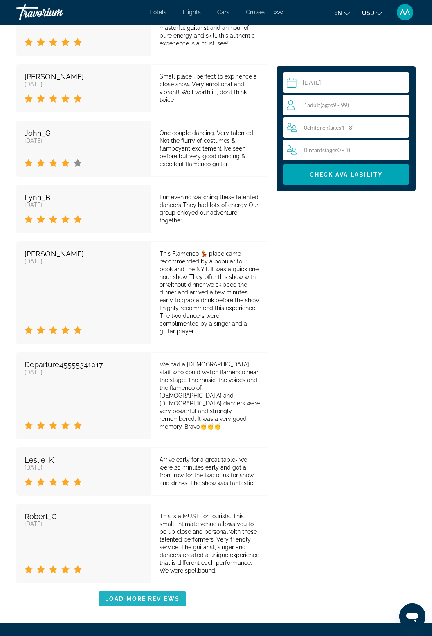
click at [115, 589] on span "Main content" at bounding box center [143, 599] width 88 height 20
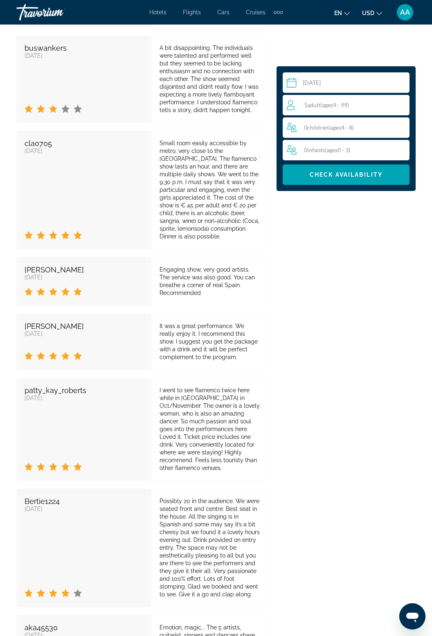
scroll to position [2699, 0]
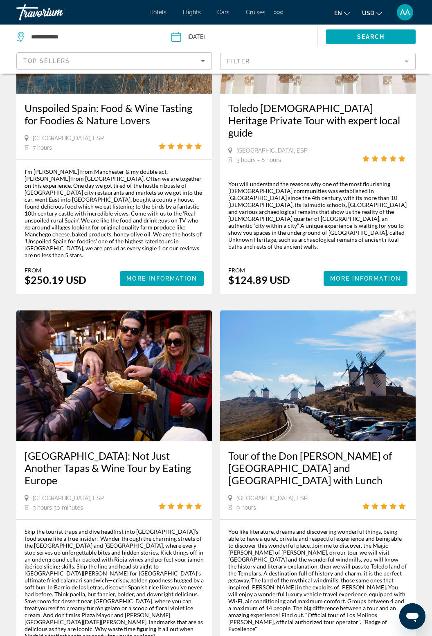
scroll to position [1600, 0]
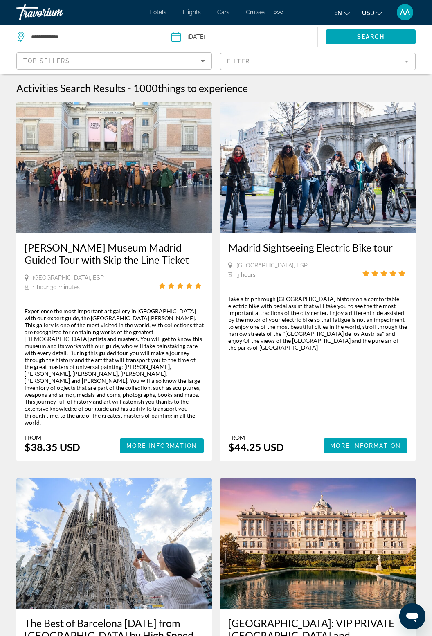
click at [402, 61] on mat-form-field "Filter" at bounding box center [318, 61] width 196 height 17
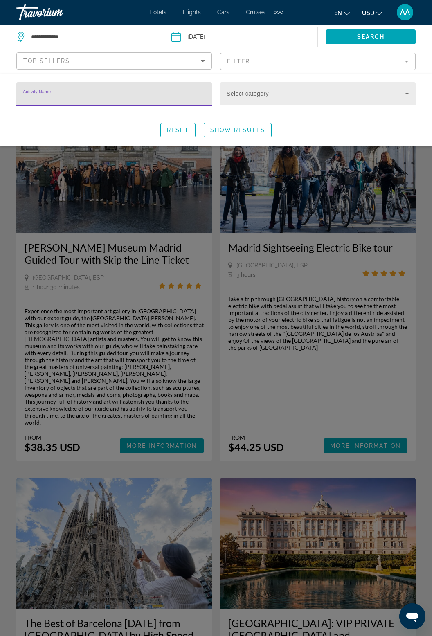
click at [407, 93] on icon "Search widget" at bounding box center [407, 94] width 4 height 2
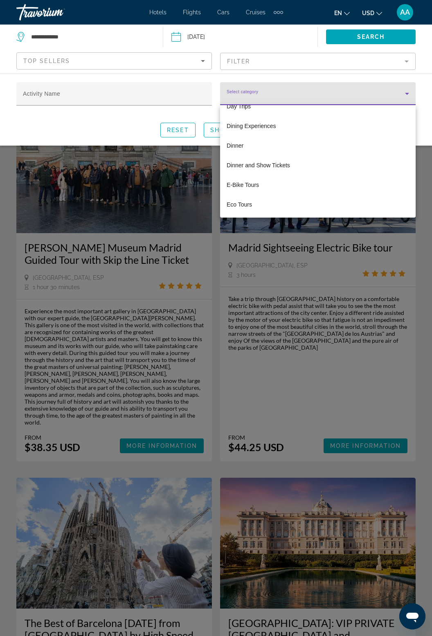
scroll to position [774, 0]
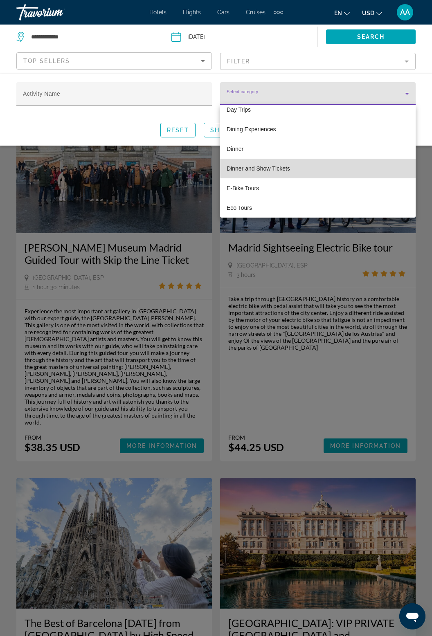
click at [332, 167] on mat-option "Dinner and Show Tickets" at bounding box center [318, 169] width 196 height 20
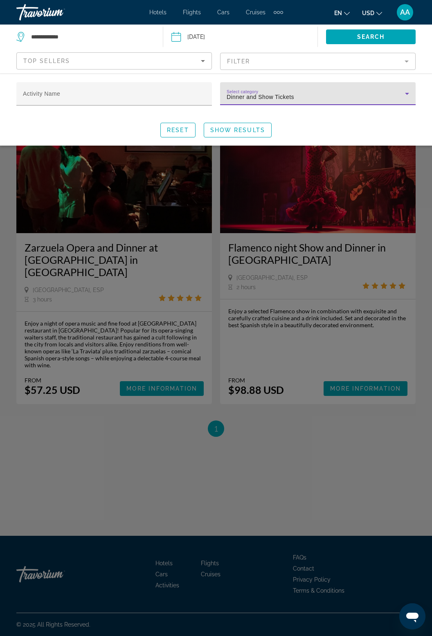
click at [302, 459] on div "Search widget" at bounding box center [216, 377] width 432 height 517
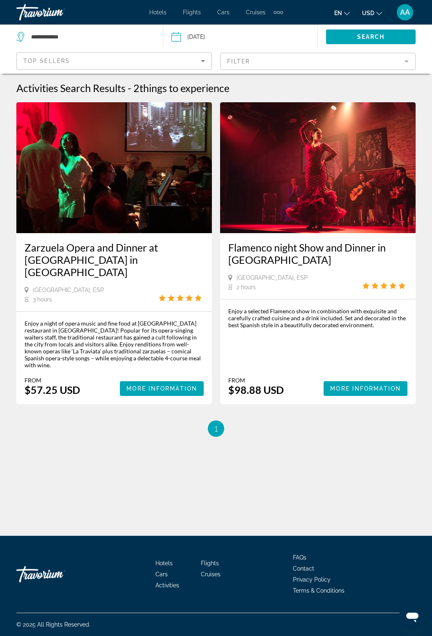
click at [141, 184] on img "Main content" at bounding box center [114, 167] width 196 height 131
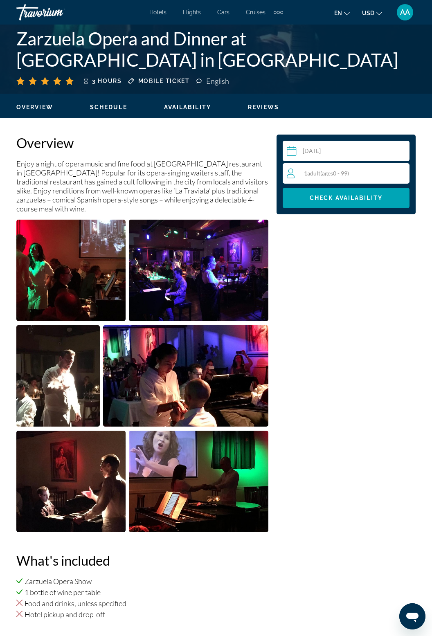
scroll to position [336, 0]
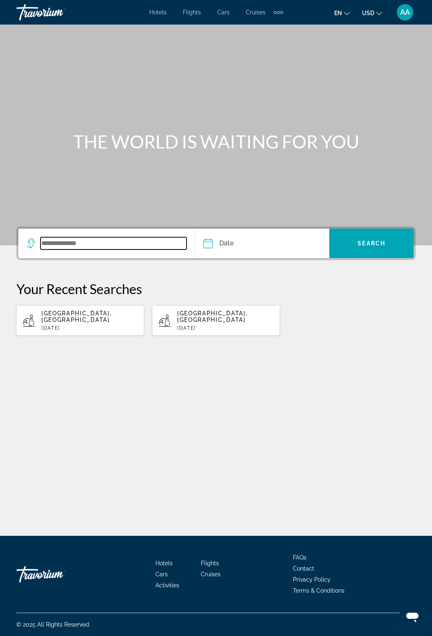
click at [90, 239] on input "Search widget" at bounding box center [113, 243] width 146 height 12
click at [88, 306] on app-activities-recent-search "Madrid, Spain Wed, 22 Oct" at bounding box center [80, 321] width 128 height 30
type input "**********"
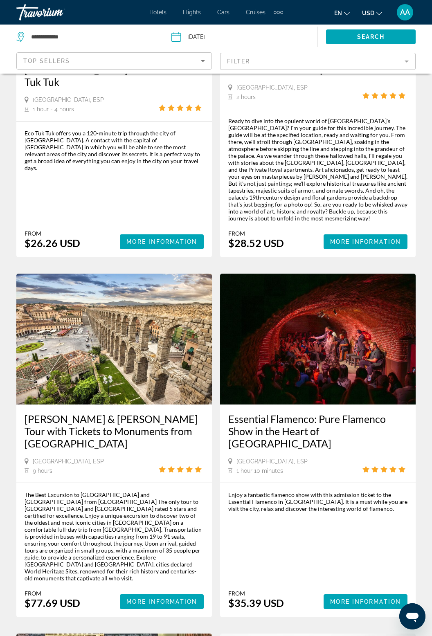
scroll to position [585, 0]
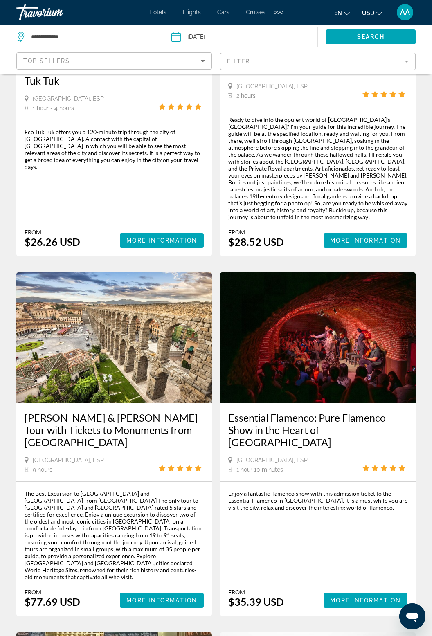
click at [348, 313] on img "Main content" at bounding box center [318, 337] width 196 height 131
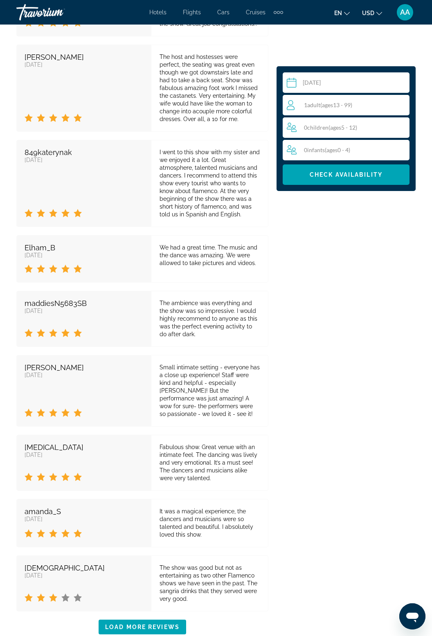
scroll to position [1601, 0]
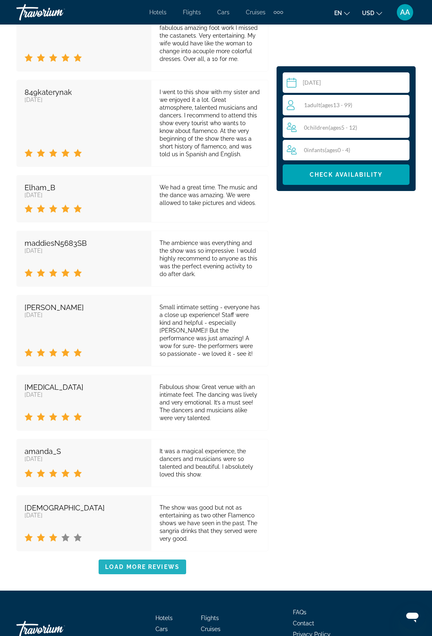
click at [166, 564] on span "Load More Reviews" at bounding box center [142, 567] width 74 height 7
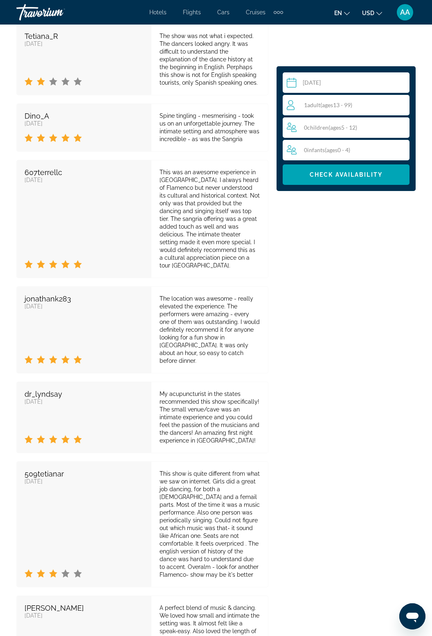
scroll to position [2395, 0]
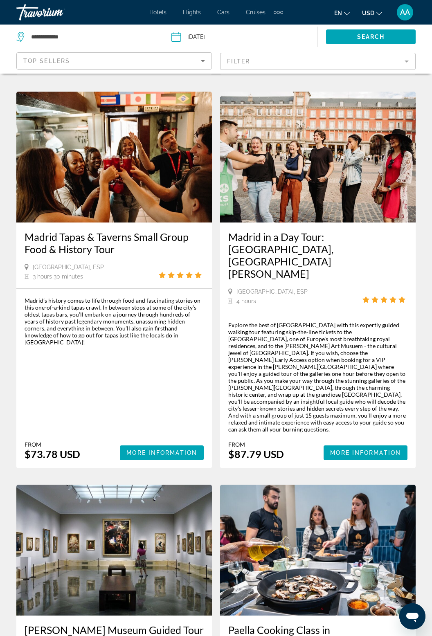
scroll to position [1574, 0]
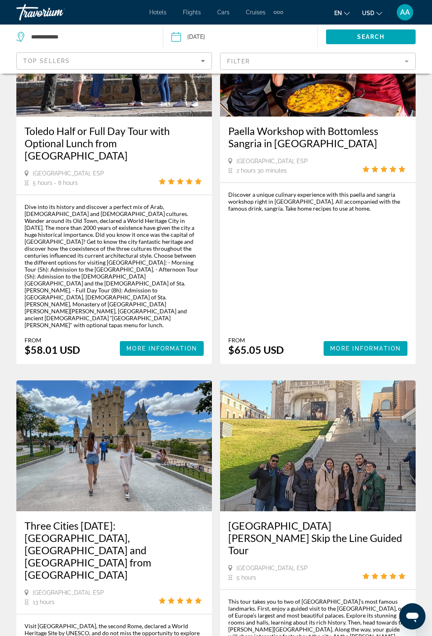
scroll to position [1564, 0]
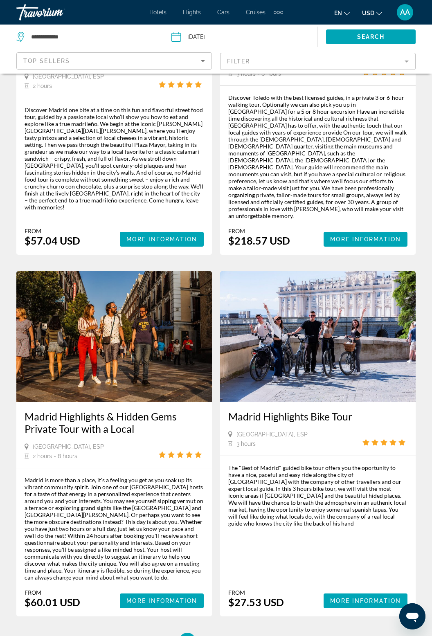
scroll to position [1637, 0]
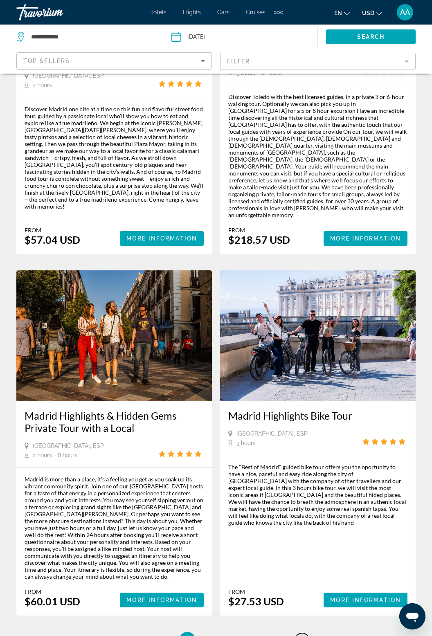
click at [298, 633] on link "page 84" at bounding box center [302, 640] width 14 height 14
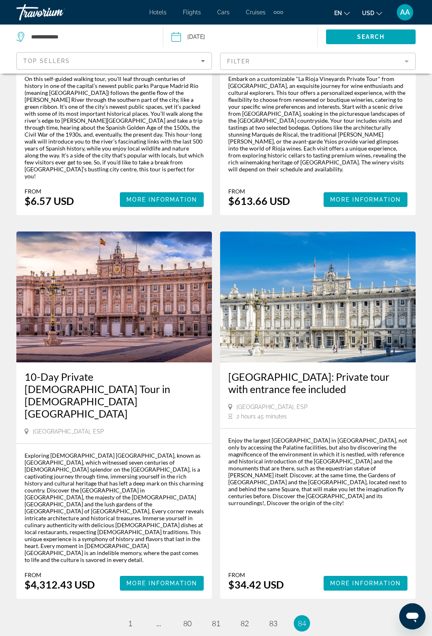
scroll to position [258, 0]
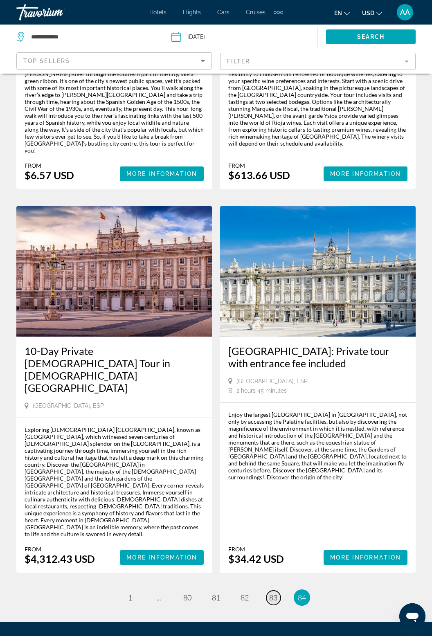
click at [268, 591] on link "page 83" at bounding box center [273, 598] width 14 height 14
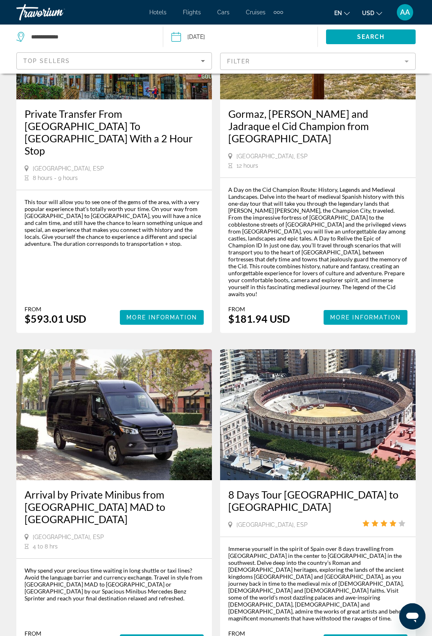
scroll to position [1507, 0]
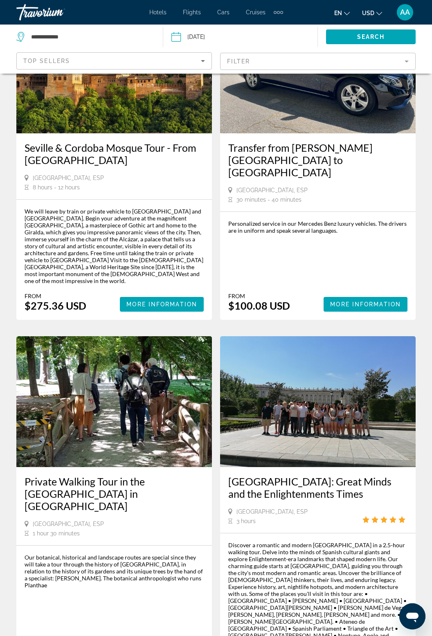
scroll to position [1597, 0]
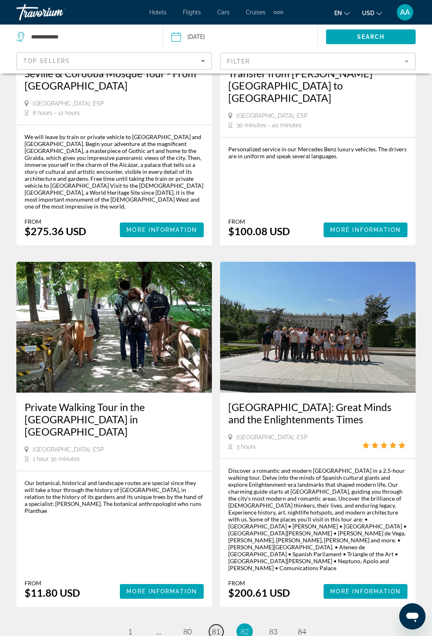
click at [216, 627] on span "81" at bounding box center [216, 631] width 8 height 9
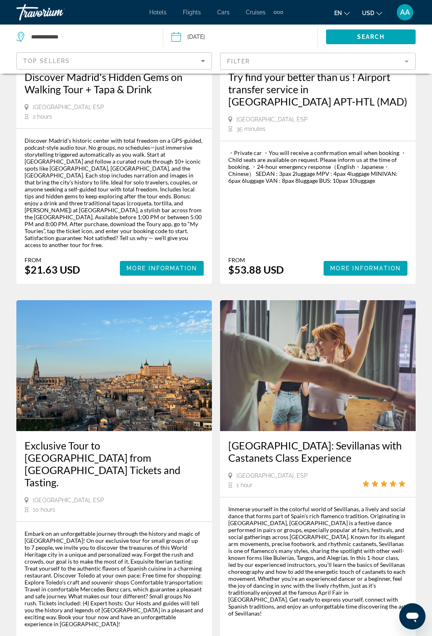
scroll to position [1624, 0]
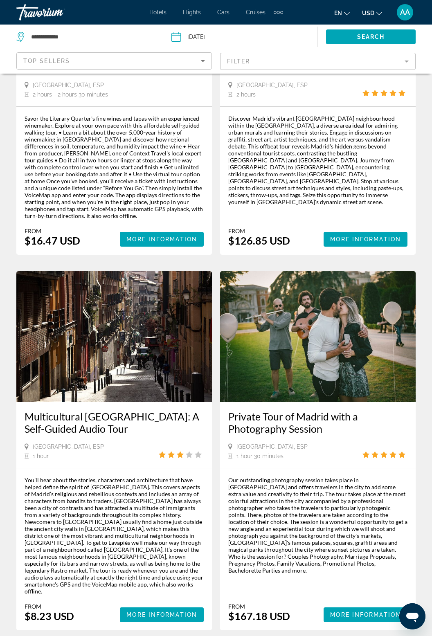
scroll to position [1683, 0]
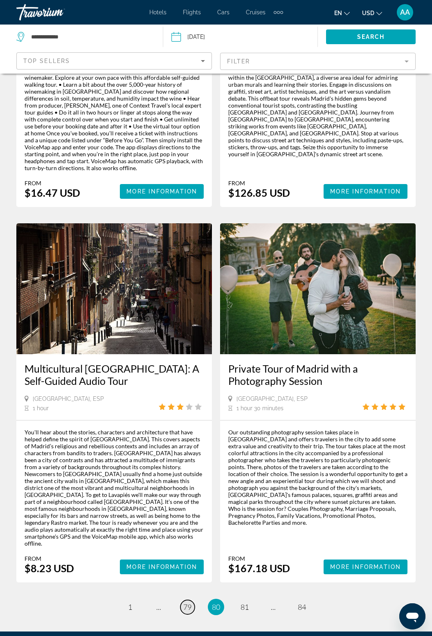
click at [186, 603] on span "79" at bounding box center [187, 607] width 8 height 9
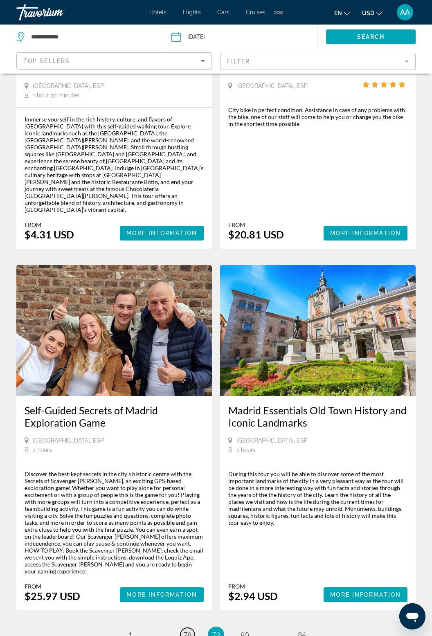
scroll to position [1539, 0]
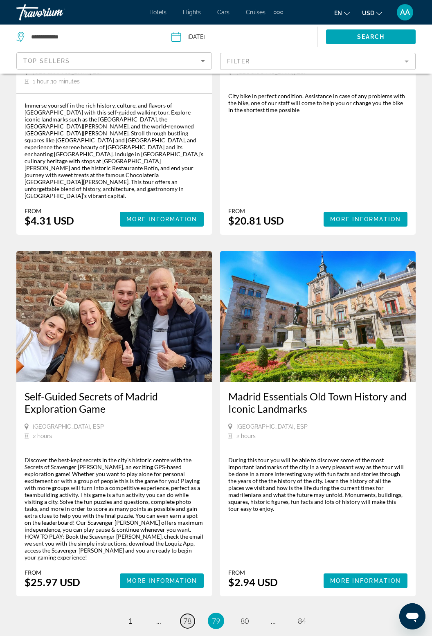
click at [191, 616] on span "78" at bounding box center [187, 620] width 8 height 9
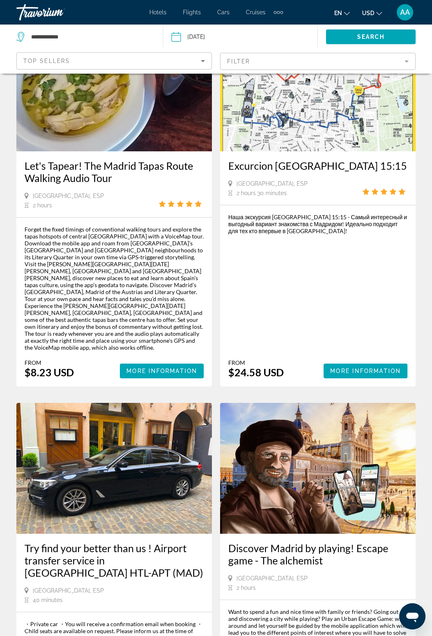
scroll to position [1631, 0]
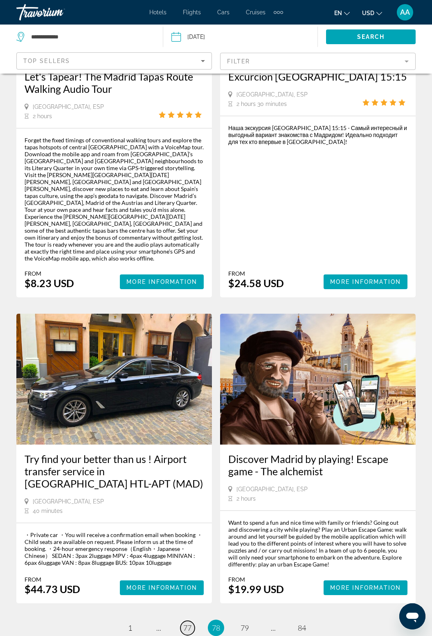
click at [185, 623] on span "77" at bounding box center [187, 627] width 8 height 9
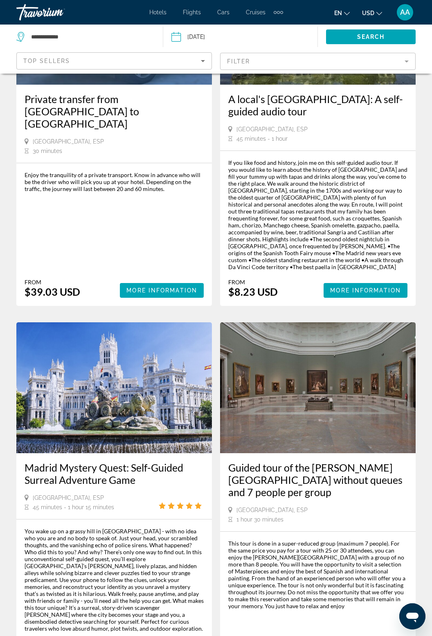
scroll to position [1490, 0]
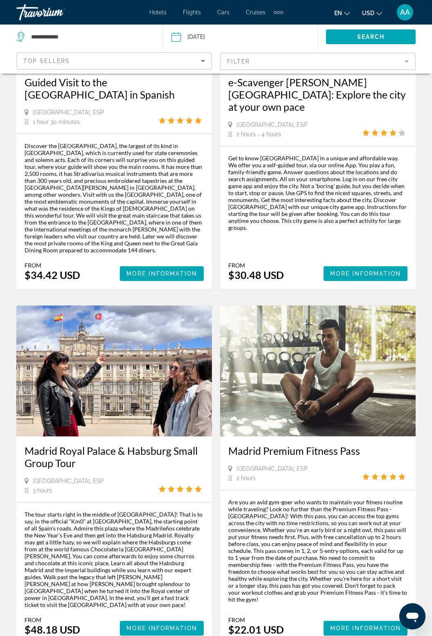
scroll to position [1675, 0]
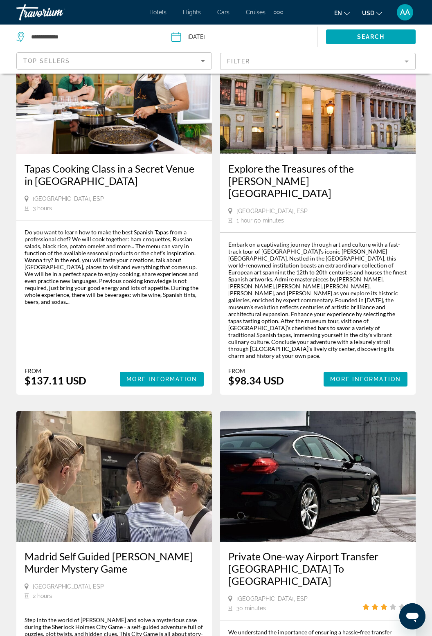
scroll to position [1571, 0]
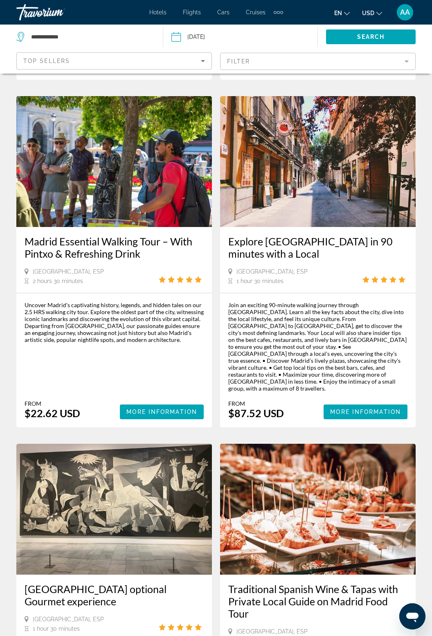
scroll to position [1559, 0]
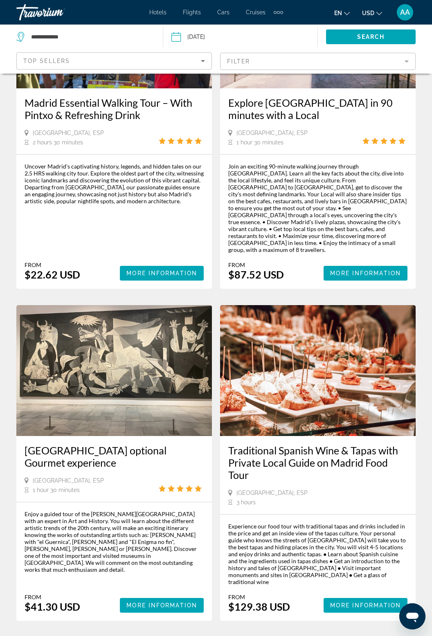
click at [189, 636] on span "73" at bounding box center [187, 645] width 8 height 9
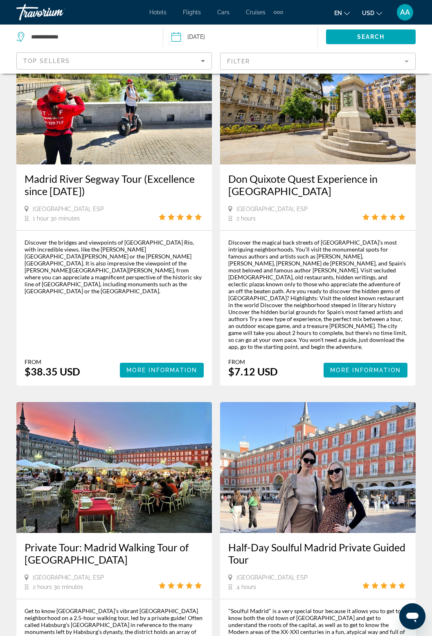
scroll to position [1484, 0]
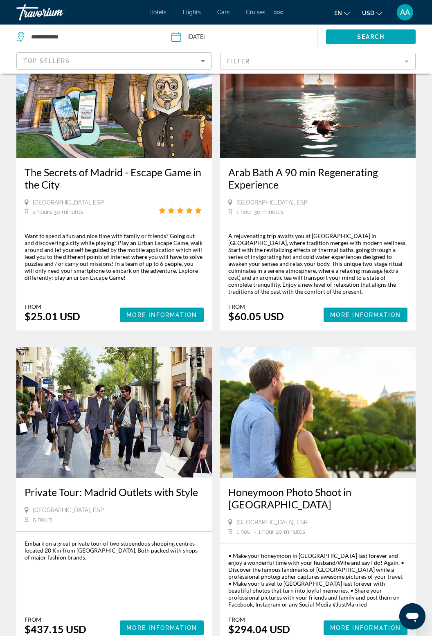
scroll to position [1449, 0]
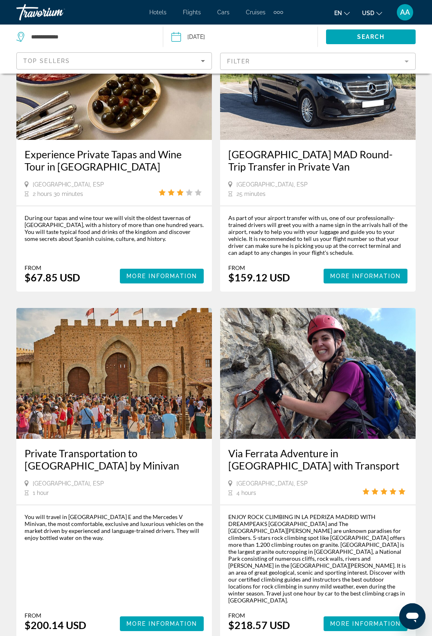
scroll to position [1543, 0]
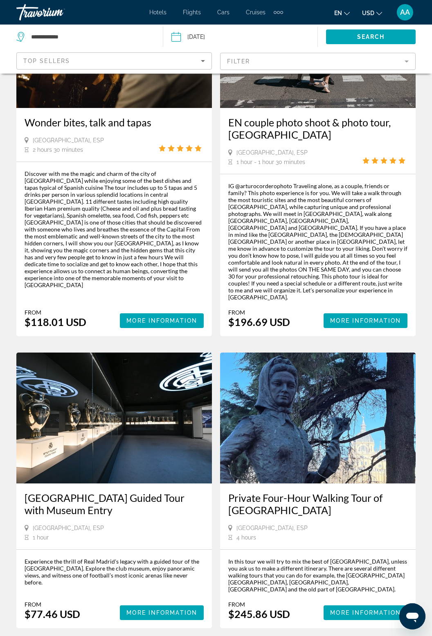
scroll to position [1508, 0]
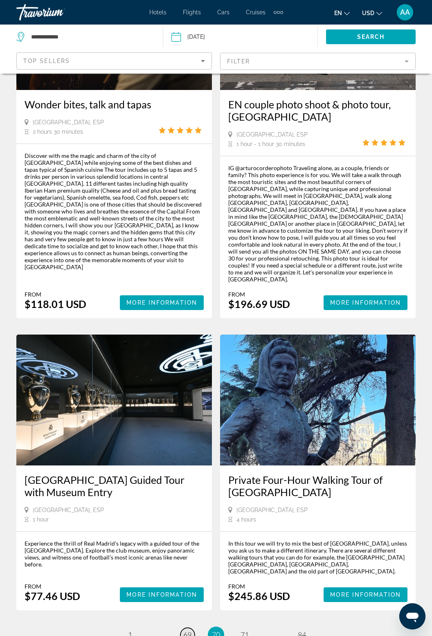
click at [186, 630] on span "69" at bounding box center [187, 634] width 8 height 9
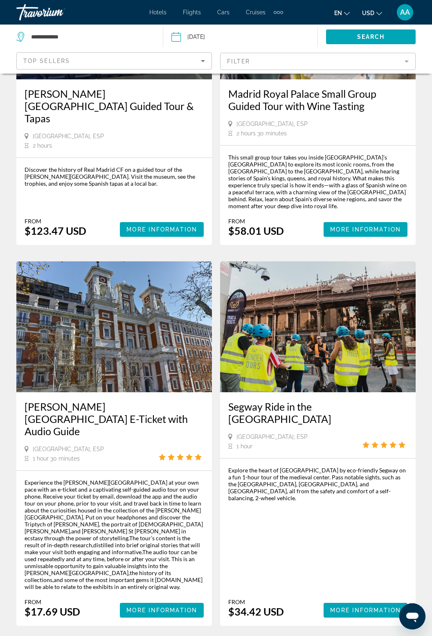
scroll to position [1569, 0]
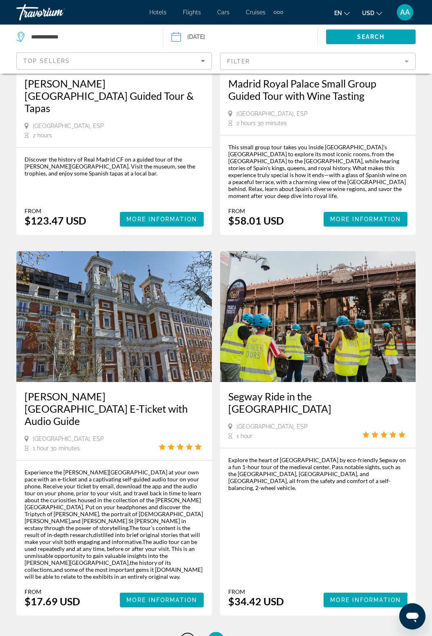
click at [184, 636] on span "68" at bounding box center [187, 640] width 8 height 9
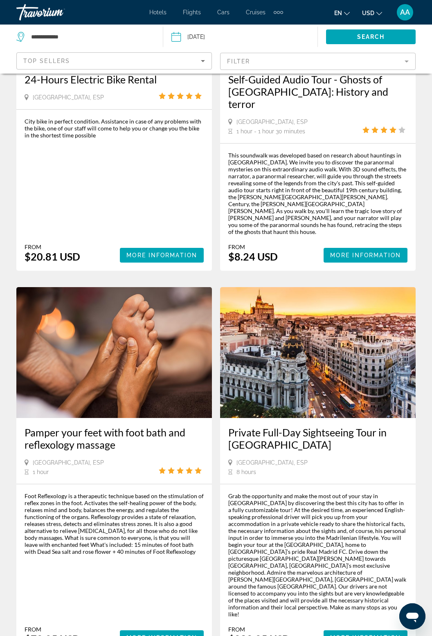
scroll to position [1645, 0]
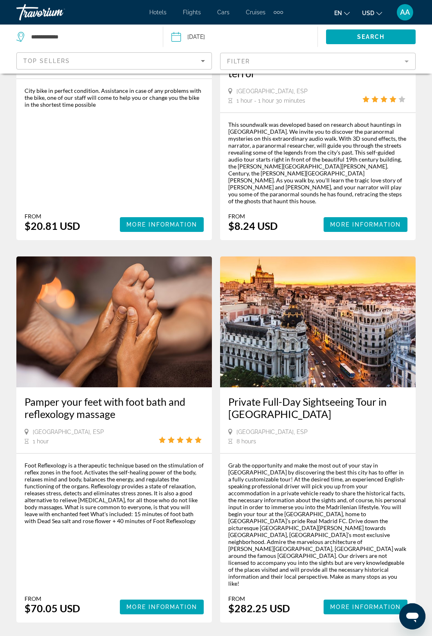
click at [182, 636] on link "page 67" at bounding box center [187, 647] width 14 height 14
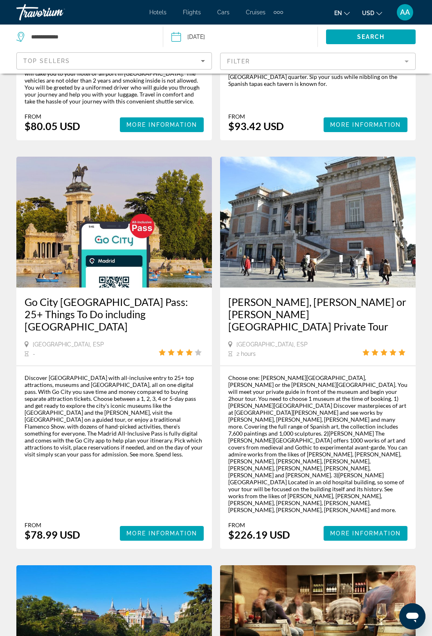
scroll to position [364, 0]
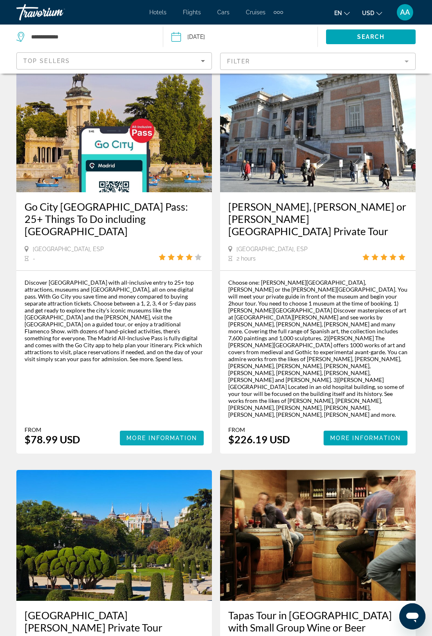
click at [152, 435] on span "More Information" at bounding box center [161, 438] width 71 height 7
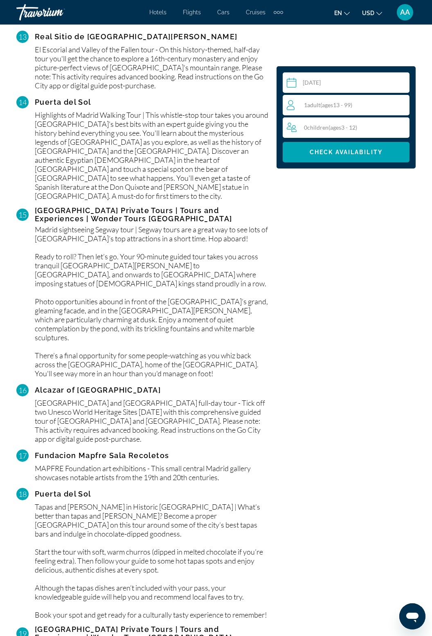
scroll to position [2108, 0]
click at [363, 107] on div "1 Adult Adults ( ages 13 - 99)" at bounding box center [348, 105] width 122 height 10
click at [404, 102] on icon "Increment adults" at bounding box center [401, 105] width 7 height 10
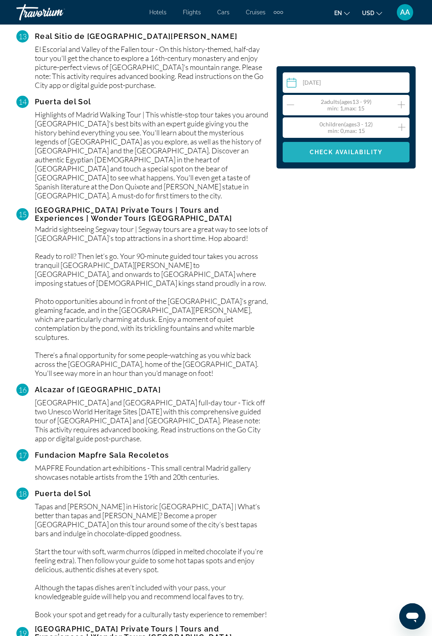
click at [376, 153] on span "Check Availability" at bounding box center [346, 152] width 73 height 7
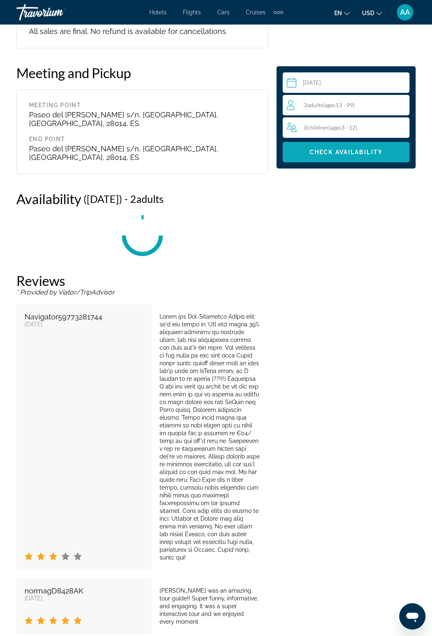
scroll to position [3193, 0]
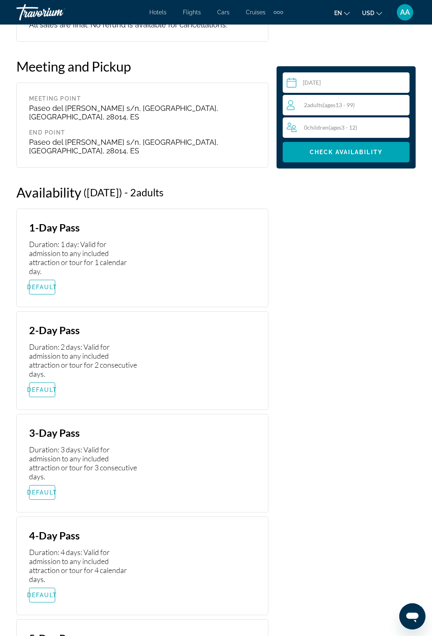
click at [70, 342] on div "Duration: 2 days: Valid for admission to any included attraction or tour for 2 …" at bounding box center [83, 360] width 108 height 36
click at [43, 380] on span "Main content" at bounding box center [41, 390] width 25 height 20
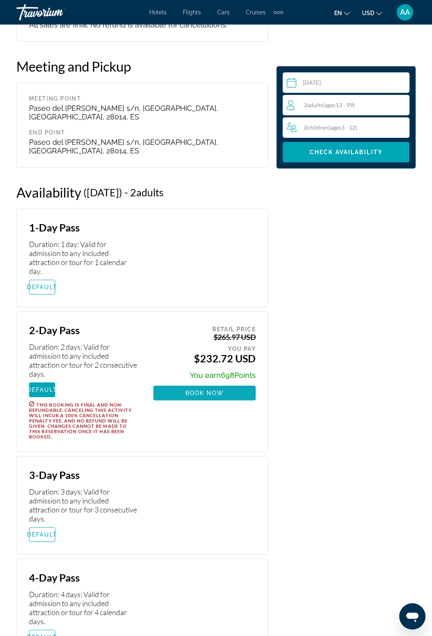
click at [233, 383] on span "Main content" at bounding box center [204, 393] width 102 height 20
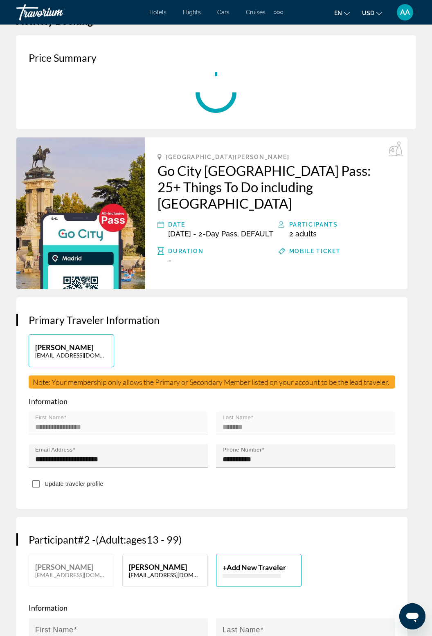
scroll to position [28, 0]
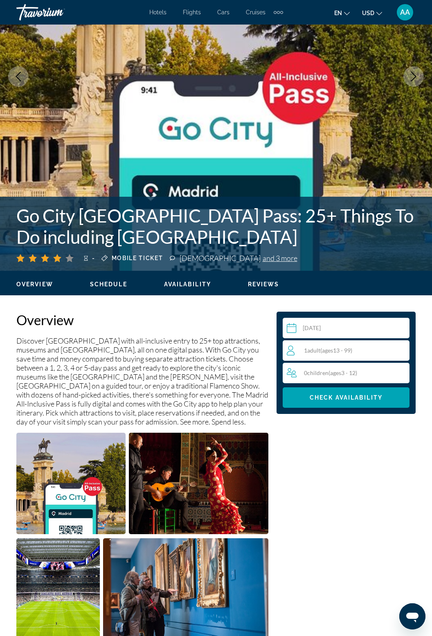
scroll to position [143, 0]
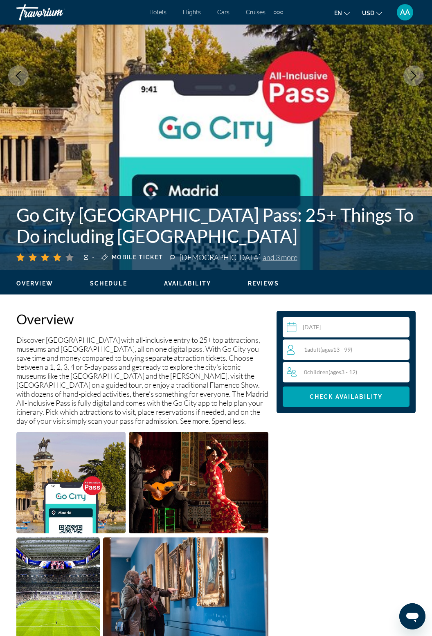
click at [360, 355] on div "1 Adult Adults ( ages 13 - 99)" at bounding box center [348, 350] width 123 height 20
click at [402, 353] on icon "Increment adults" at bounding box center [401, 349] width 7 height 10
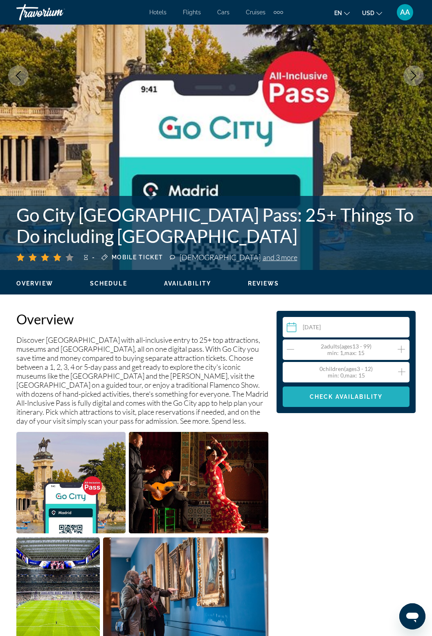
click at [371, 396] on span "Check Availability" at bounding box center [346, 397] width 73 height 7
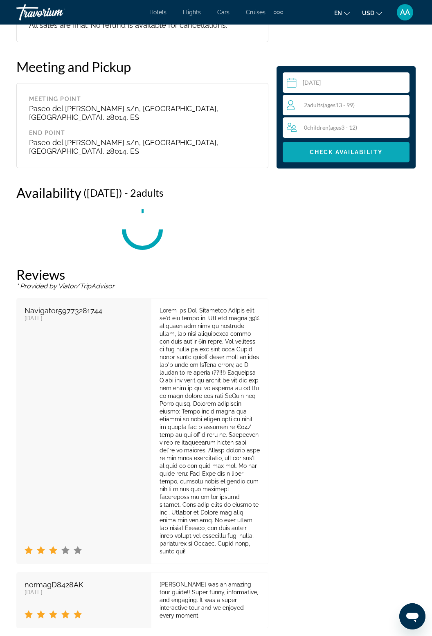
scroll to position [3193, 0]
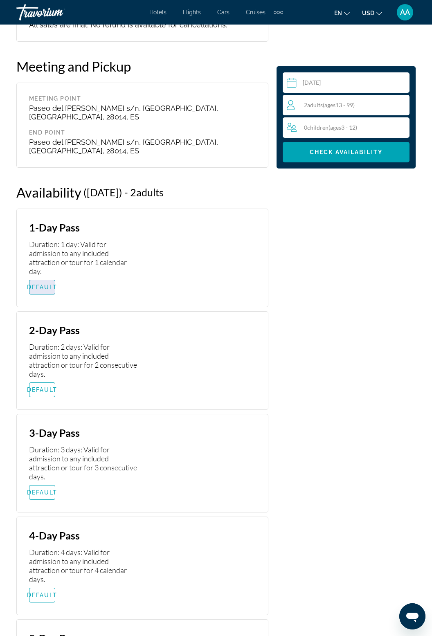
click at [34, 277] on span "Main content" at bounding box center [41, 287] width 25 height 20
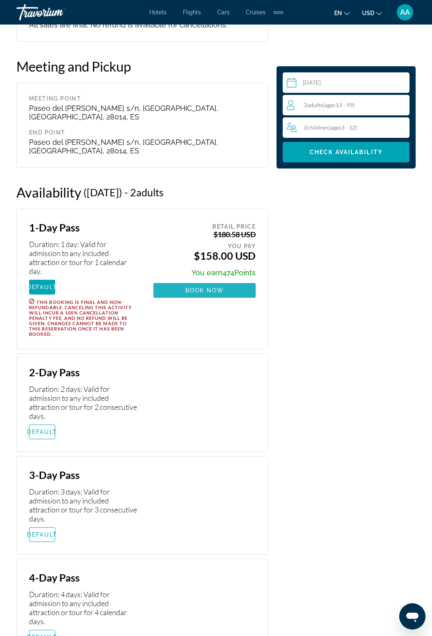
click at [231, 281] on span "Main content" at bounding box center [204, 291] width 102 height 20
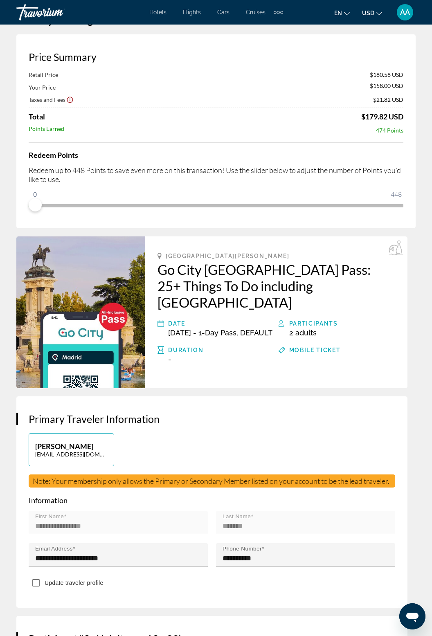
scroll to position [2, 0]
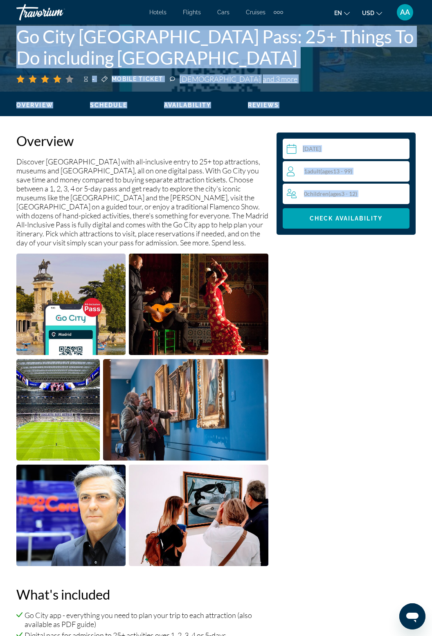
scroll to position [313, 0]
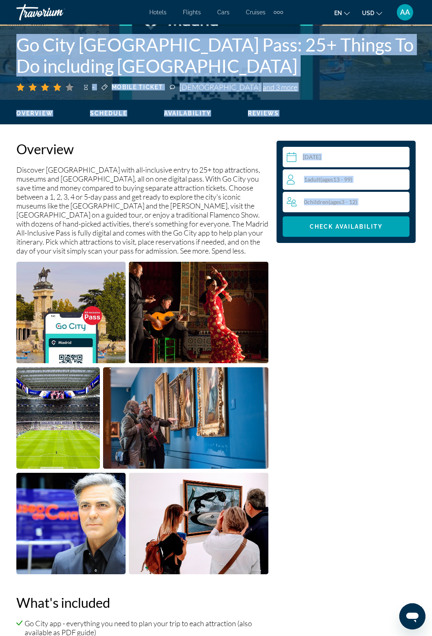
click at [352, 181] on span "( ages 13 - 99)" at bounding box center [336, 179] width 32 height 7
click at [398, 179] on icon "Increment adults" at bounding box center [401, 178] width 7 height 7
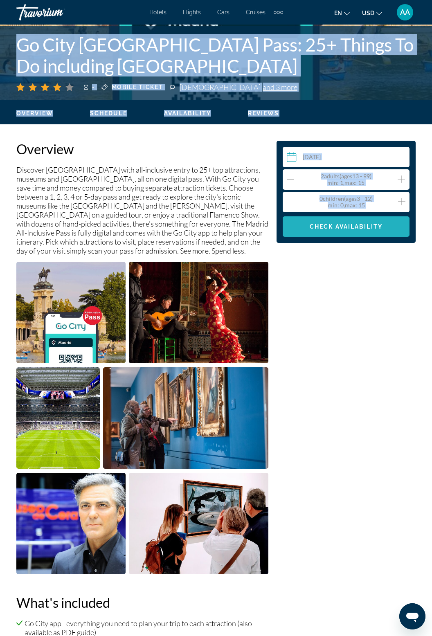
click at [361, 226] on span "Check Availability" at bounding box center [346, 226] width 73 height 7
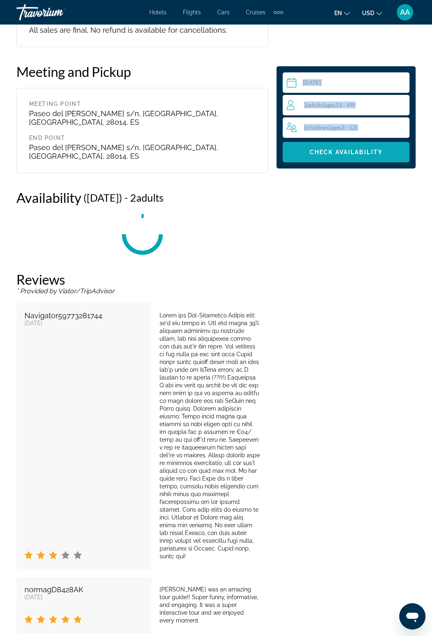
scroll to position [3193, 0]
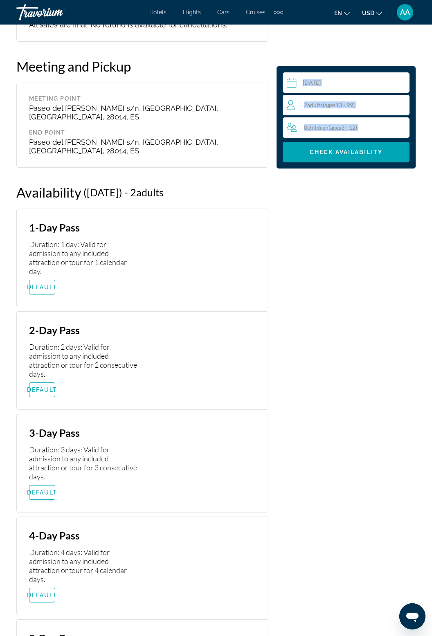
click at [38, 240] on div "Duration: 1 day: Valid for admission to any included attraction or tour for 1 c…" at bounding box center [83, 258] width 108 height 36
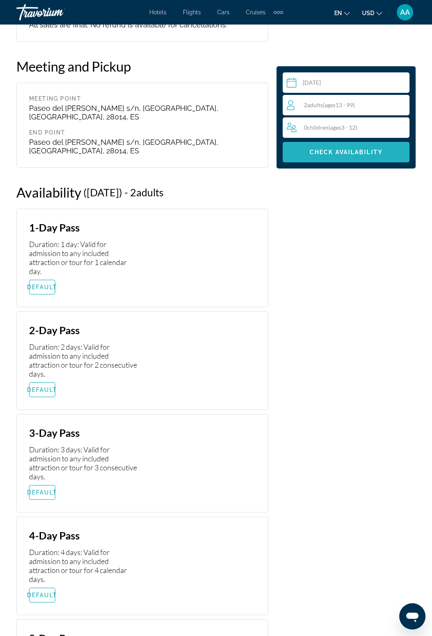
click at [362, 155] on span "Main content" at bounding box center [346, 152] width 127 height 20
click at [362, 151] on span "Check Availability" at bounding box center [346, 152] width 73 height 7
click at [62, 240] on div "Duration: 1 day: Valid for admission to any included attraction or tour for 1 c…" at bounding box center [83, 258] width 108 height 36
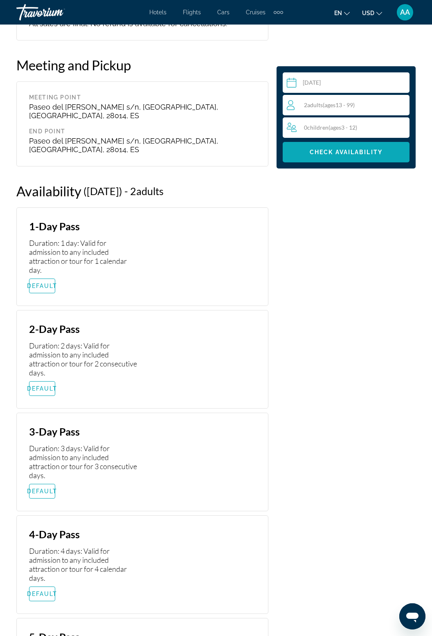
click at [349, 153] on span "Check Availability" at bounding box center [346, 152] width 73 height 7
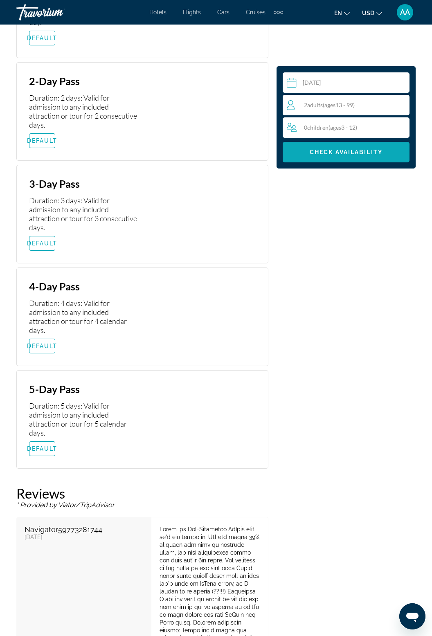
scroll to position [3447, 0]
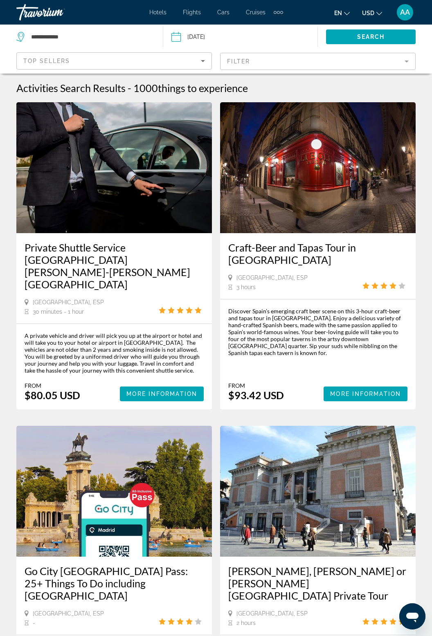
click at [400, 58] on mat-form-field "Filter" at bounding box center [318, 61] width 196 height 17
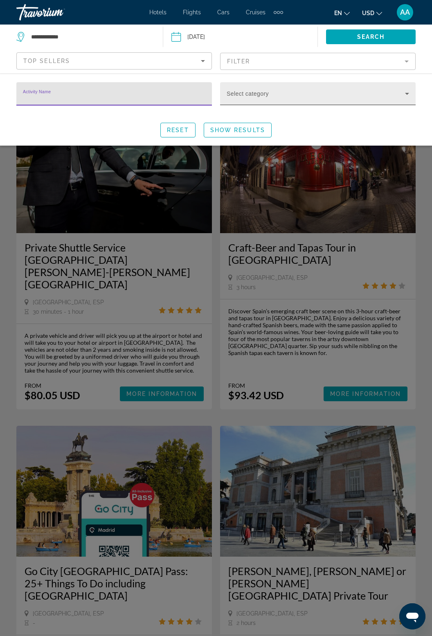
click at [394, 99] on span "Search widget" at bounding box center [316, 97] width 178 height 10
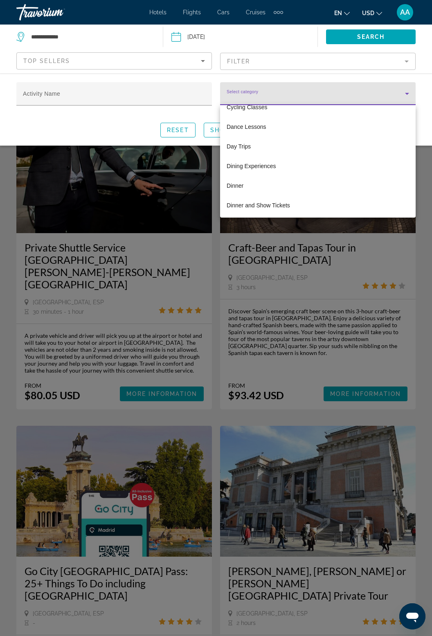
scroll to position [742, 0]
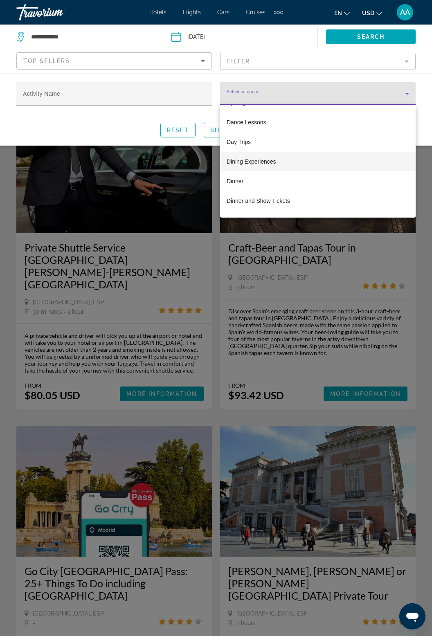
click at [266, 157] on span "Dining Experiences" at bounding box center [251, 162] width 49 height 10
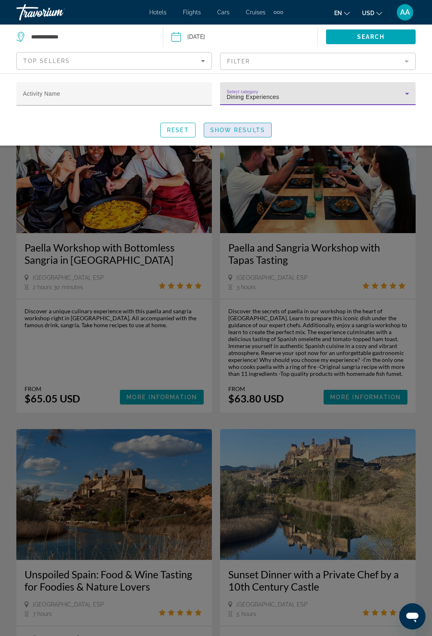
click at [246, 134] on span "Search widget" at bounding box center [237, 130] width 67 height 20
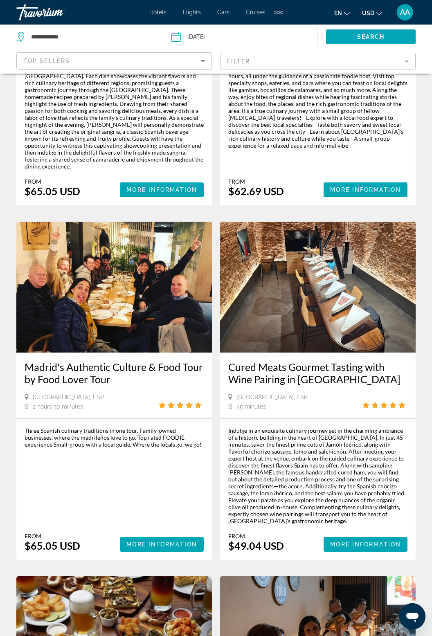
scroll to position [1314, 0]
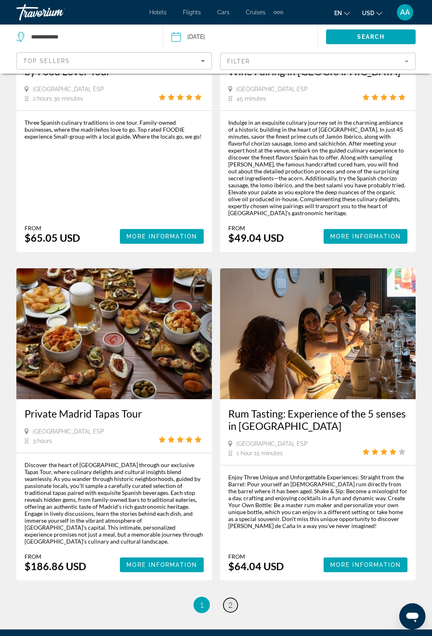
click at [230, 601] on span "2" at bounding box center [230, 605] width 4 height 9
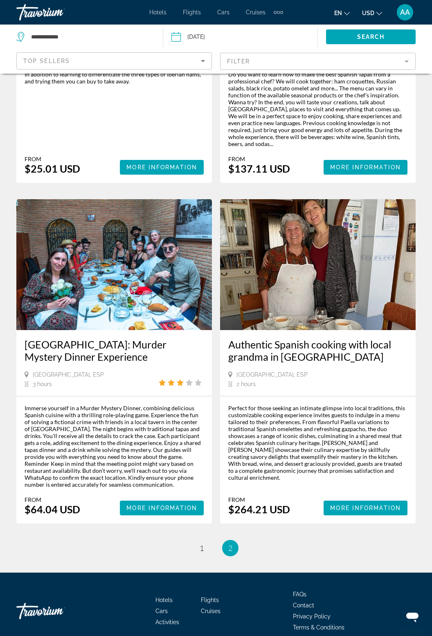
scroll to position [517, 0]
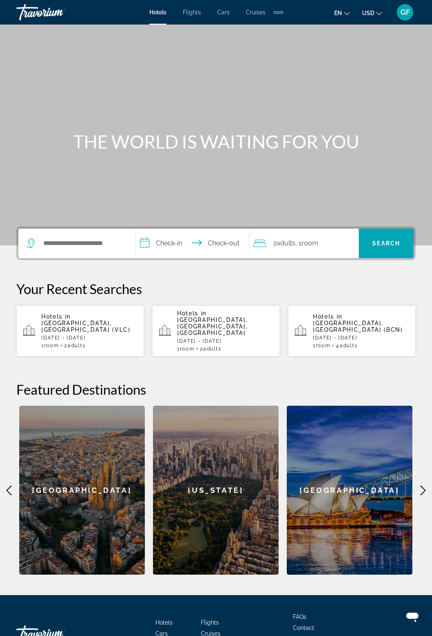
click at [175, 636] on span "Activities" at bounding box center [167, 644] width 24 height 7
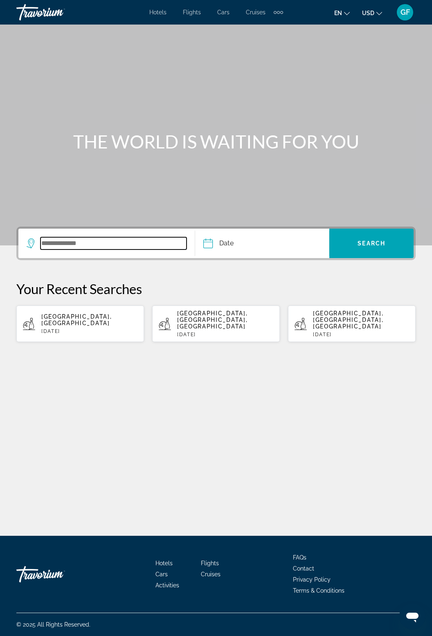
click at [80, 240] on input "Search widget" at bounding box center [113, 243] width 146 height 12
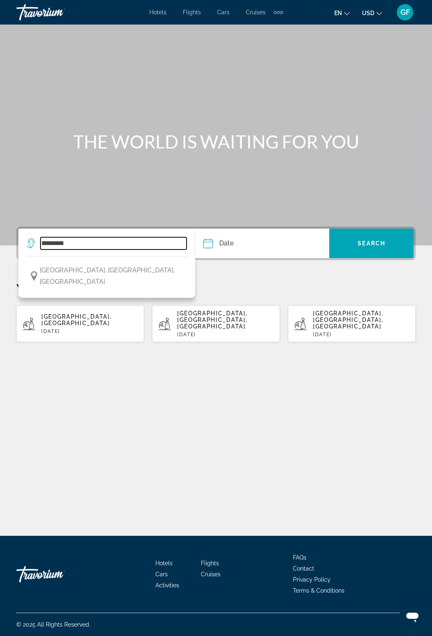
type input "*********"
click at [232, 229] on input "Date" at bounding box center [234, 245] width 66 height 32
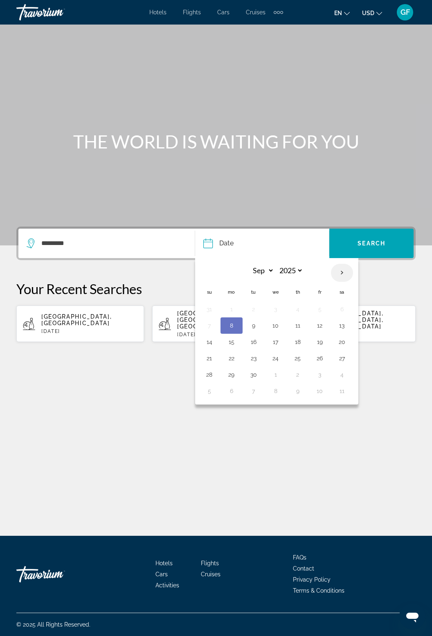
click at [341, 264] on th "Next month" at bounding box center [342, 273] width 22 height 18
select select "*"
click at [318, 353] on button "24" at bounding box center [319, 358] width 13 height 11
type input "**********"
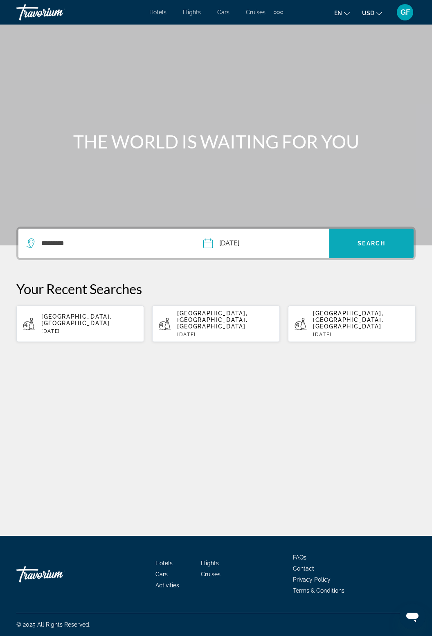
click at [375, 240] on span "Search" at bounding box center [372, 243] width 28 height 7
click at [376, 240] on span "Search" at bounding box center [372, 243] width 28 height 7
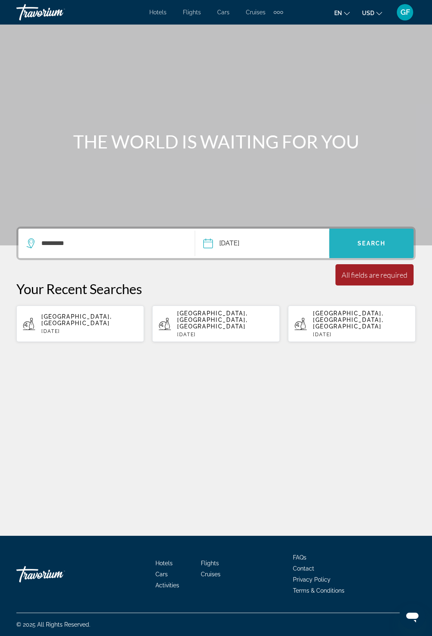
click at [380, 234] on span "Search widget" at bounding box center [371, 244] width 84 height 20
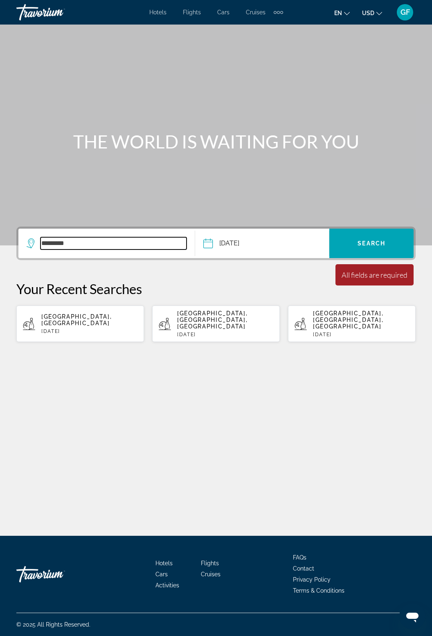
click at [81, 237] on input "*********" at bounding box center [113, 243] width 146 height 12
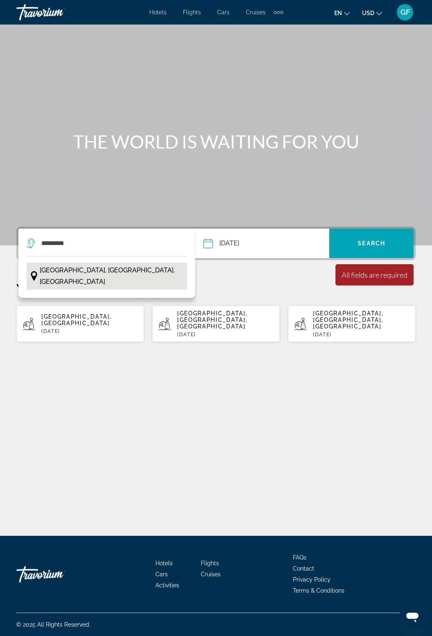
click at [121, 265] on span "[GEOGRAPHIC_DATA], [GEOGRAPHIC_DATA], [GEOGRAPHIC_DATA]" at bounding box center [111, 276] width 143 height 23
type input "**********"
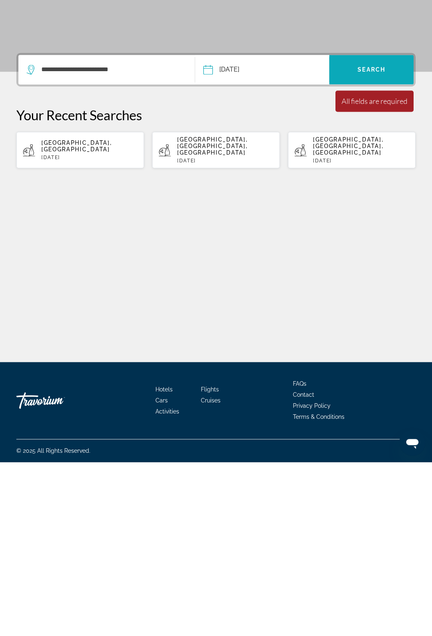
click at [369, 234] on span "Search widget" at bounding box center [371, 244] width 84 height 20
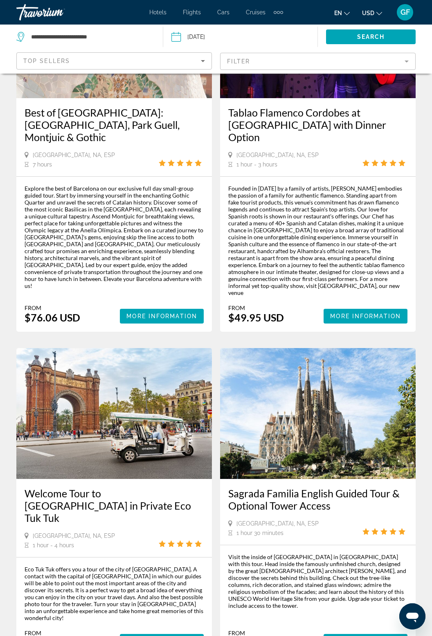
scroll to position [1596, 0]
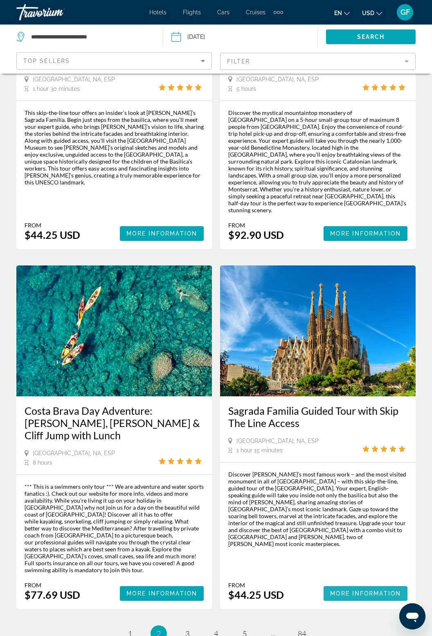
scroll to position [1602, 0]
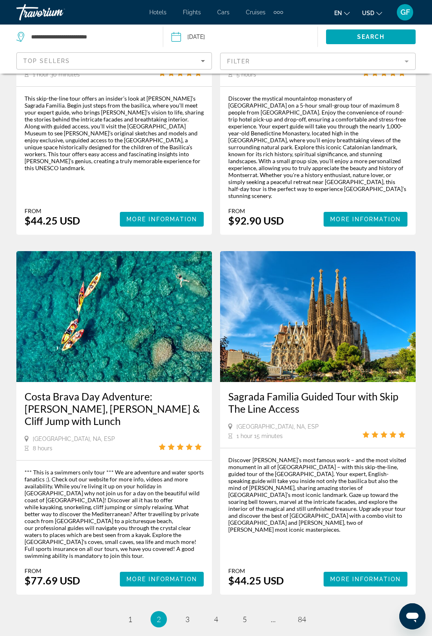
click at [193, 611] on ul "2 / 84 page 1 You're on page 2 page 3 page 4 page 5 page ... page 84" at bounding box center [215, 619] width 399 height 16
click at [193, 612] on link "page 3" at bounding box center [187, 619] width 14 height 14
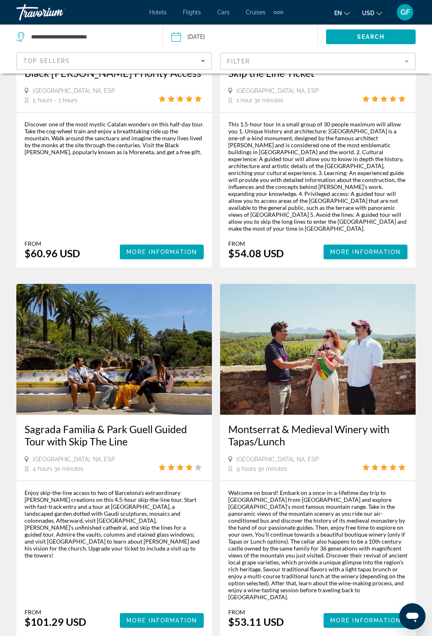
scroll to position [1779, 0]
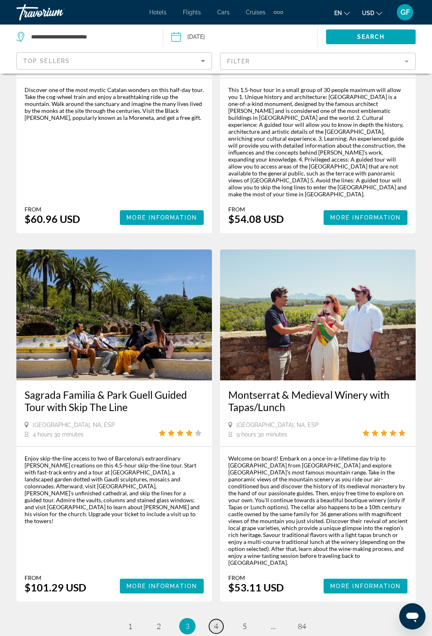
click at [217, 619] on link "page 4" at bounding box center [216, 626] width 14 height 14
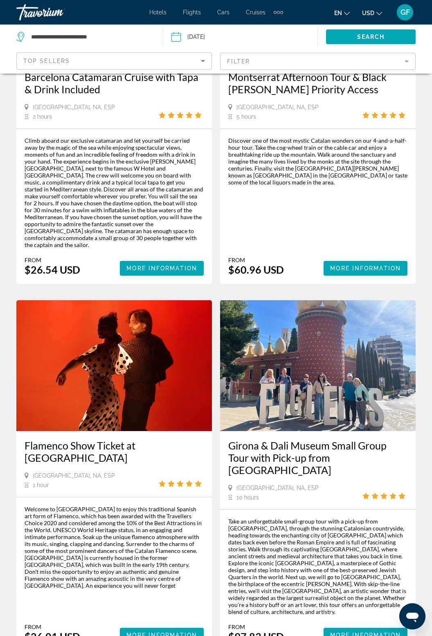
scroll to position [1644, 0]
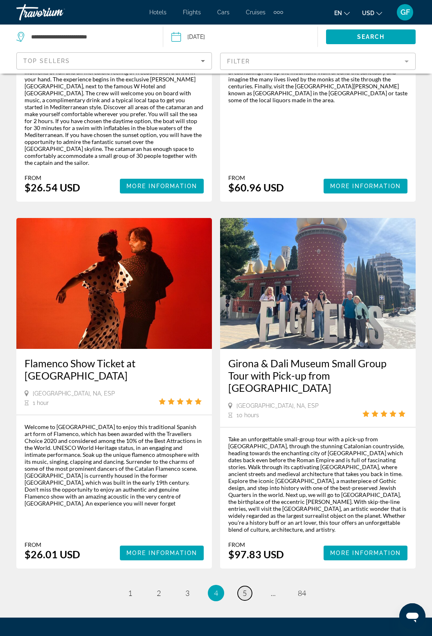
click at [247, 586] on link "page 5" at bounding box center [245, 593] width 14 height 14
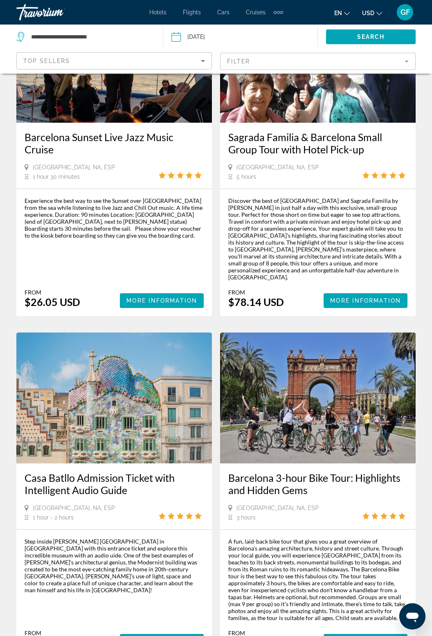
scroll to position [1637, 0]
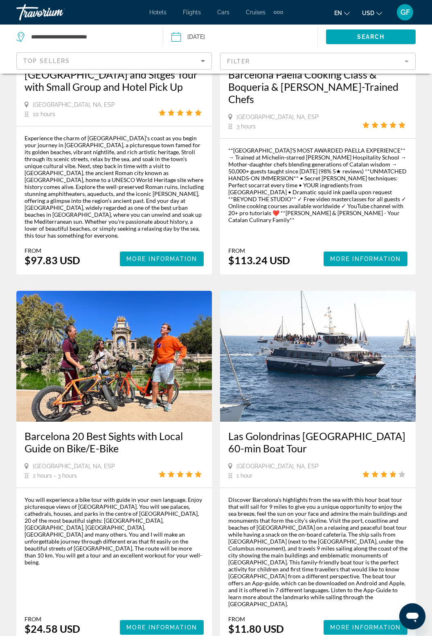
scroll to position [1626, 0]
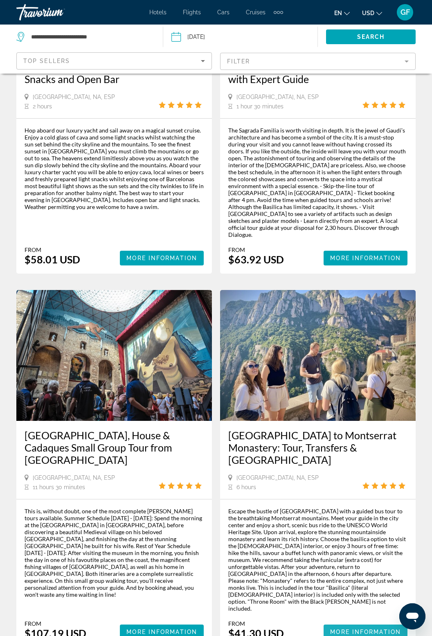
scroll to position [570, 0]
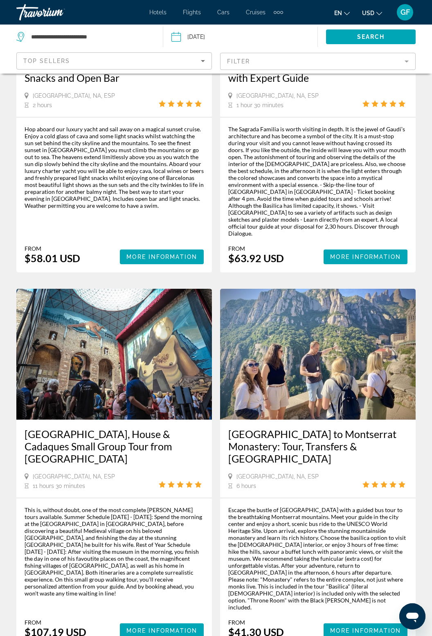
click at [361, 546] on div "Escape the bustle of Barcelona with a guided bus tour to the breathtaking Monts…" at bounding box center [317, 572] width 179 height 132
click at [388, 621] on span "Main content" at bounding box center [366, 631] width 84 height 20
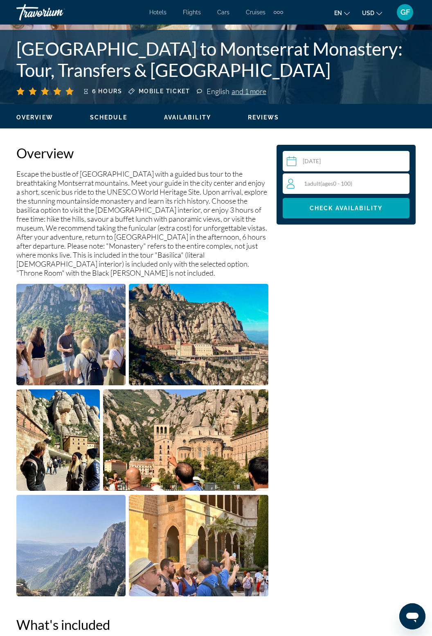
scroll to position [312, 0]
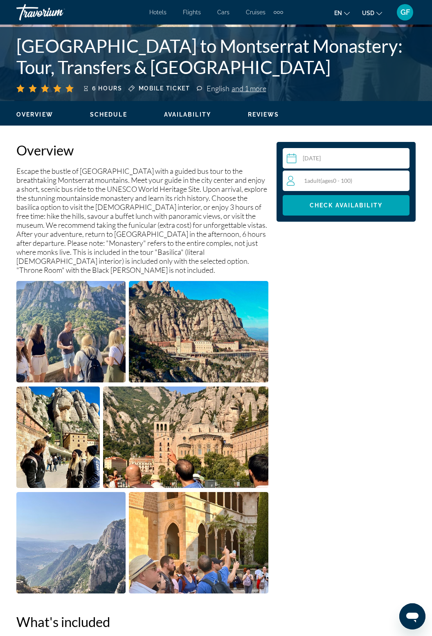
click at [80, 336] on img "Open full-screen image slider" at bounding box center [70, 331] width 109 height 101
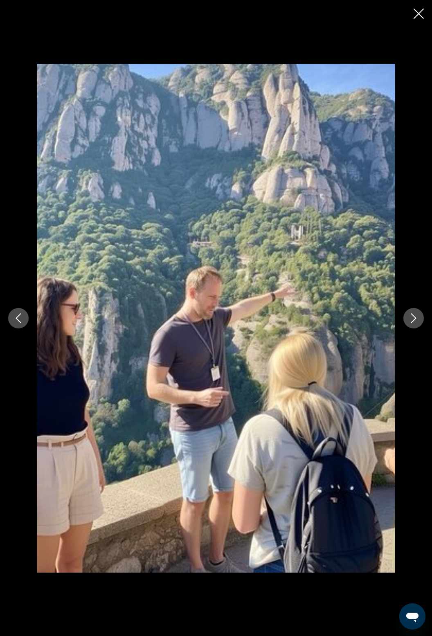
click at [413, 323] on icon "Next image" at bounding box center [414, 318] width 10 height 10
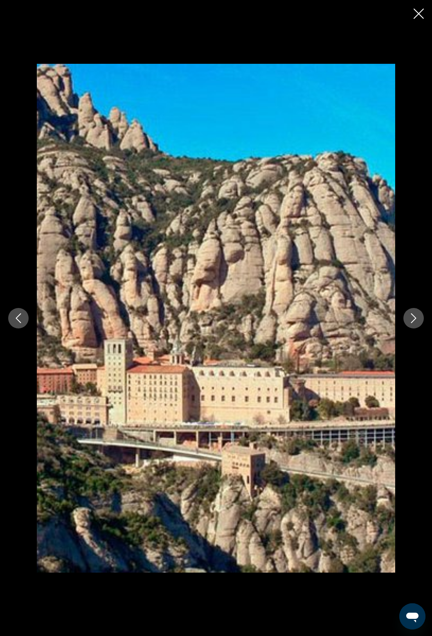
click at [416, 328] on button "Next image" at bounding box center [413, 318] width 20 height 20
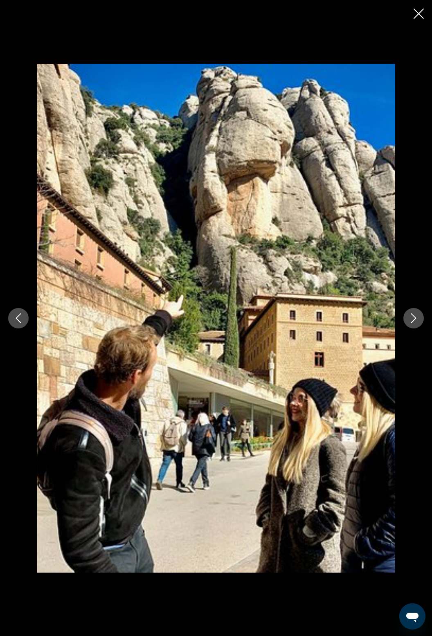
click at [412, 328] on button "Next image" at bounding box center [413, 318] width 20 height 20
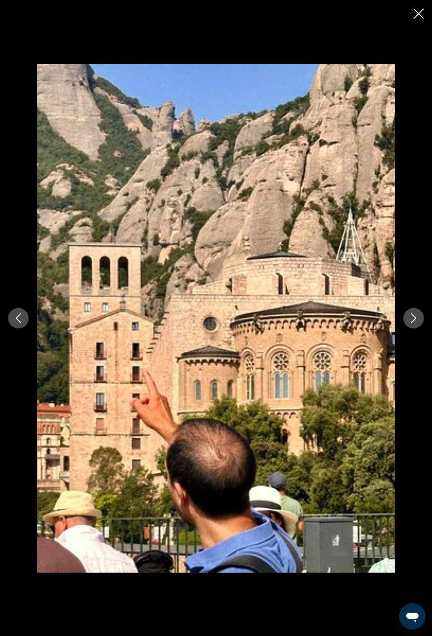
click at [416, 323] on icon "Next image" at bounding box center [414, 318] width 10 height 10
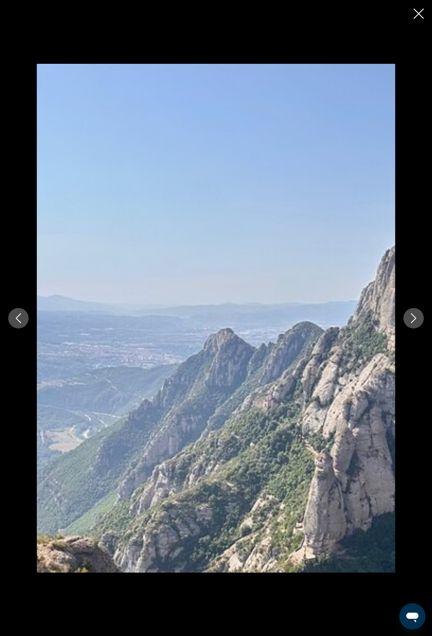
click at [416, 323] on icon "Next image" at bounding box center [414, 318] width 10 height 10
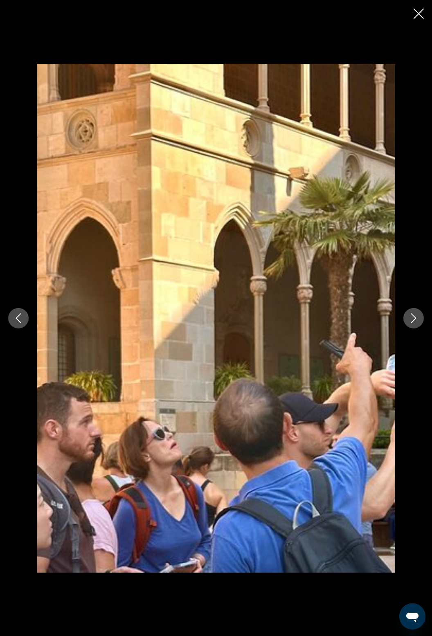
click at [416, 323] on icon "Next image" at bounding box center [413, 318] width 5 height 10
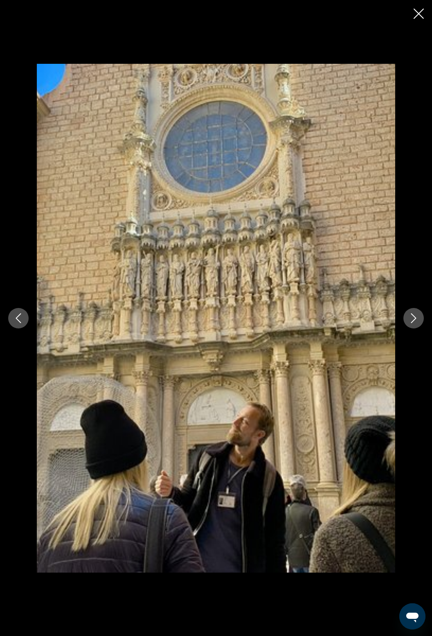
click at [413, 323] on icon "Next image" at bounding box center [414, 318] width 10 height 10
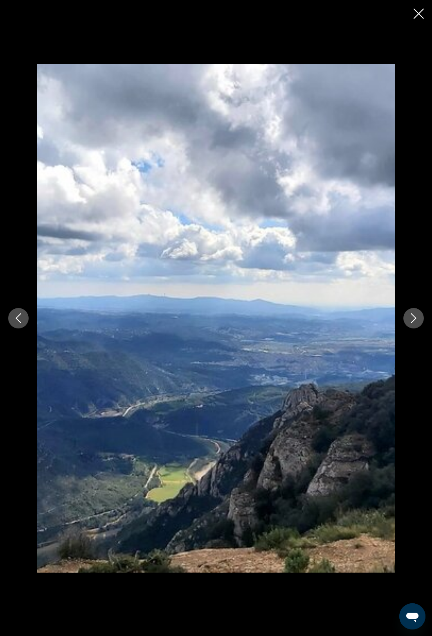
click at [411, 323] on icon "Next image" at bounding box center [414, 318] width 10 height 10
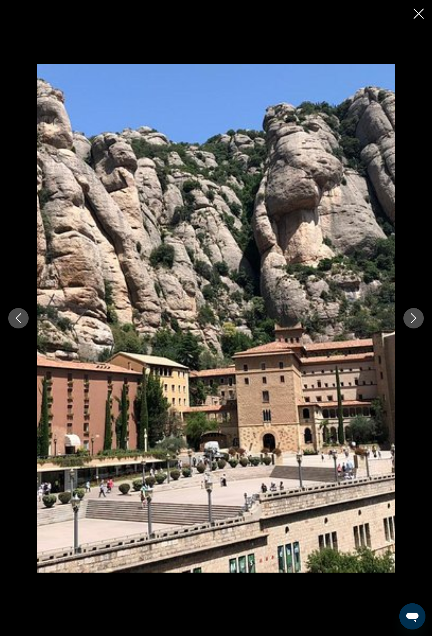
click at [415, 323] on icon "Next image" at bounding box center [413, 318] width 5 height 10
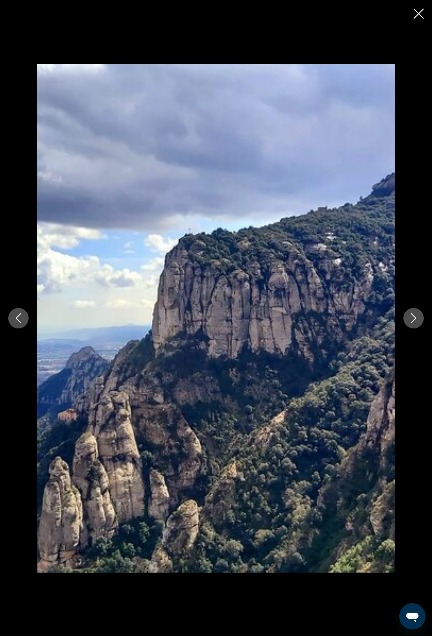
click at [414, 323] on icon "Next image" at bounding box center [414, 318] width 10 height 10
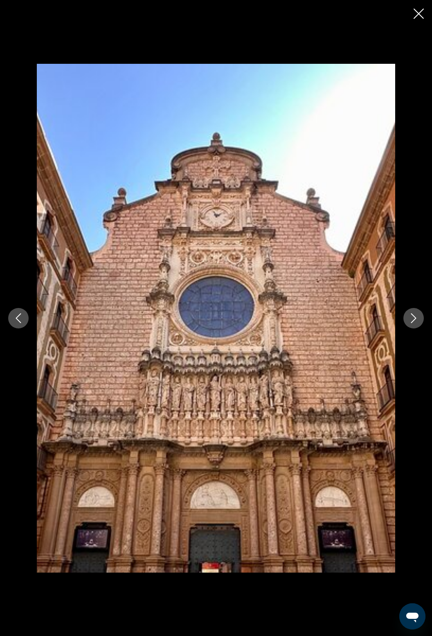
click at [414, 323] on icon "Next image" at bounding box center [414, 318] width 10 height 10
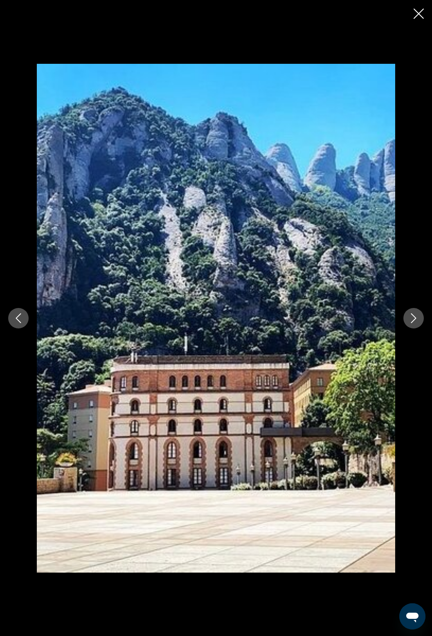
click at [415, 323] on icon "Next image" at bounding box center [414, 318] width 10 height 10
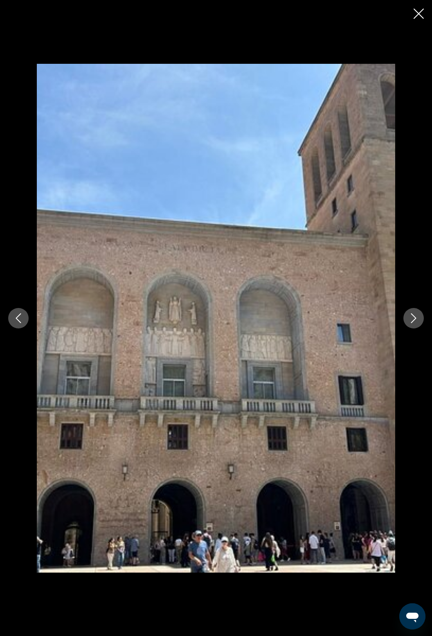
click at [416, 323] on icon "Next image" at bounding box center [414, 318] width 10 height 10
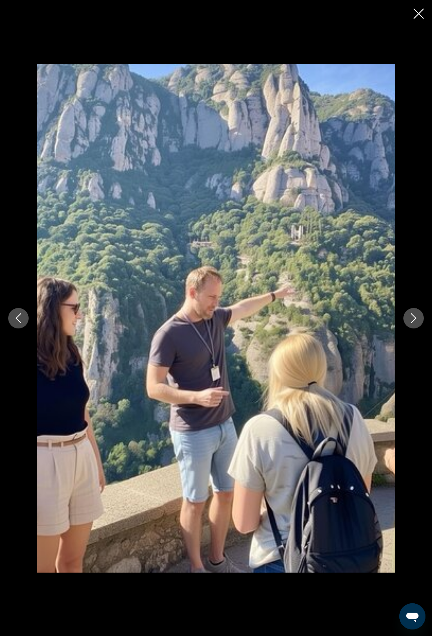
click at [416, 323] on icon "Next image" at bounding box center [414, 318] width 10 height 10
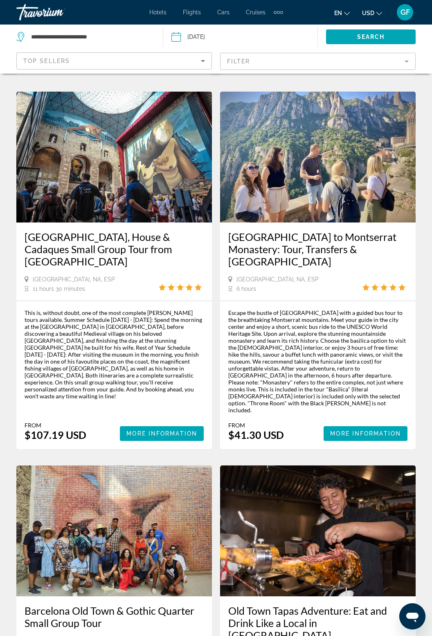
scroll to position [770, 0]
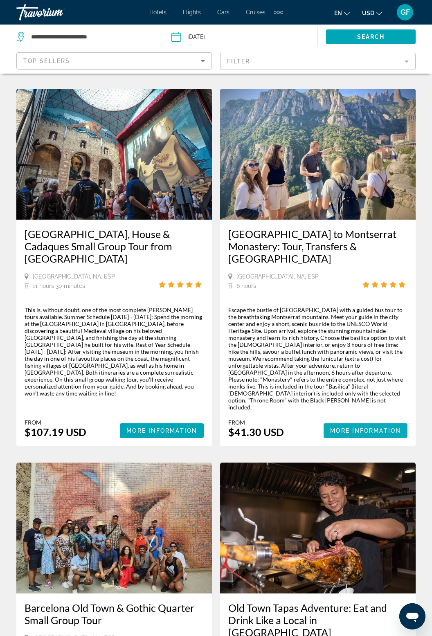
click at [365, 421] on span "Main content" at bounding box center [366, 431] width 84 height 20
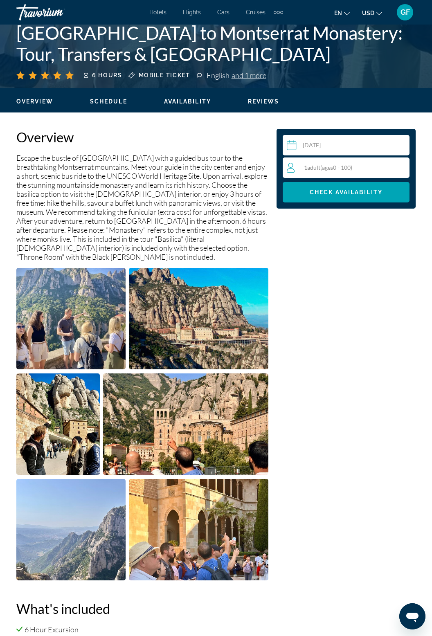
scroll to position [326, 0]
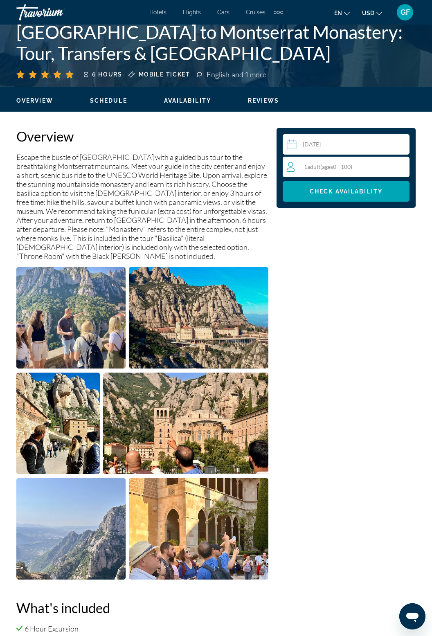
click at [356, 171] on div "1 Adult Adults ( ages 0 - 100)" at bounding box center [348, 167] width 122 height 10
click at [404, 166] on icon "Increment adults" at bounding box center [401, 167] width 7 height 10
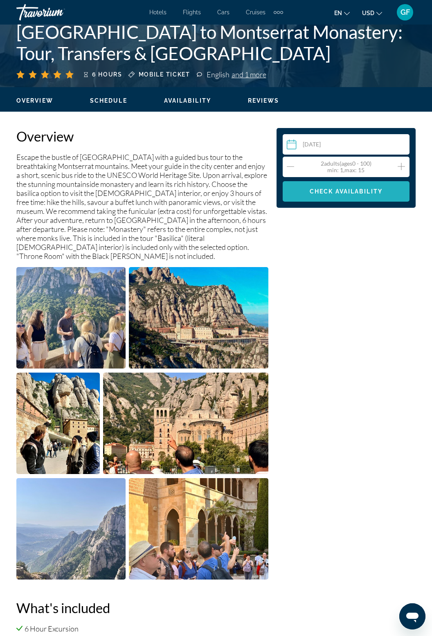
click at [373, 189] on span "Check Availability" at bounding box center [346, 191] width 73 height 7
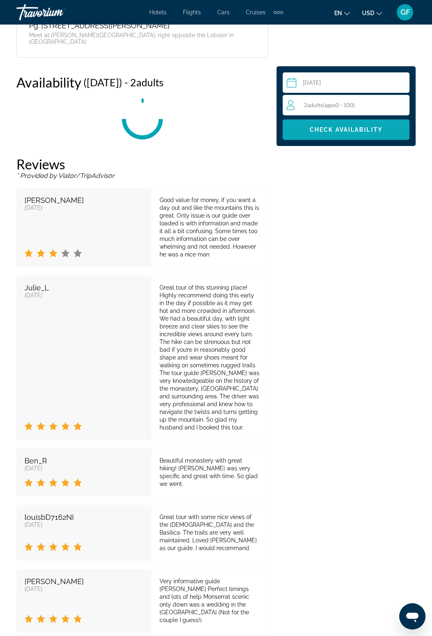
scroll to position [1455, 0]
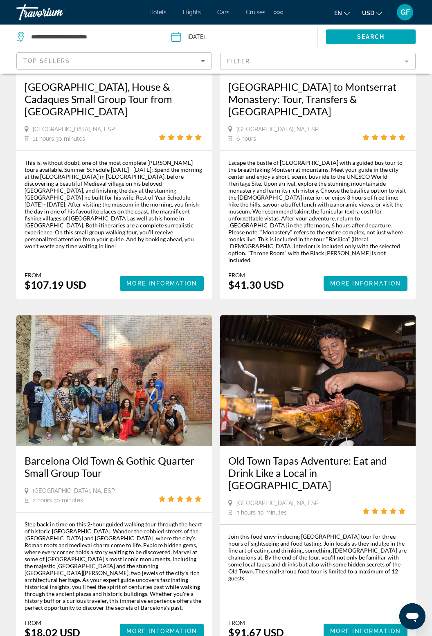
scroll to position [918, 0]
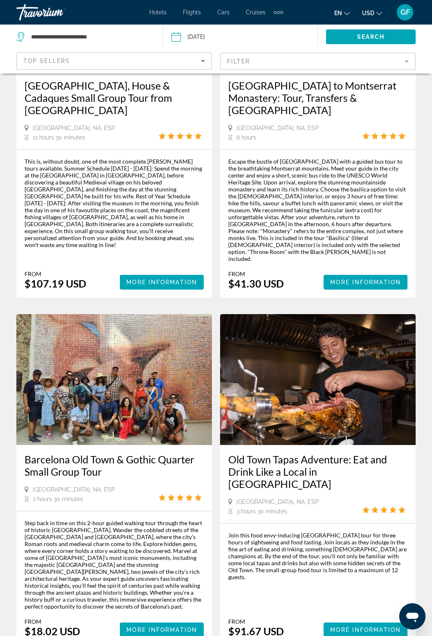
click at [315, 344] on img "Main content" at bounding box center [318, 379] width 196 height 131
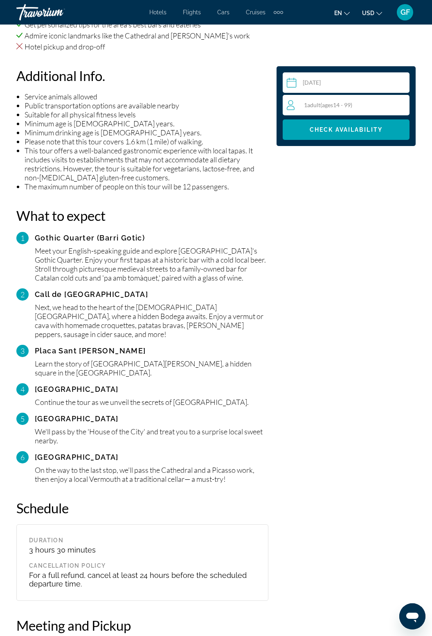
scroll to position [930, 0]
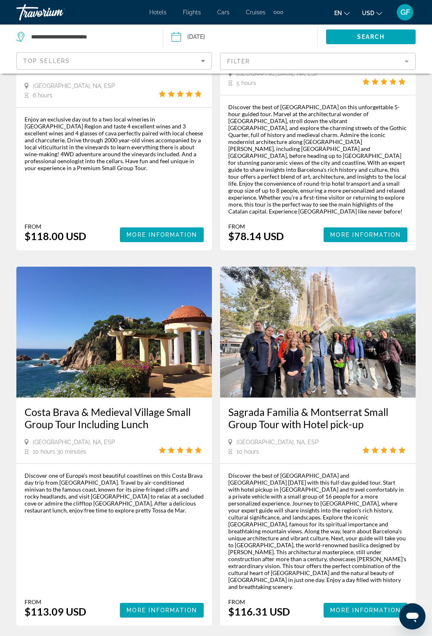
scroll to position [1683, 0]
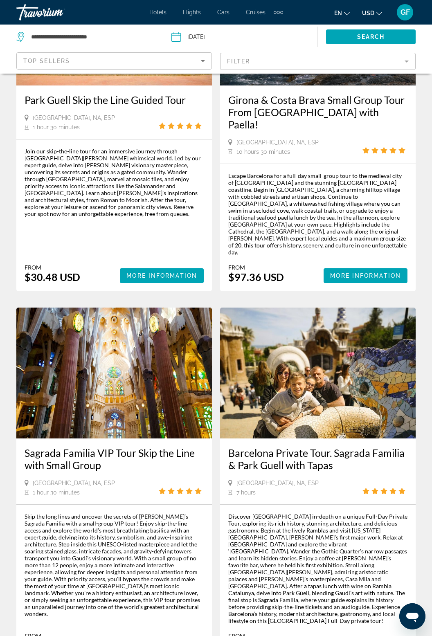
scroll to position [1558, 0]
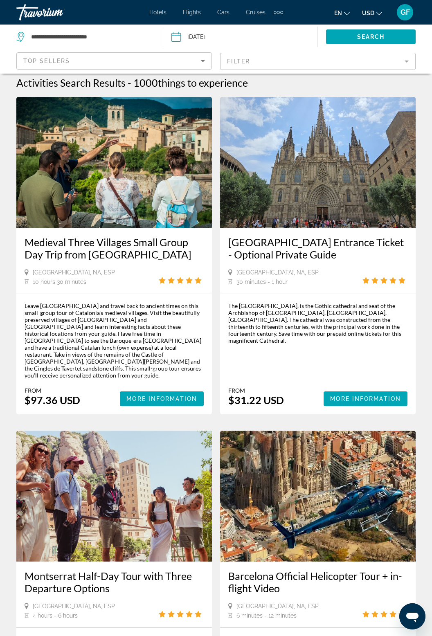
scroll to position [2, 0]
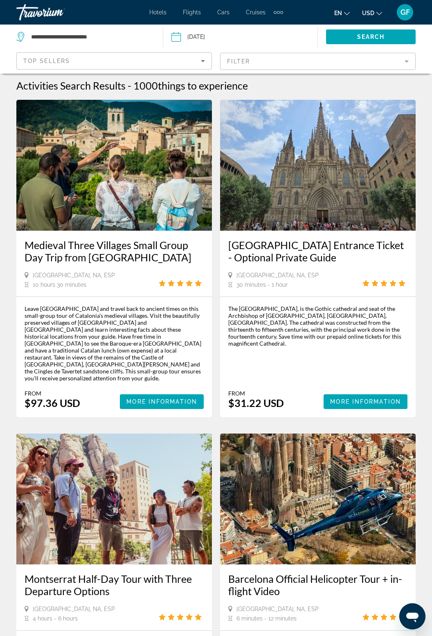
click at [338, 216] on img "Main content" at bounding box center [318, 165] width 196 height 131
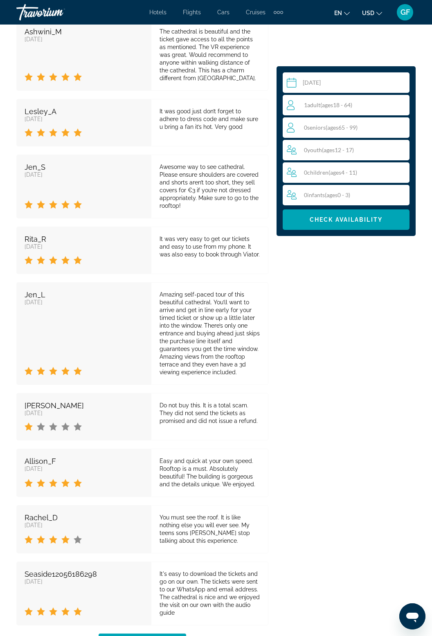
scroll to position [1784, 0]
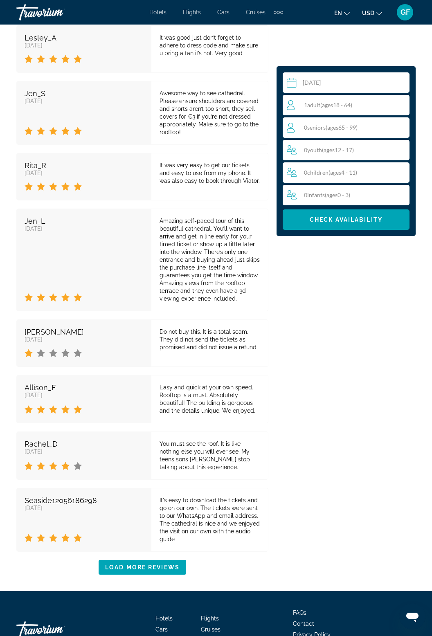
click at [398, 630] on li "Privacy Policy" at bounding box center [354, 634] width 123 height 9
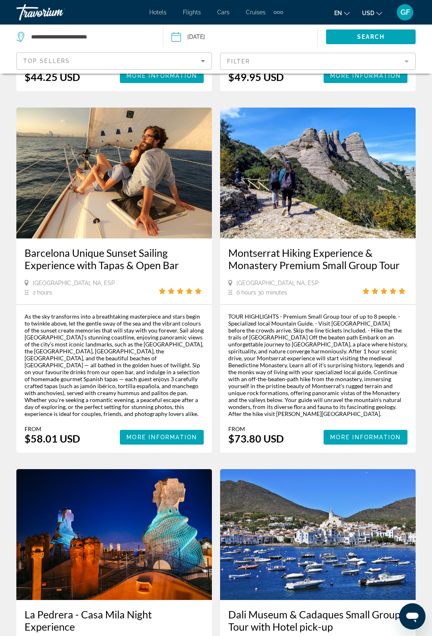
scroll to position [1644, 0]
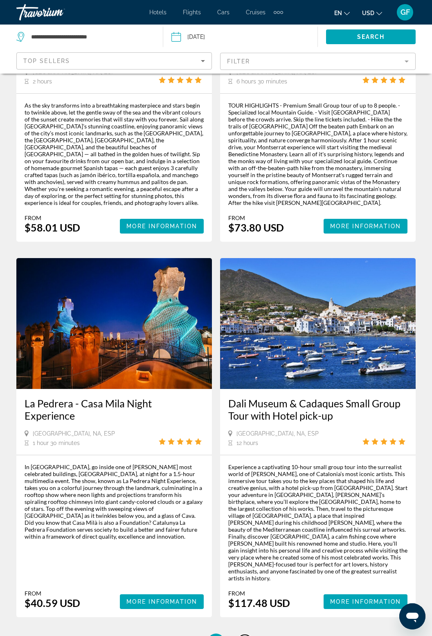
click at [245, 636] on span "10" at bounding box center [245, 641] width 8 height 9
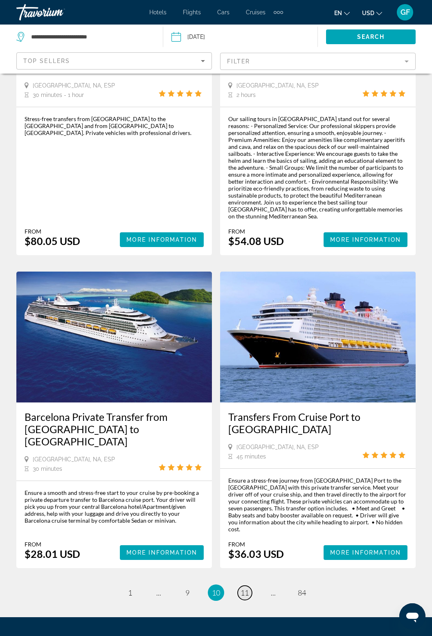
scroll to position [1569, 0]
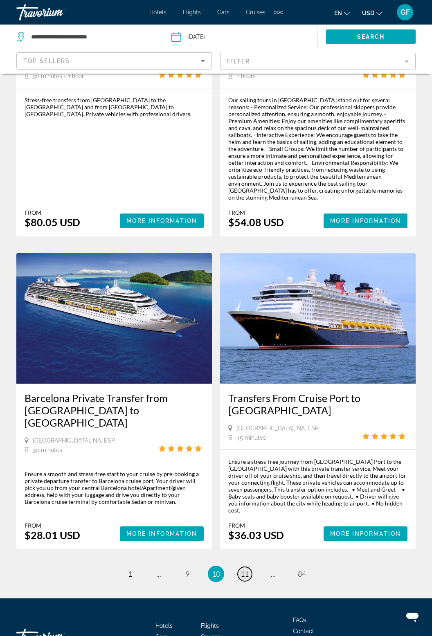
click at [250, 567] on link "page 11" at bounding box center [245, 574] width 14 height 14
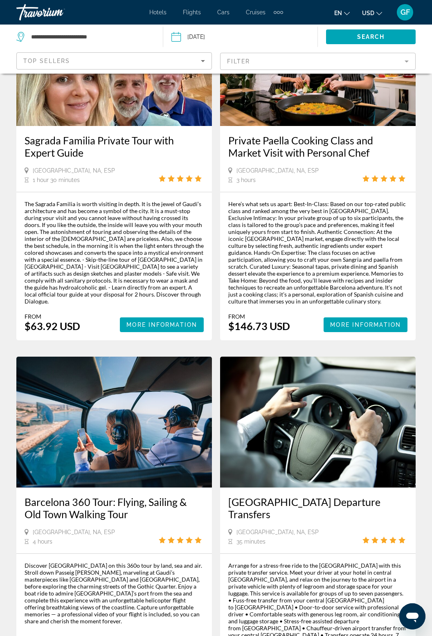
scroll to position [1576, 0]
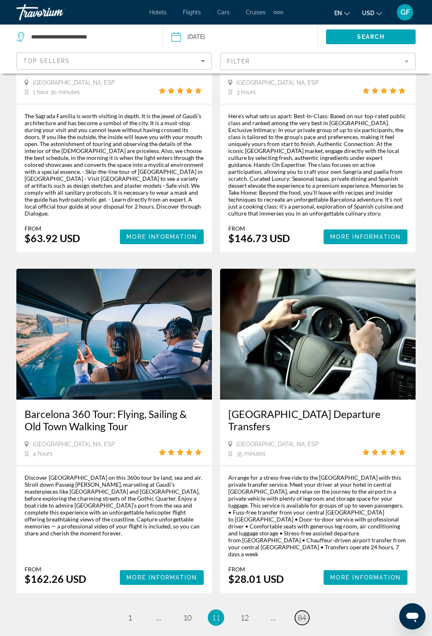
click at [304, 613] on span "84" at bounding box center [302, 617] width 8 height 9
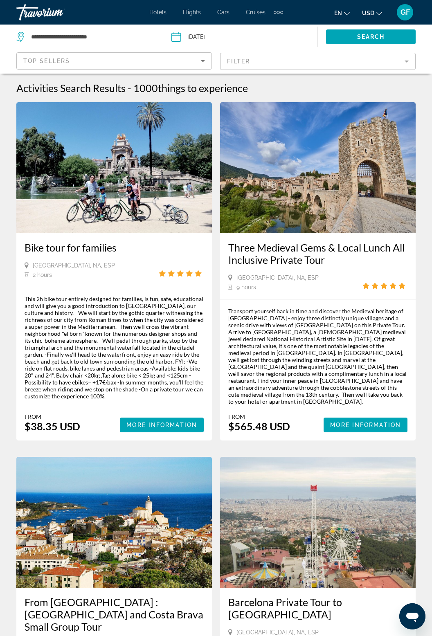
click at [76, 61] on div "Top Sellers" at bounding box center [112, 61] width 178 height 10
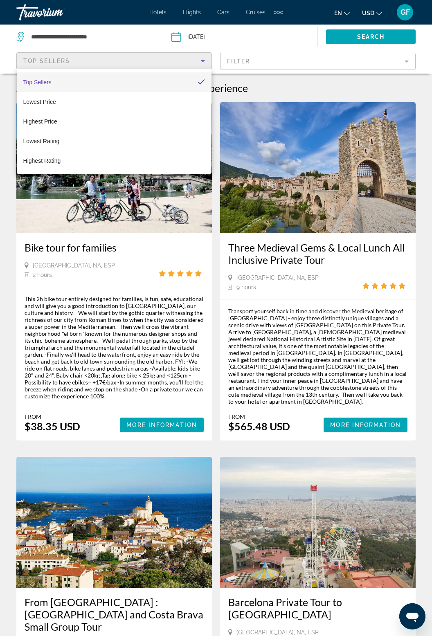
click at [103, 40] on div at bounding box center [216, 318] width 432 height 636
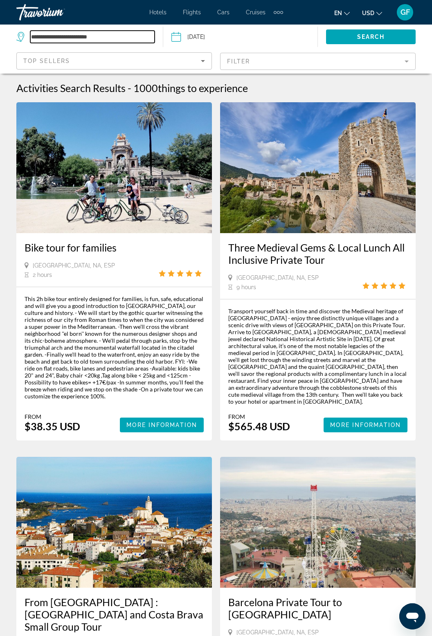
click at [58, 34] on input "**********" at bounding box center [92, 37] width 124 height 12
click at [23, 35] on icon "Search widget" at bounding box center [21, 37] width 10 height 10
click at [119, 39] on input "**********" at bounding box center [92, 37] width 124 height 12
type input "**********"
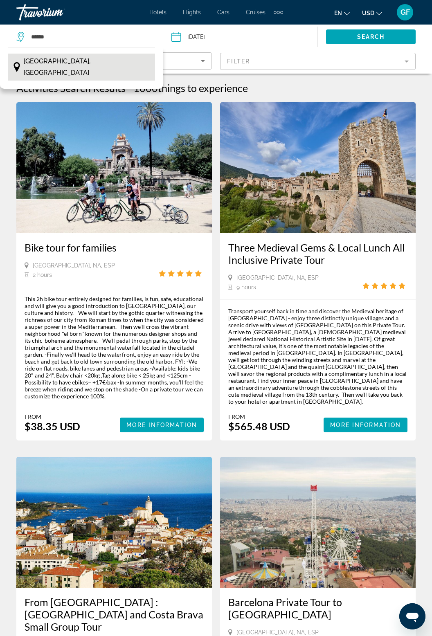
click at [72, 69] on button "[GEOGRAPHIC_DATA], [GEOGRAPHIC_DATA]" at bounding box center [81, 67] width 147 height 27
type input "**********"
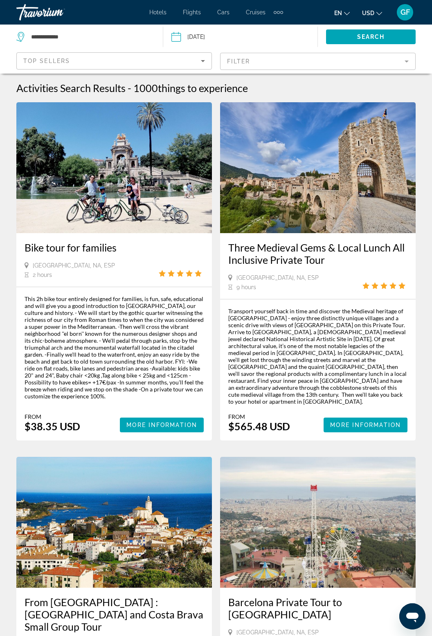
click at [214, 43] on input "Date: Oct 24, 2025" at bounding box center [207, 38] width 76 height 27
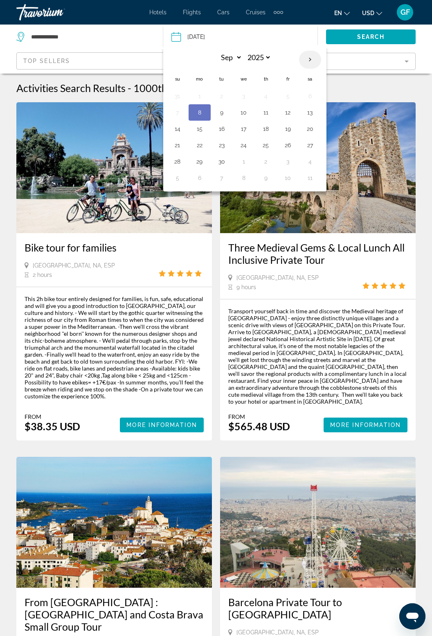
click at [310, 56] on th "Next month" at bounding box center [310, 60] width 22 height 18
select select "*"
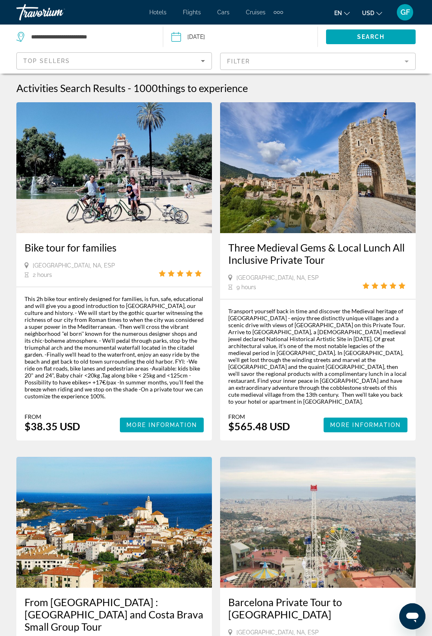
click at [207, 39] on input "Date: Oct 24, 2025" at bounding box center [207, 38] width 76 height 27
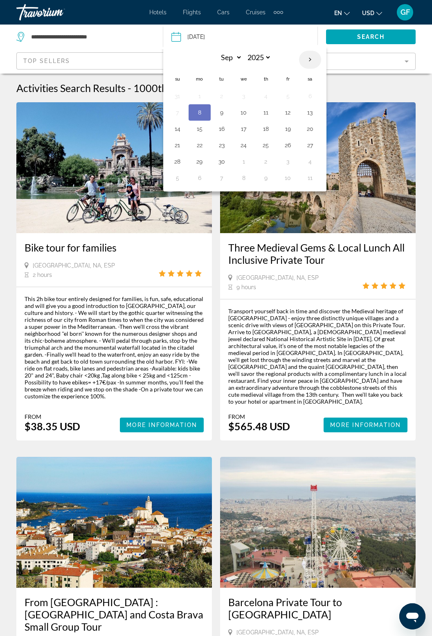
click at [308, 56] on th "Next month" at bounding box center [310, 60] width 22 height 18
select select "*"
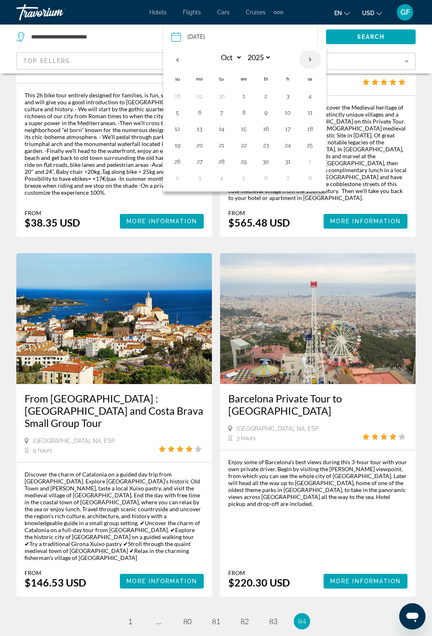
scroll to position [255, 0]
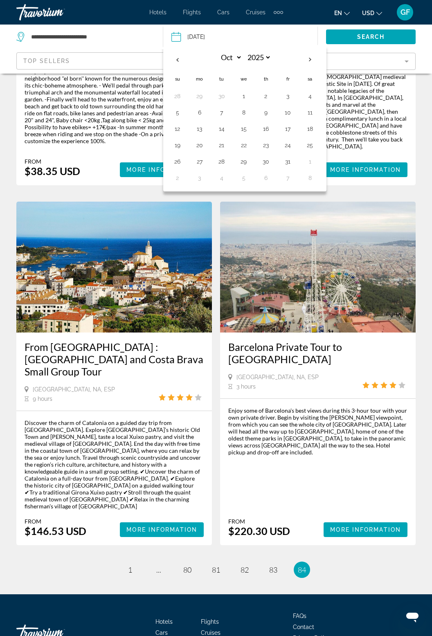
click at [125, 562] on li "page 1" at bounding box center [130, 570] width 16 height 16
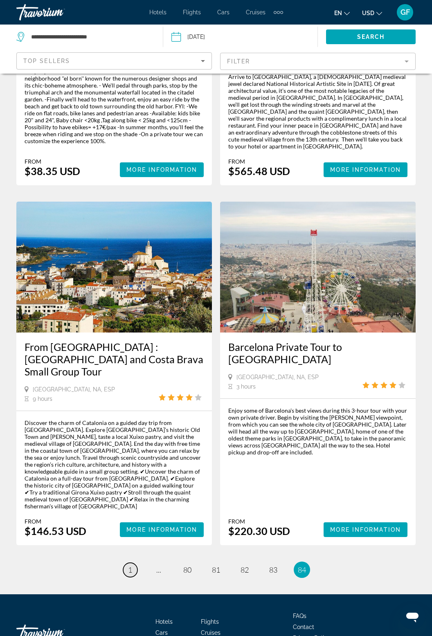
click at [130, 565] on span "1" at bounding box center [130, 569] width 4 height 9
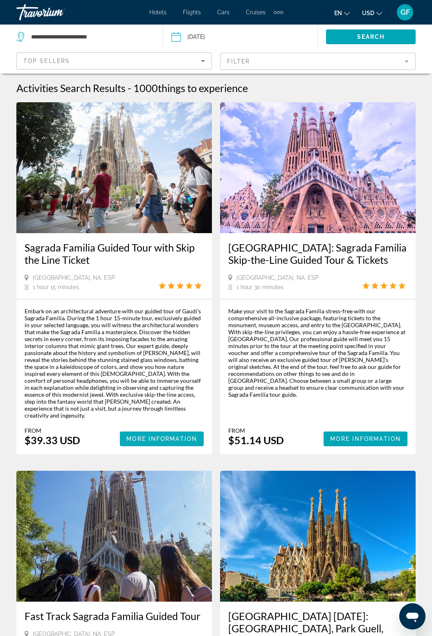
click at [178, 436] on span "More Information" at bounding box center [161, 439] width 71 height 7
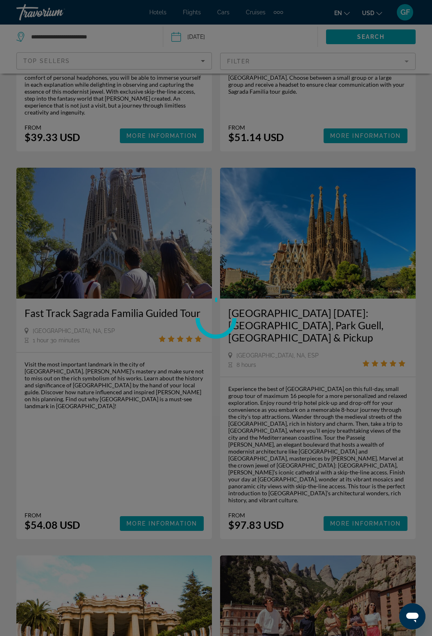
scroll to position [303, 0]
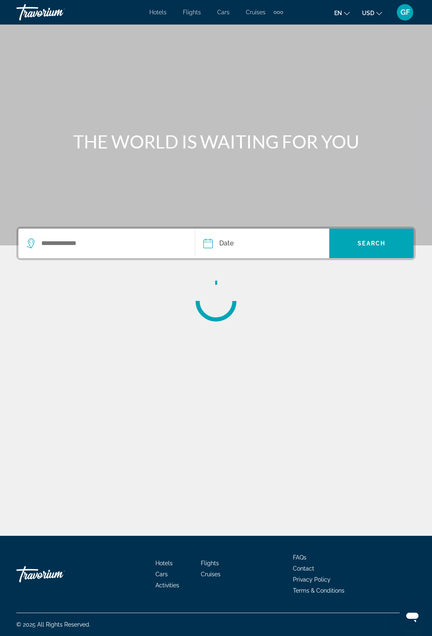
click at [411, 9] on div "GF" at bounding box center [405, 12] width 16 height 16
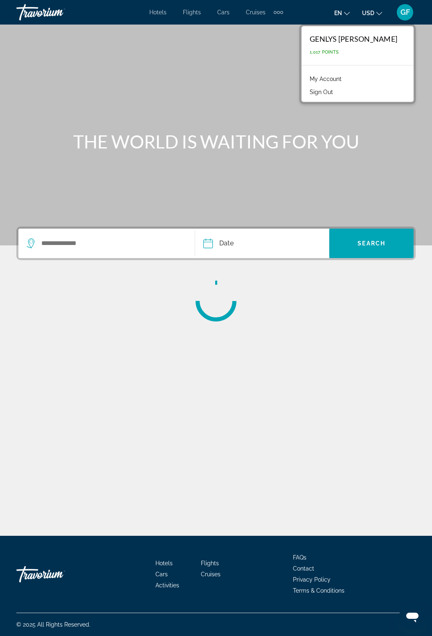
click at [337, 92] on button "Sign Out" at bounding box center [321, 92] width 31 height 11
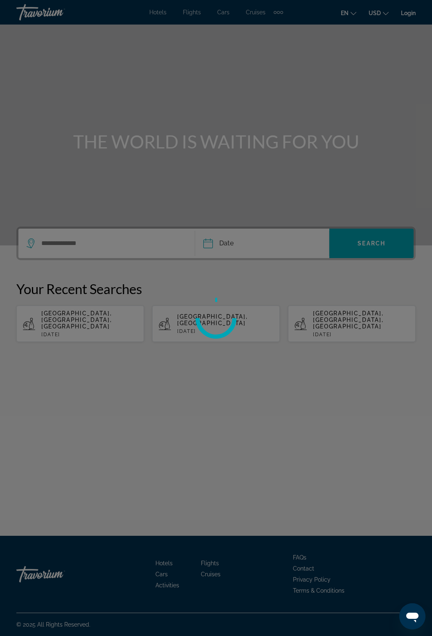
click at [328, 209] on div at bounding box center [216, 318] width 432 height 636
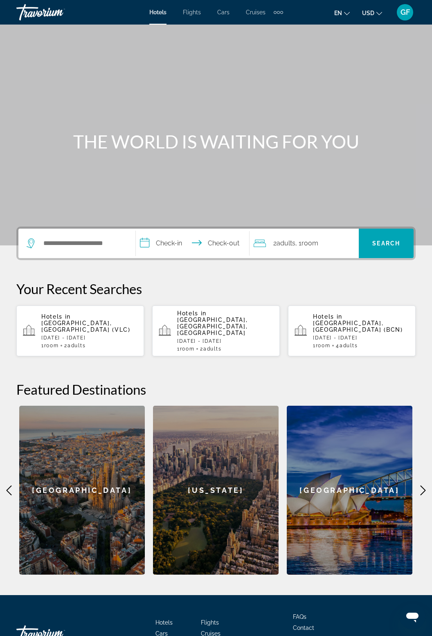
click at [173, 636] on span "Activities" at bounding box center [167, 644] width 24 height 7
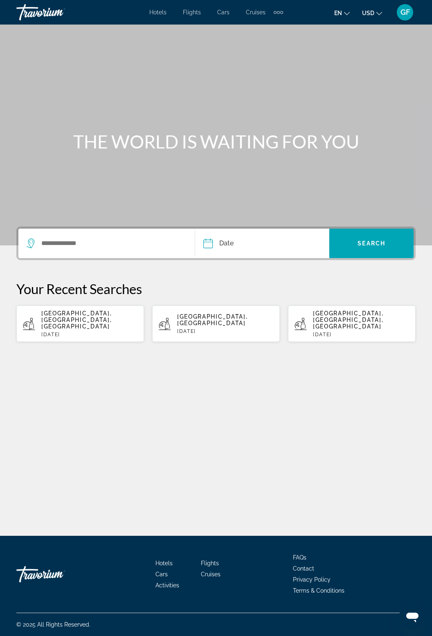
click at [98, 315] on span "[GEOGRAPHIC_DATA], [GEOGRAPHIC_DATA], [GEOGRAPHIC_DATA]" at bounding box center [76, 320] width 70 height 20
type input "**********"
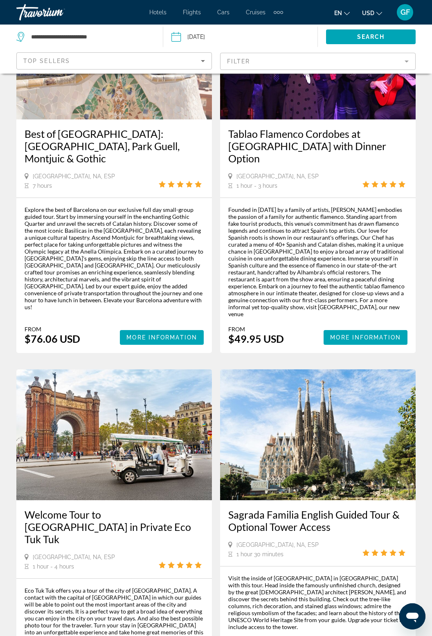
scroll to position [1573, 0]
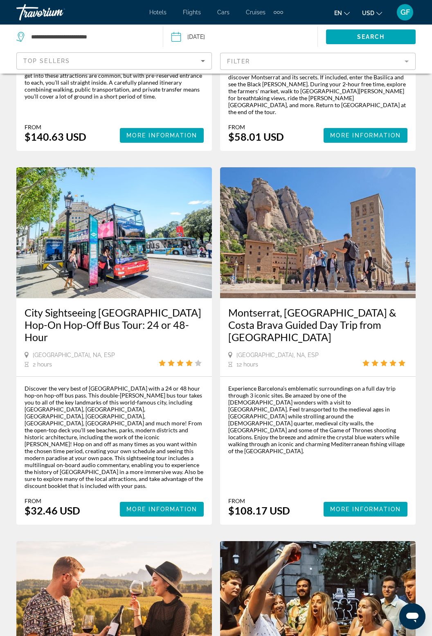
scroll to position [646, 0]
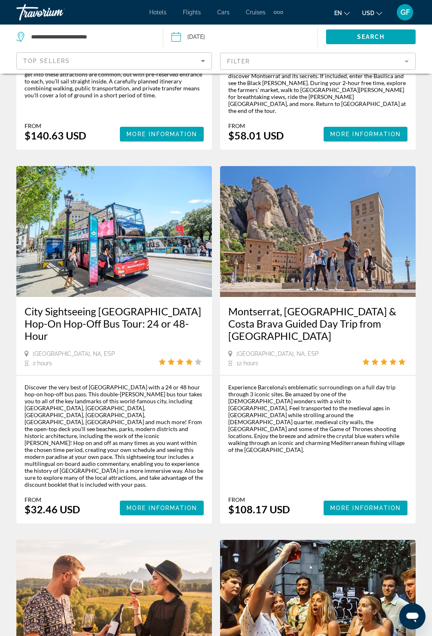
click at [130, 408] on div "Discover the very best of [GEOGRAPHIC_DATA] with a 24 or 48 hour hop-on hop-off…" at bounding box center [114, 436] width 179 height 104
click at [156, 505] on span "More Information" at bounding box center [161, 508] width 71 height 7
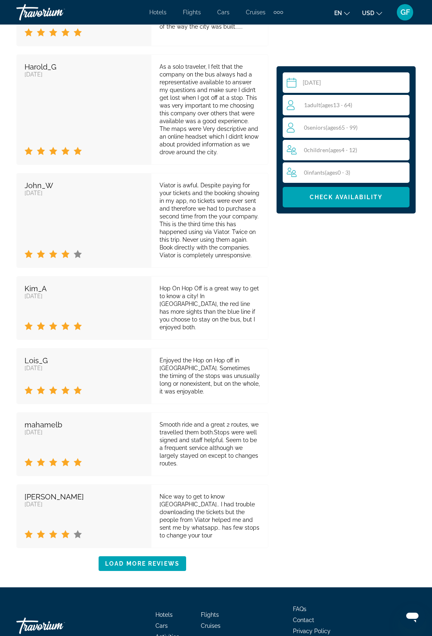
scroll to position [1761, 0]
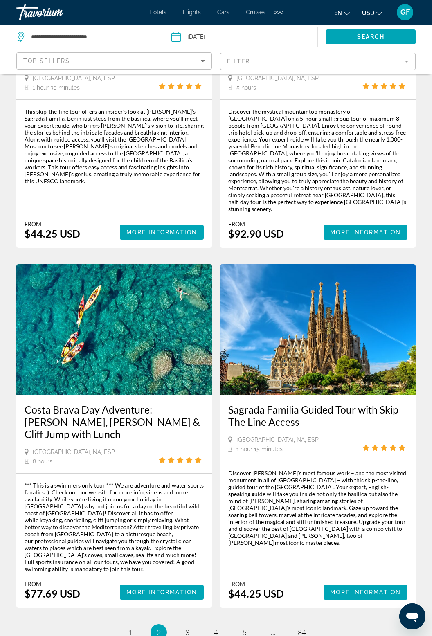
scroll to position [1602, 0]
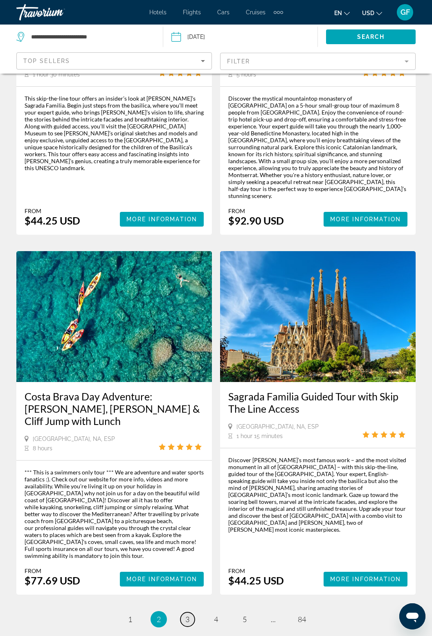
click at [185, 615] on span "3" at bounding box center [187, 619] width 4 height 9
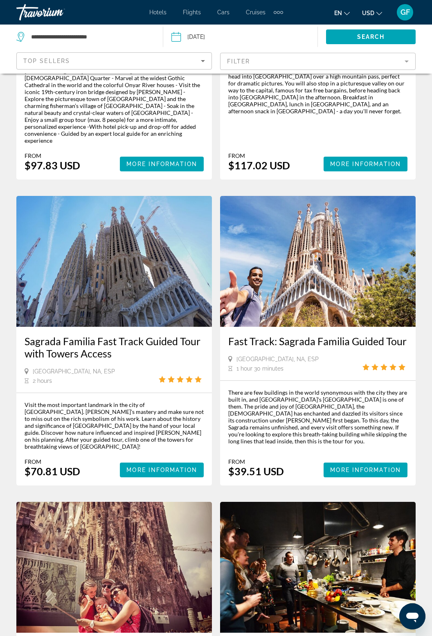
scroll to position [295, 0]
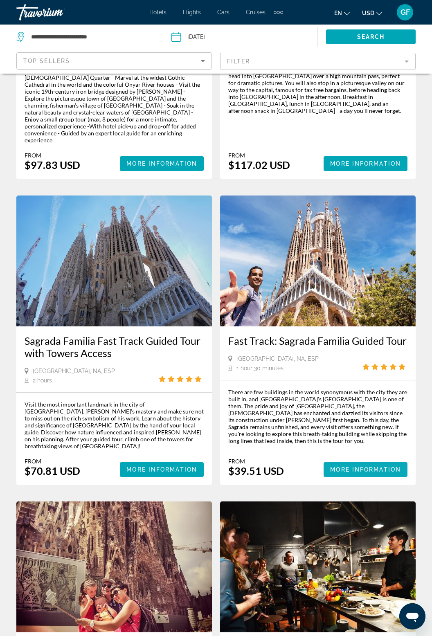
click at [369, 466] on span "More Information" at bounding box center [365, 469] width 71 height 7
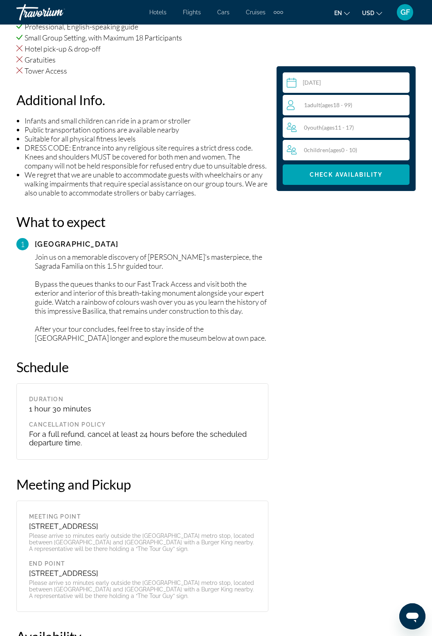
scroll to position [924, 0]
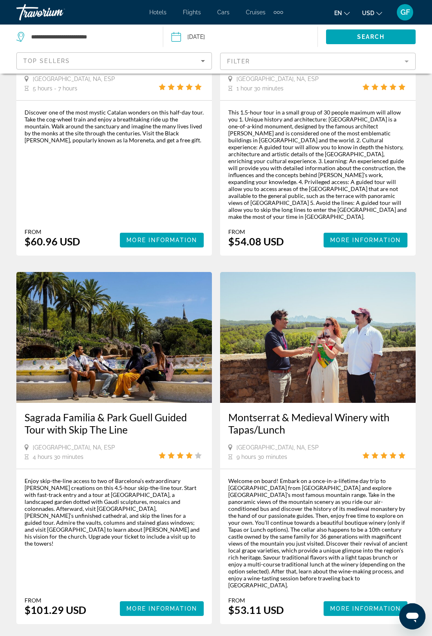
scroll to position [1761, 0]
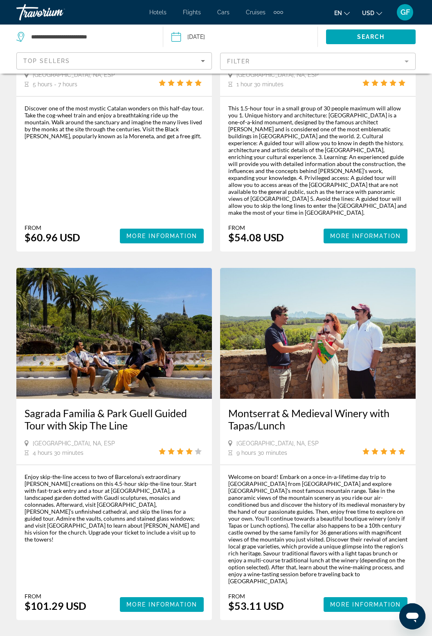
click at [218, 636] on span "4" at bounding box center [216, 644] width 4 height 9
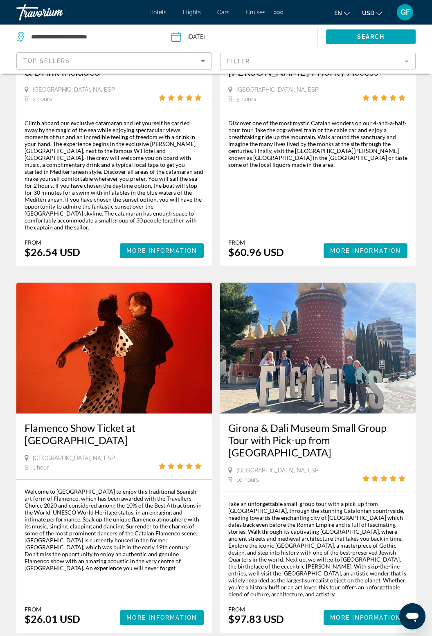
scroll to position [1580, 0]
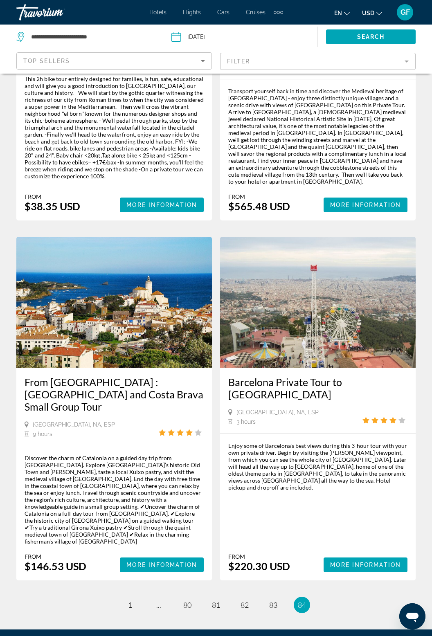
scroll to position [221, 0]
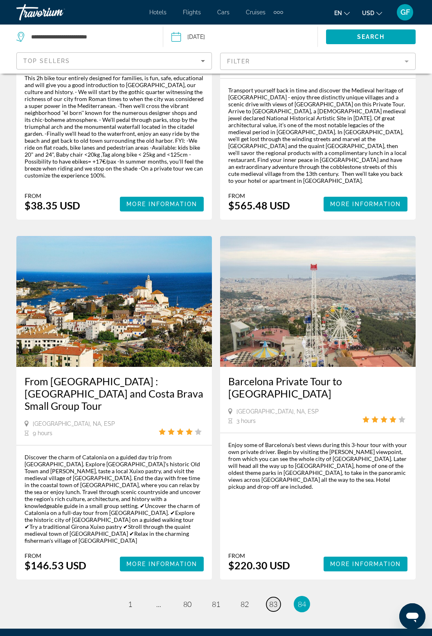
click at [272, 600] on span "83" at bounding box center [273, 604] width 8 height 9
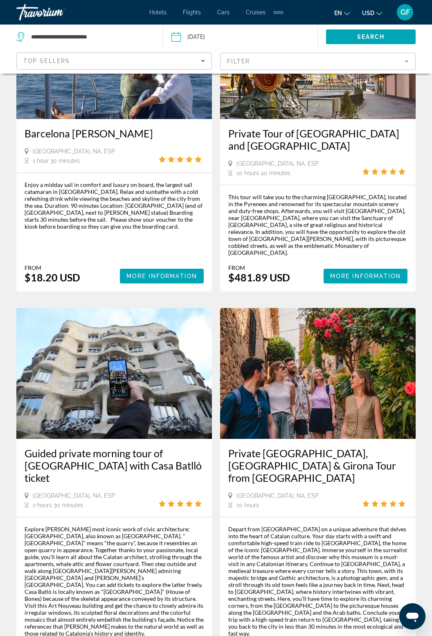
scroll to position [1513, 0]
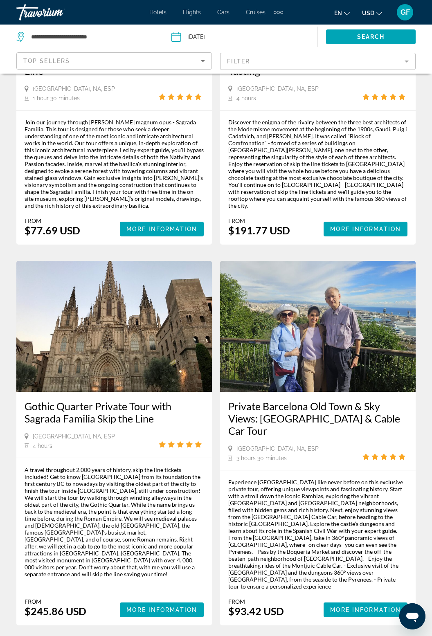
scroll to position [1649, 0]
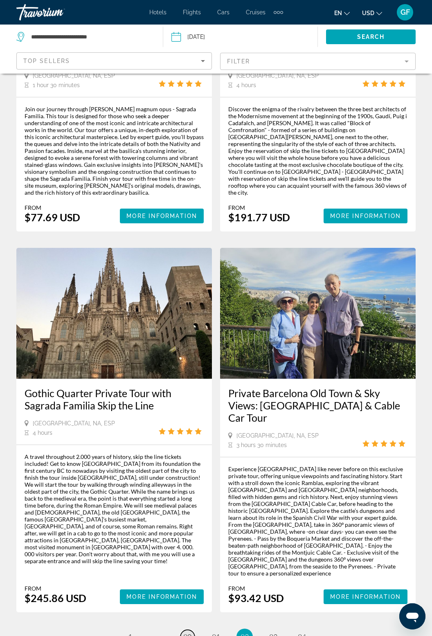
click at [182, 630] on link "page 80" at bounding box center [187, 637] width 14 height 14
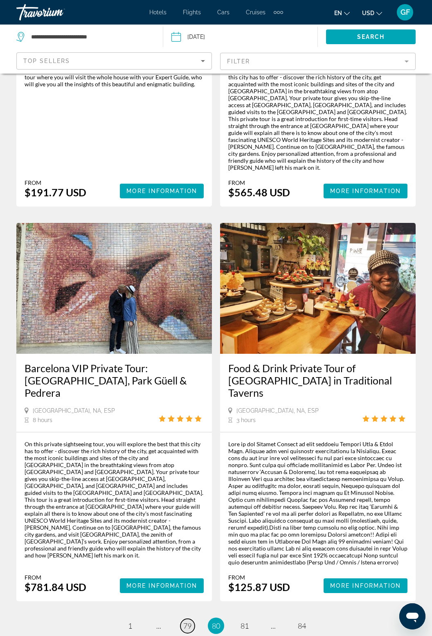
scroll to position [1613, 0]
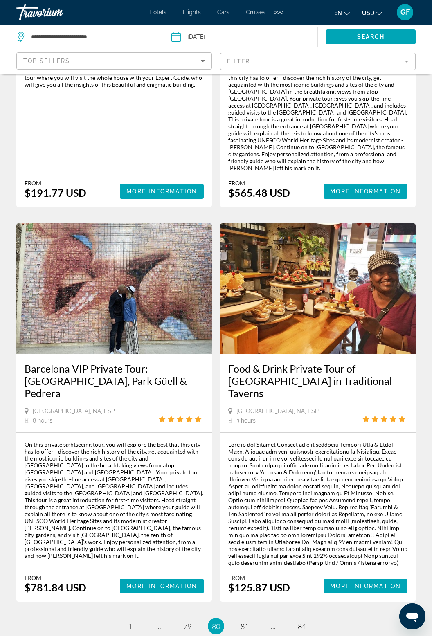
click at [134, 618] on li "page 1" at bounding box center [130, 626] width 16 height 16
click at [135, 619] on link "page 1" at bounding box center [130, 626] width 14 height 14
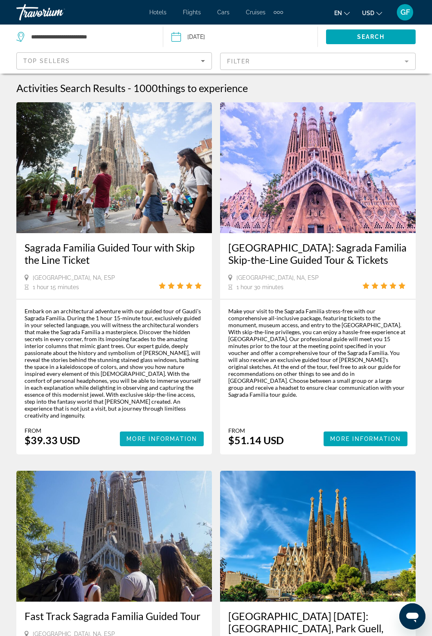
click at [164, 429] on span "Main content" at bounding box center [162, 439] width 84 height 20
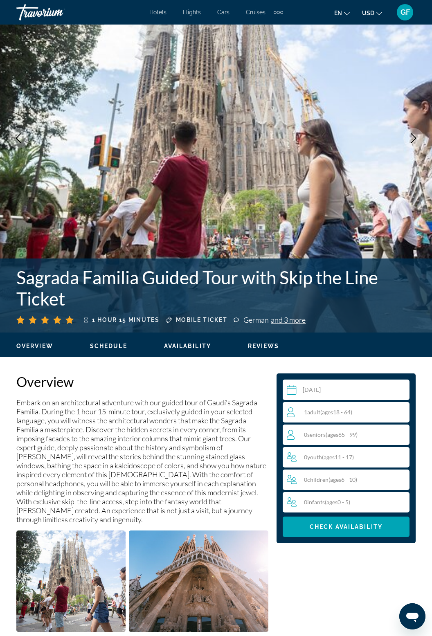
scroll to position [84, 0]
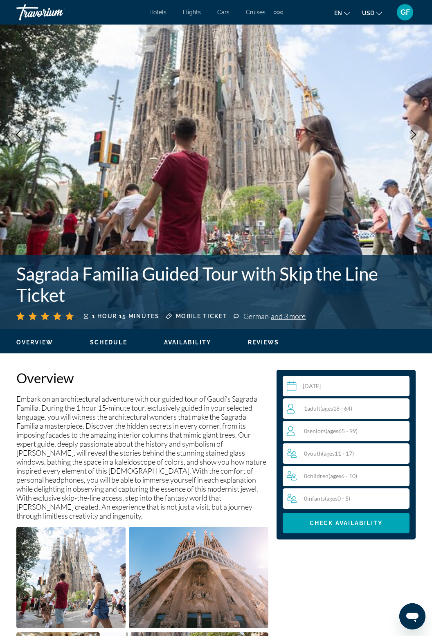
click at [360, 407] on div "1 Adult Adults ( ages [DEMOGRAPHIC_DATA])" at bounding box center [348, 409] width 122 height 10
click at [401, 407] on icon "Increment adults" at bounding box center [401, 408] width 7 height 7
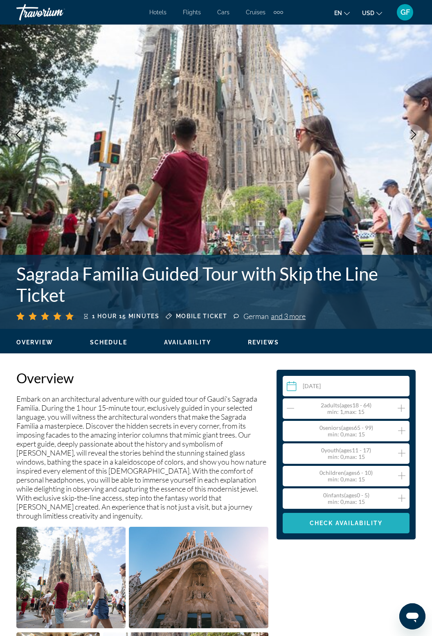
click at [368, 523] on span "Check Availability" at bounding box center [346, 523] width 73 height 7
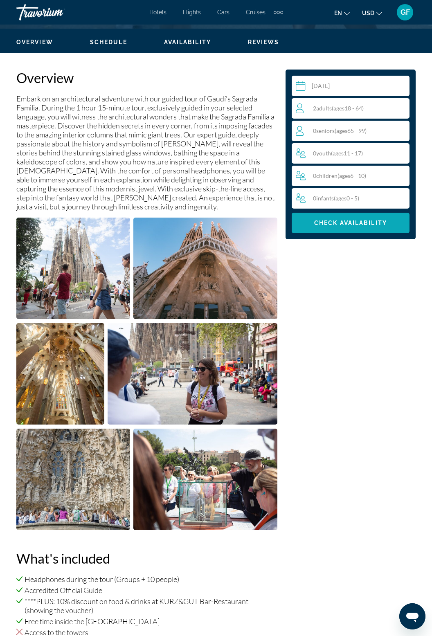
scroll to position [0, 0]
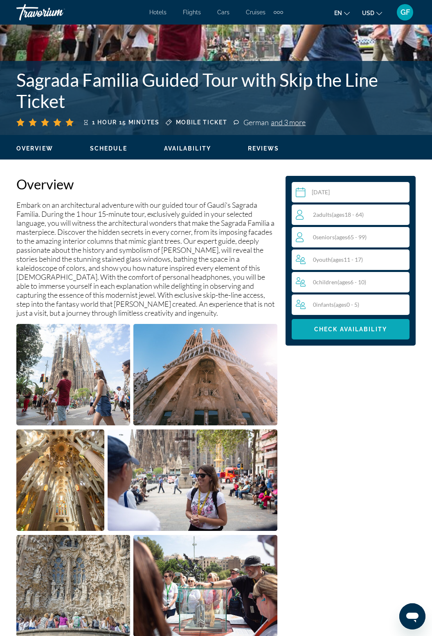
click at [368, 339] on span "Main content" at bounding box center [351, 329] width 118 height 20
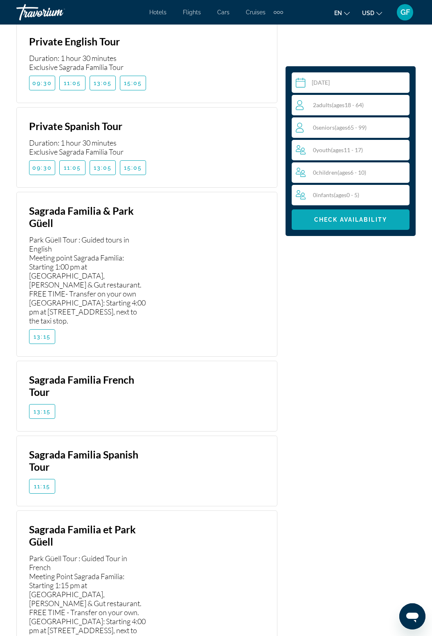
scroll to position [1800, 0]
click at [46, 477] on span "Main content" at bounding box center [41, 487] width 25 height 20
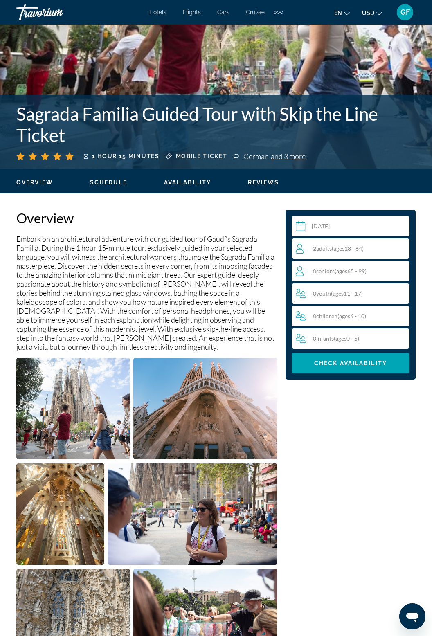
scroll to position [0, 0]
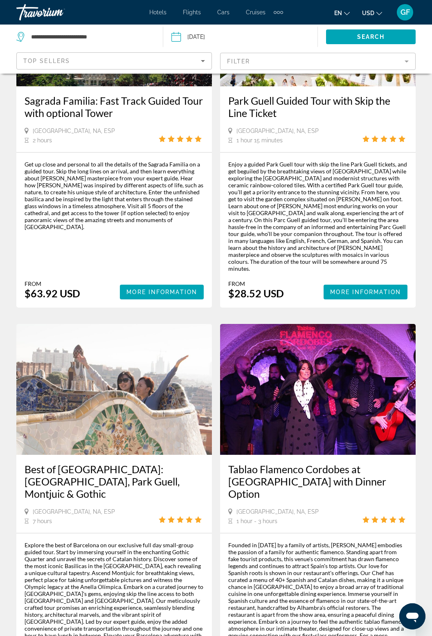
scroll to position [1237, 0]
